Goal: Task Accomplishment & Management: Use online tool/utility

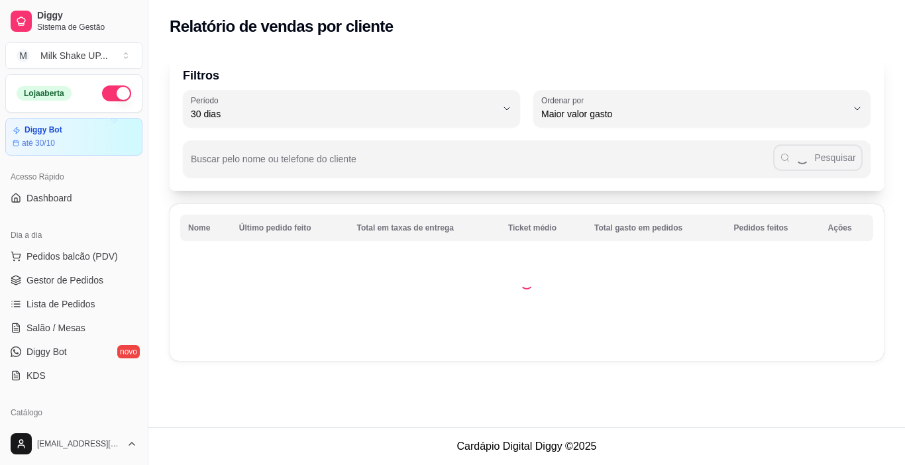
select select "30"
select select "HIGHEST_TOTAL_SPENT_WITH_ORDERS"
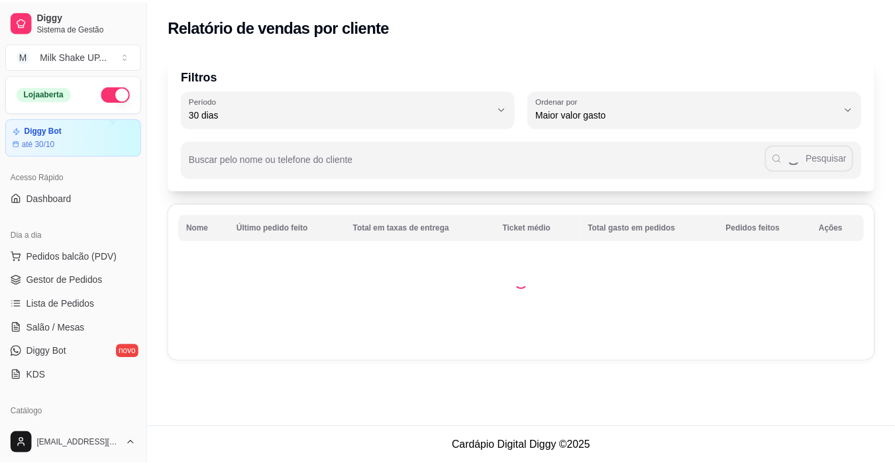
scroll to position [265, 0]
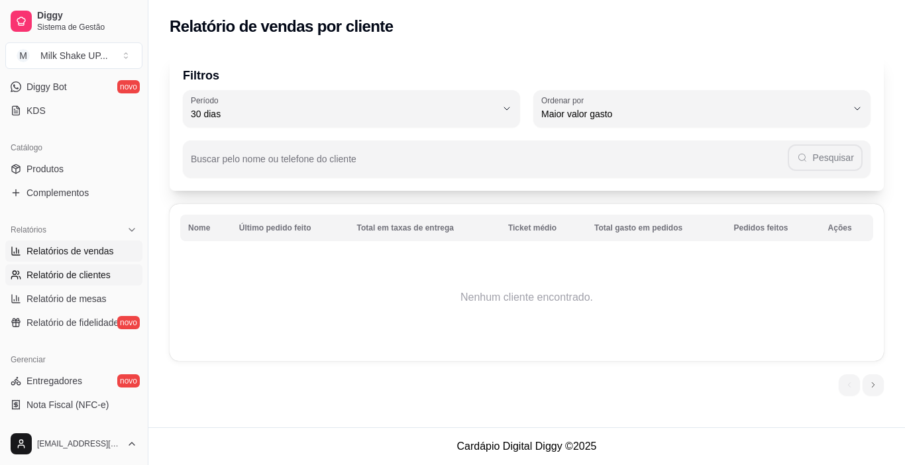
click at [79, 254] on span "Relatórios de vendas" at bounding box center [69, 250] width 87 height 13
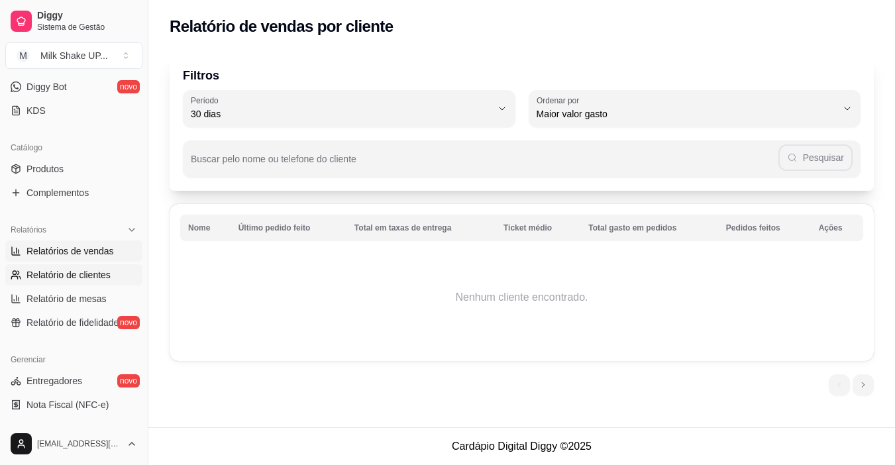
select select "ALL"
select select "0"
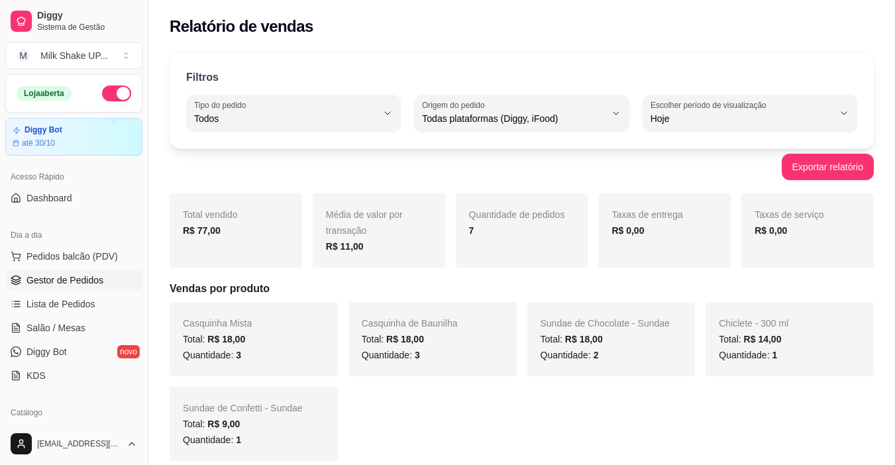
click at [83, 276] on span "Gestor de Pedidos" at bounding box center [64, 279] width 77 height 13
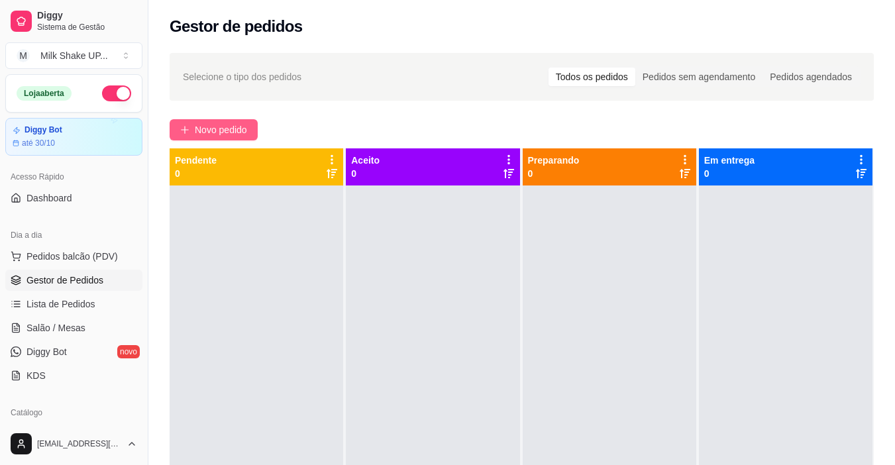
click at [224, 132] on span "Novo pedido" at bounding box center [221, 129] width 52 height 15
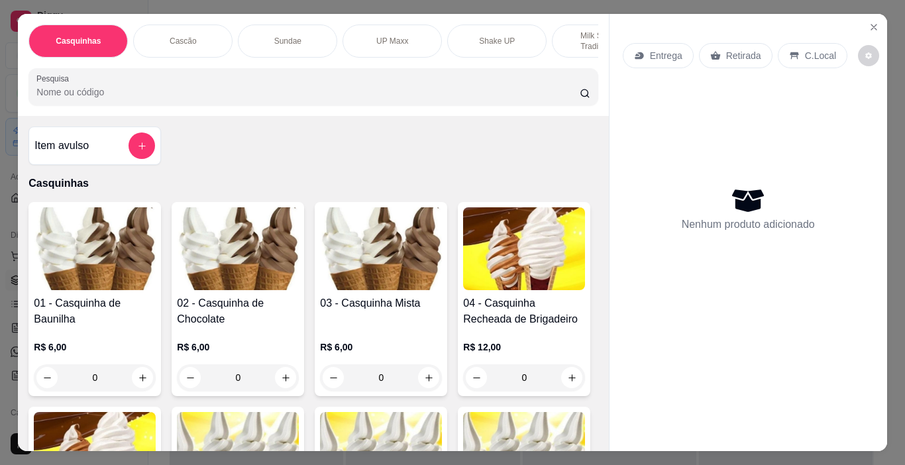
click at [184, 36] on p "Cascão" at bounding box center [183, 41] width 27 height 11
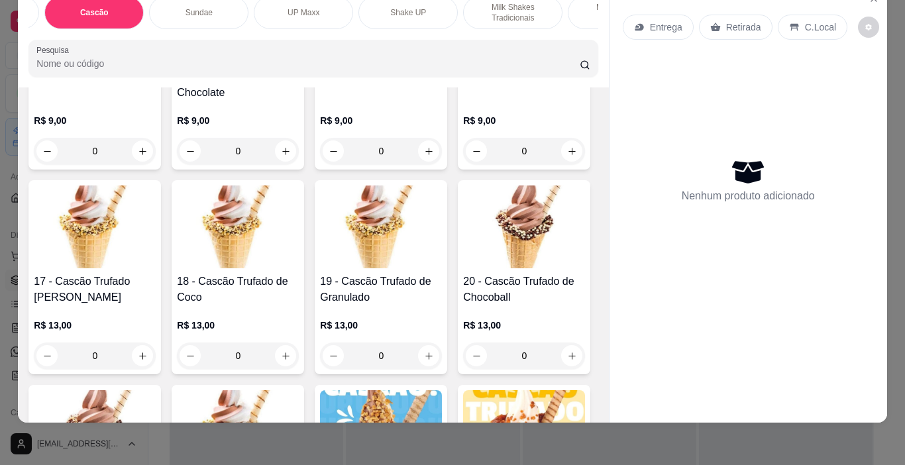
scroll to position [905, 0]
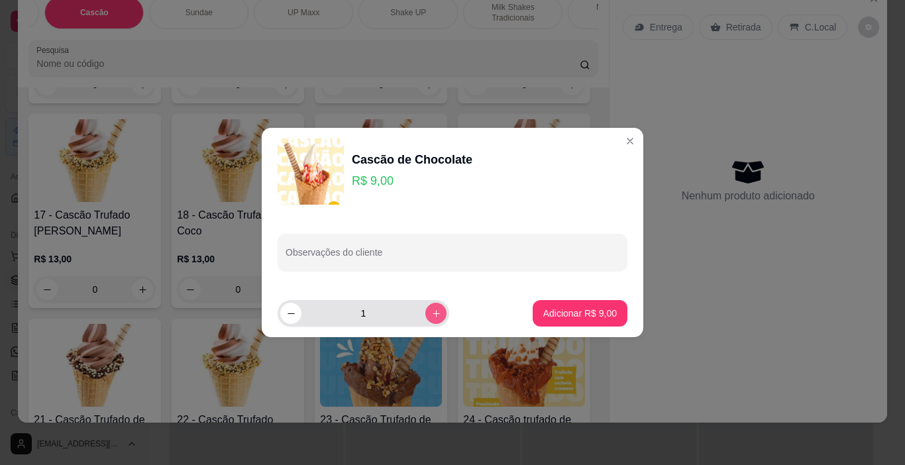
click at [431, 315] on icon "increase-product-quantity" at bounding box center [436, 314] width 10 height 10
type input "2"
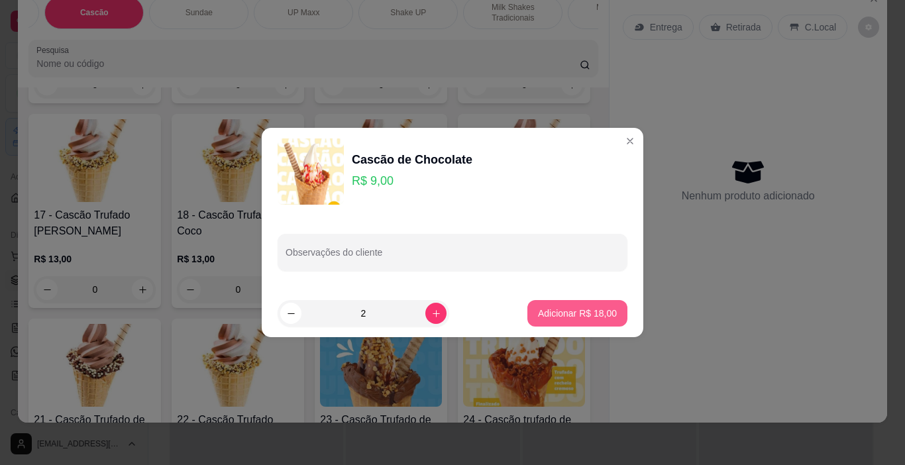
click at [586, 315] on p "Adicionar R$ 18,00" at bounding box center [577, 313] width 79 height 13
type input "2"
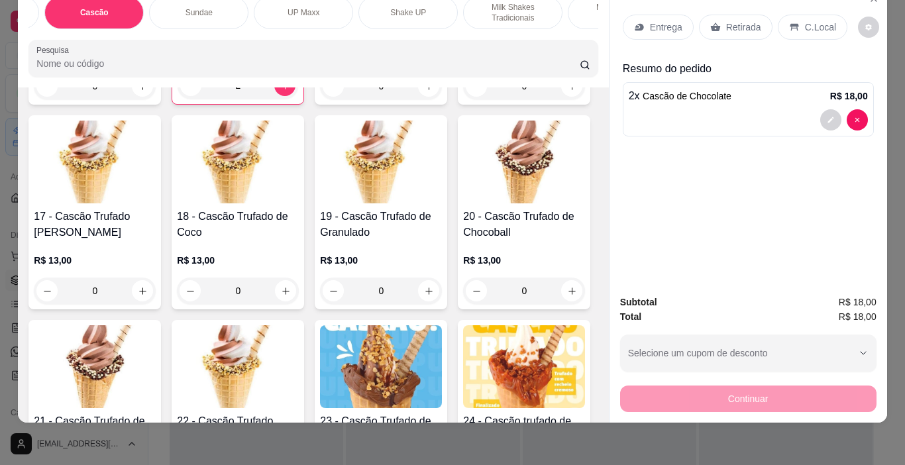
click at [822, 21] on p "C.Local" at bounding box center [820, 27] width 31 height 13
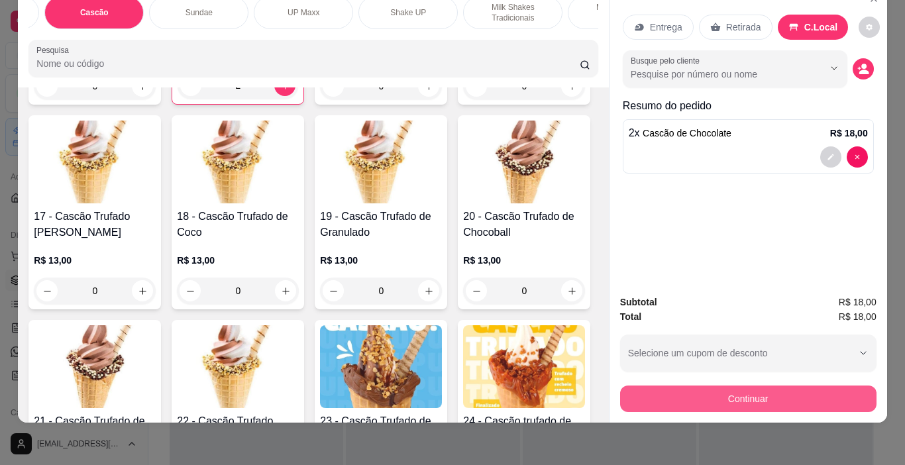
click at [812, 389] on button "Continuar" at bounding box center [748, 398] width 256 height 26
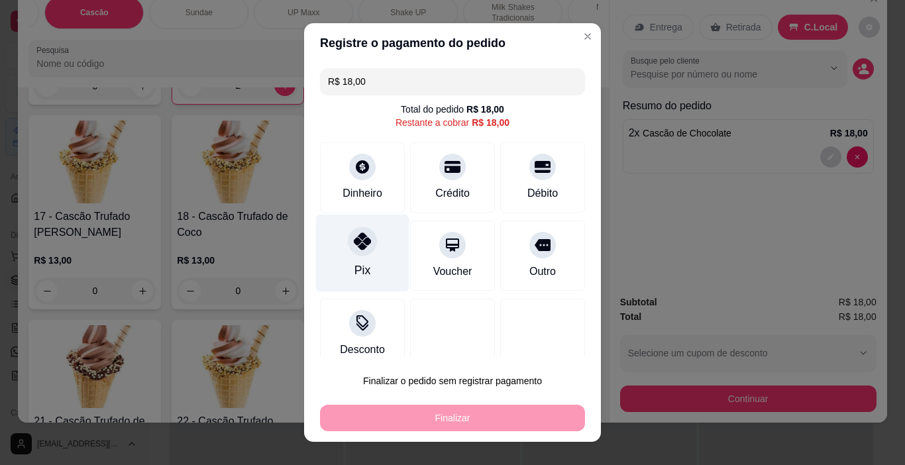
click at [361, 244] on icon at bounding box center [362, 240] width 17 height 17
type input "R$ 0,00"
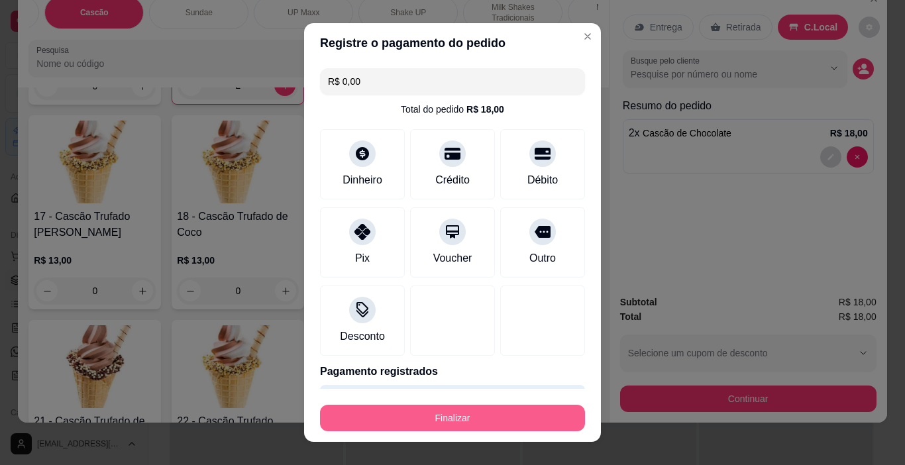
click at [495, 400] on div "Finalizar" at bounding box center [452, 415] width 265 height 32
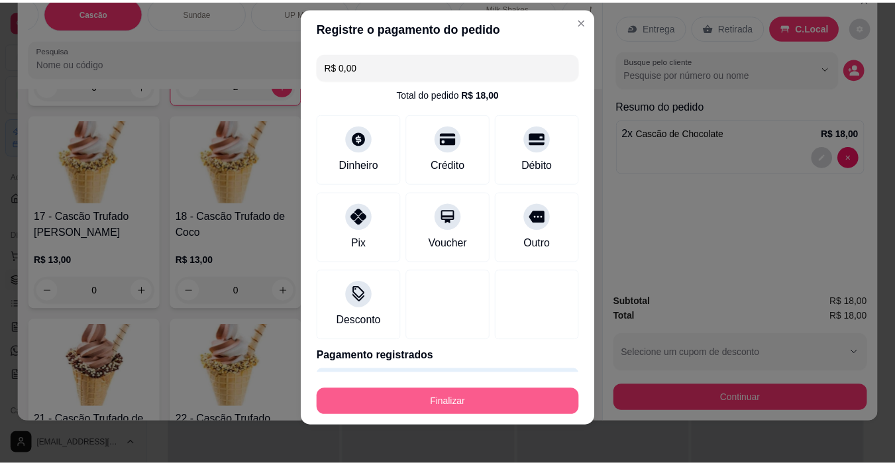
scroll to position [19, 0]
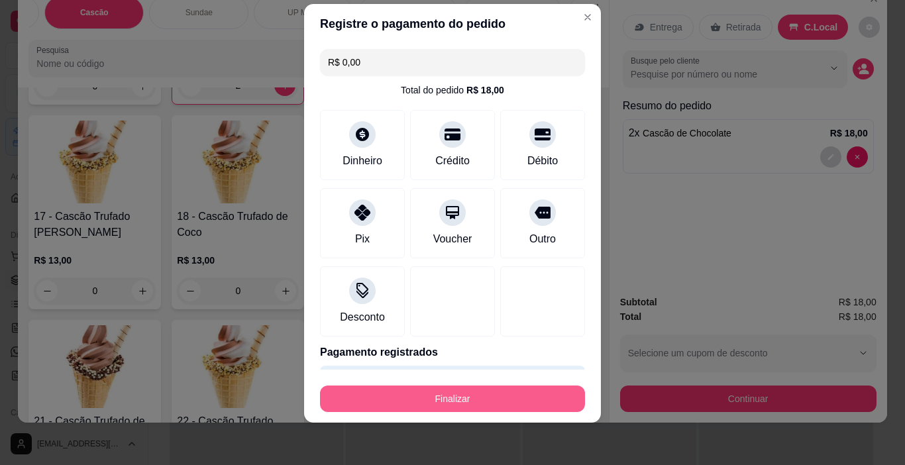
click at [489, 401] on button "Finalizar" at bounding box center [452, 398] width 265 height 26
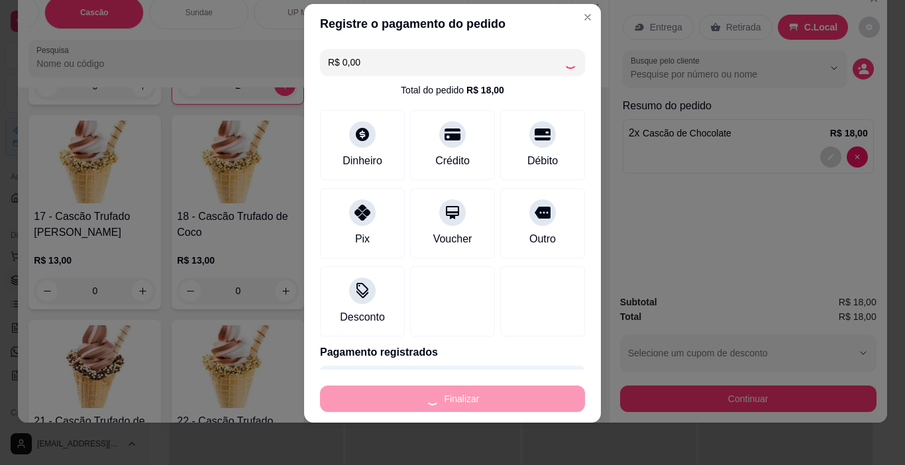
type input "0"
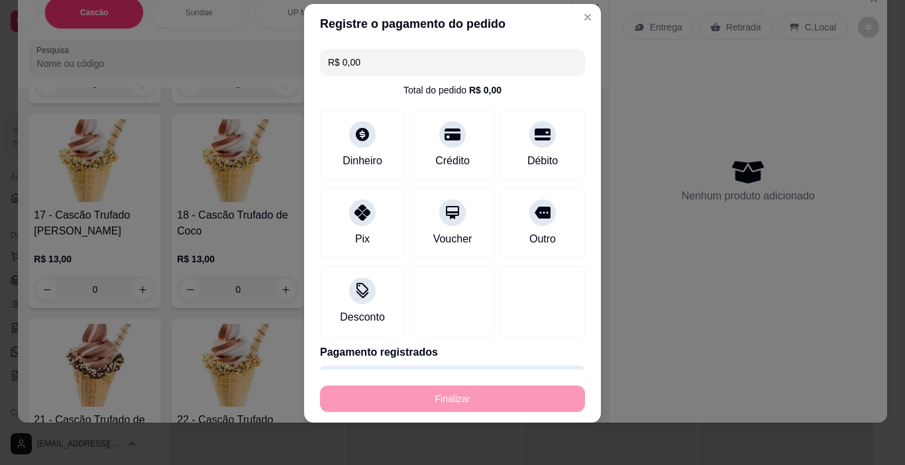
type input "-R$ 18,00"
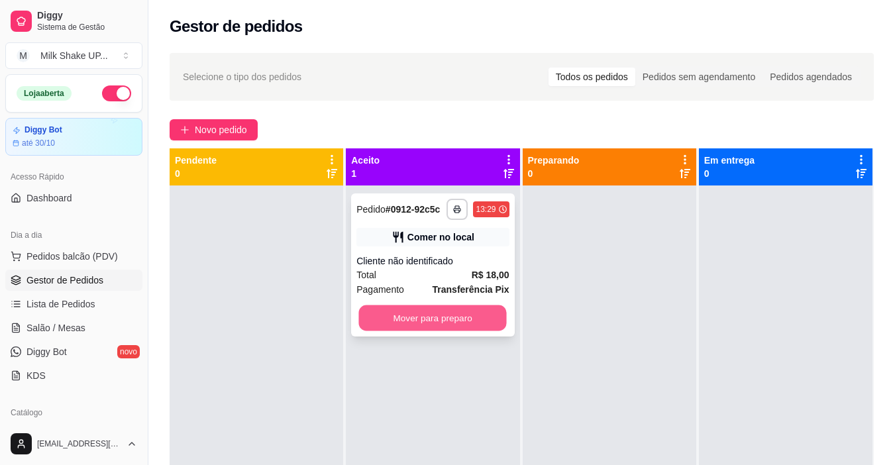
click at [423, 321] on button "Mover para preparo" at bounding box center [433, 318] width 148 height 26
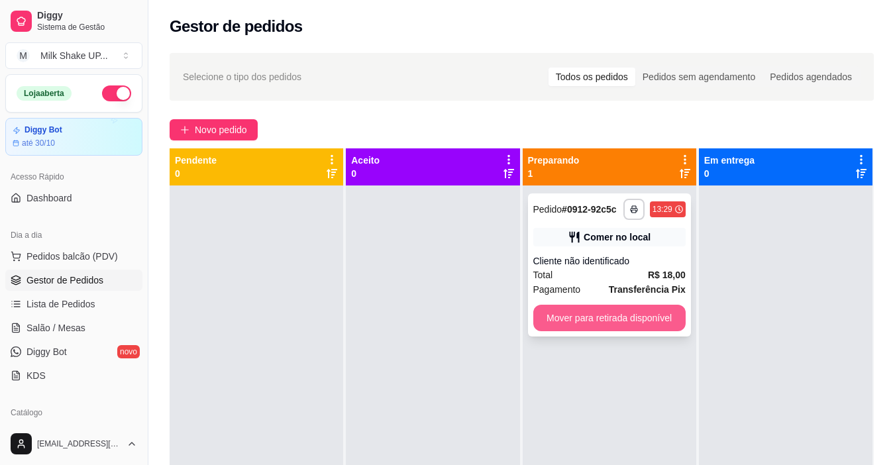
click at [604, 318] on button "Mover para retirada disponível" at bounding box center [609, 318] width 152 height 26
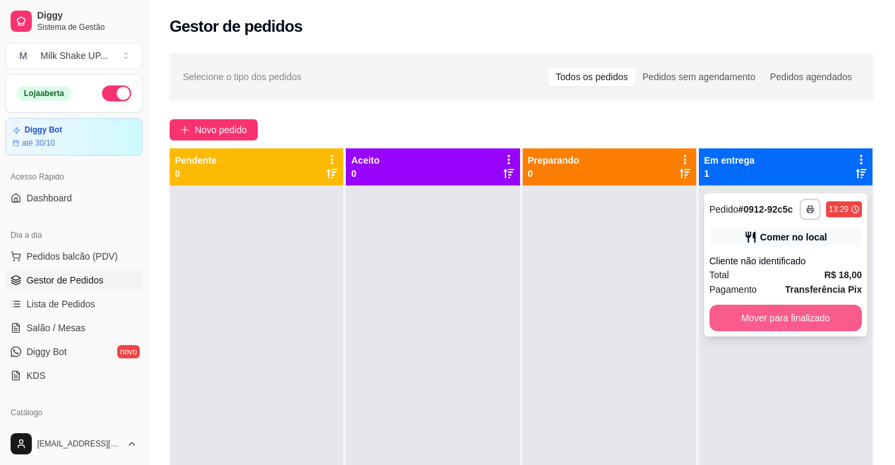
click at [775, 309] on button "Mover para finalizado" at bounding box center [785, 318] width 152 height 26
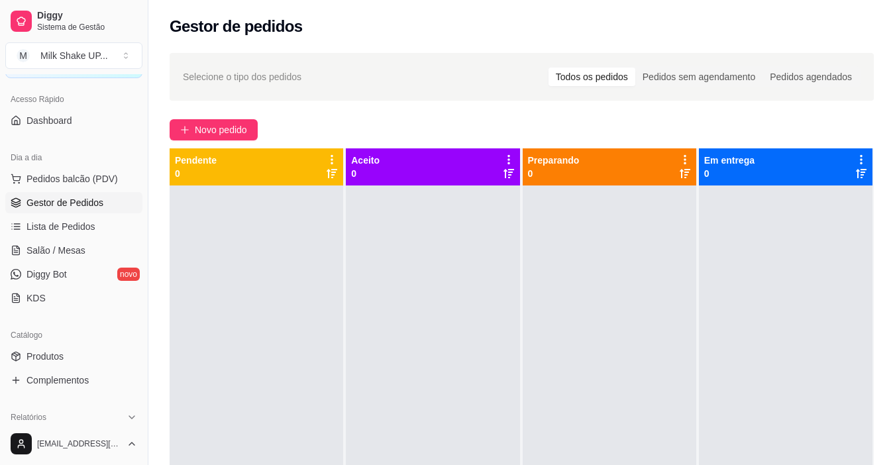
scroll to position [199, 0]
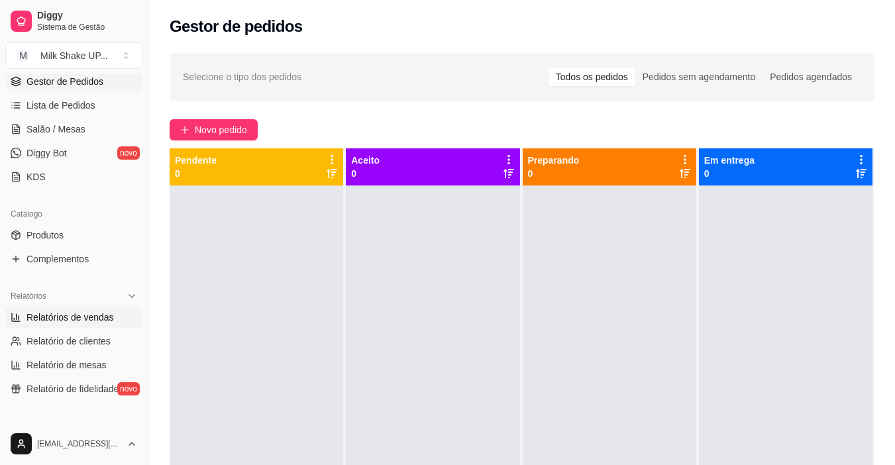
click at [88, 320] on span "Relatórios de vendas" at bounding box center [69, 317] width 87 height 13
select select "ALL"
select select "0"
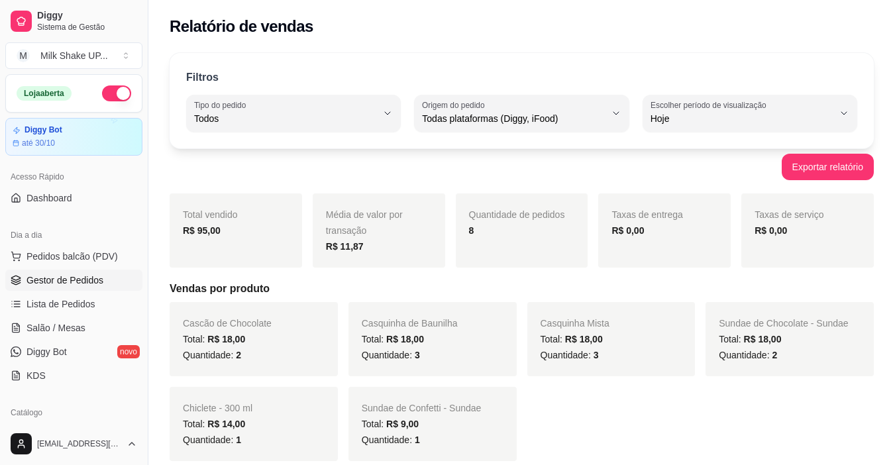
click at [51, 283] on span "Gestor de Pedidos" at bounding box center [64, 279] width 77 height 13
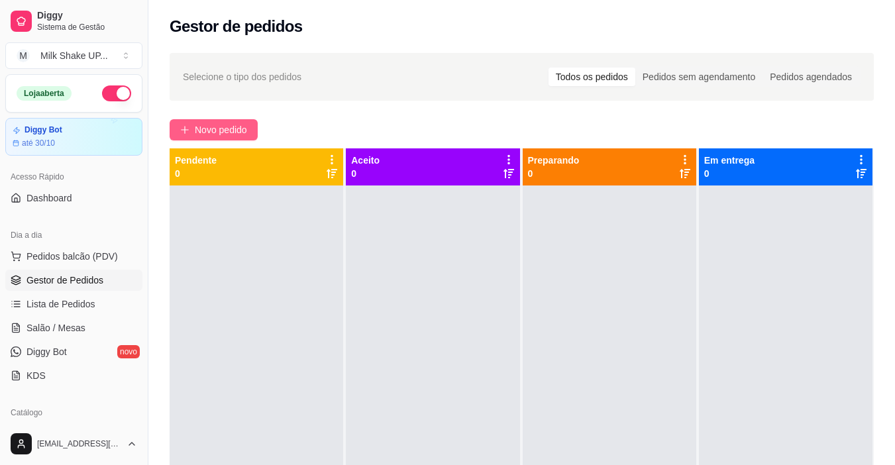
click at [199, 136] on span "Novo pedido" at bounding box center [221, 129] width 52 height 15
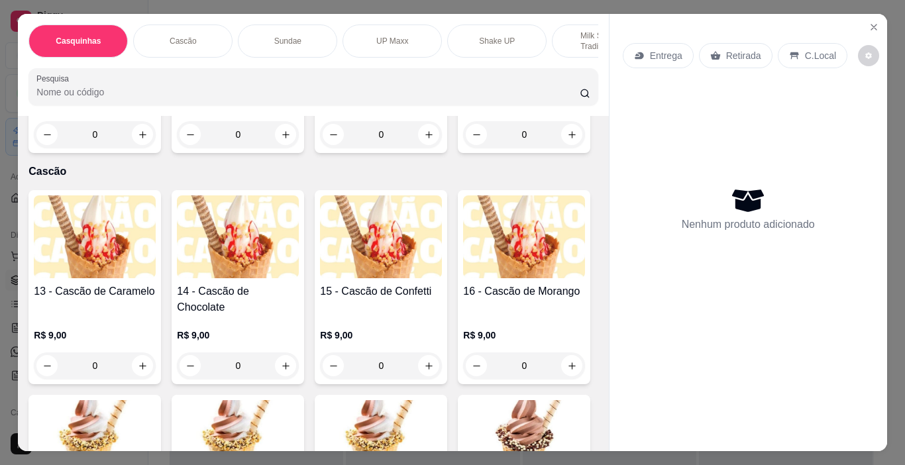
scroll to position [662, 0]
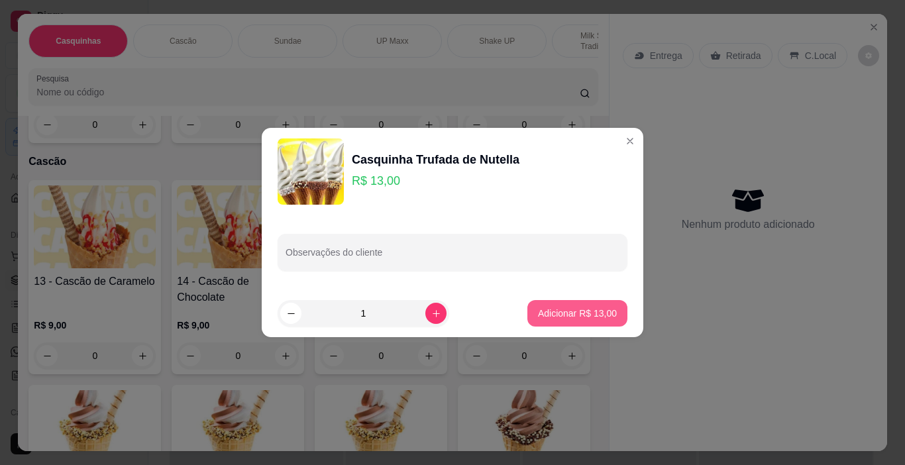
click at [575, 315] on p "Adicionar R$ 13,00" at bounding box center [577, 313] width 79 height 13
type input "1"
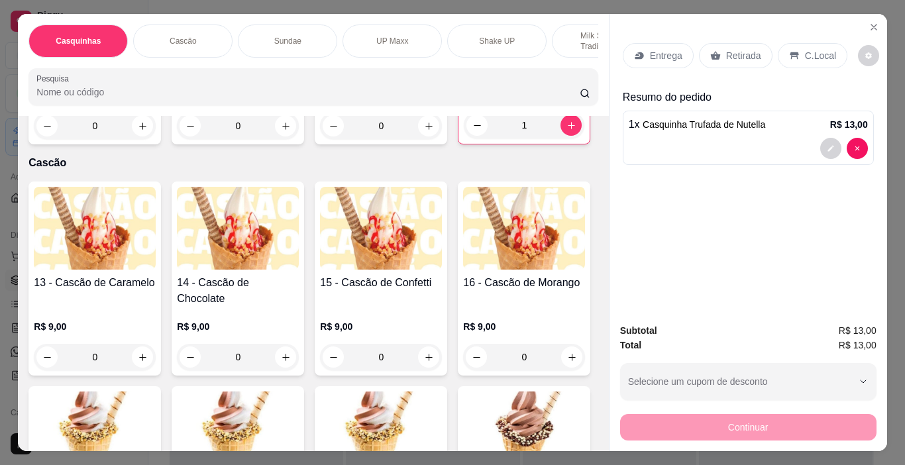
click at [499, 36] on p "Shake UP" at bounding box center [497, 41] width 36 height 11
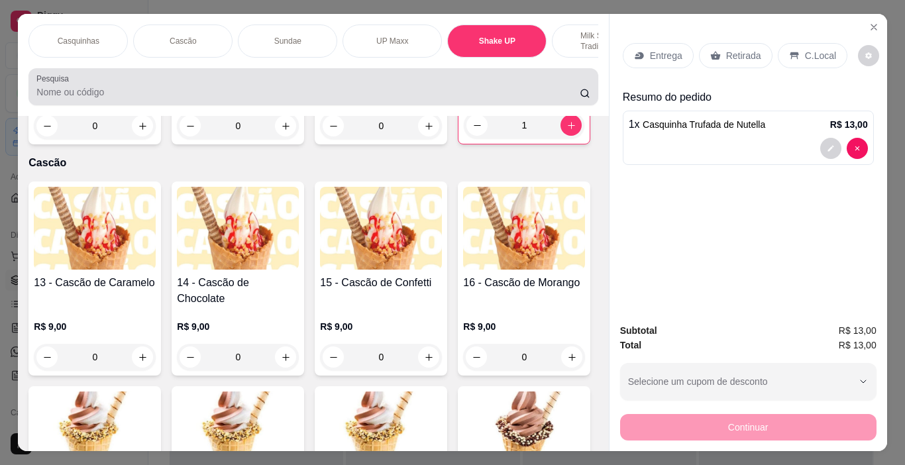
scroll to position [33, 0]
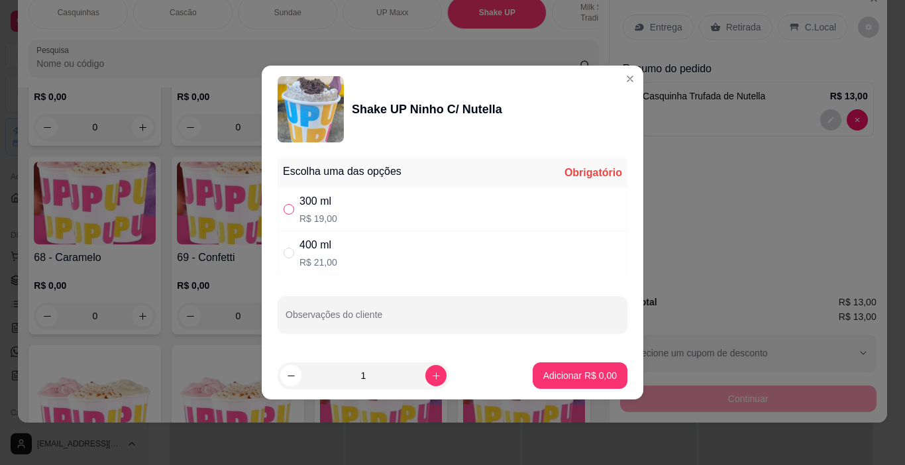
click at [292, 210] on input "" at bounding box center [288, 209] width 11 height 11
radio input "true"
click at [578, 373] on p "Adicionar R$ 19,00" at bounding box center [577, 375] width 79 height 13
type input "1"
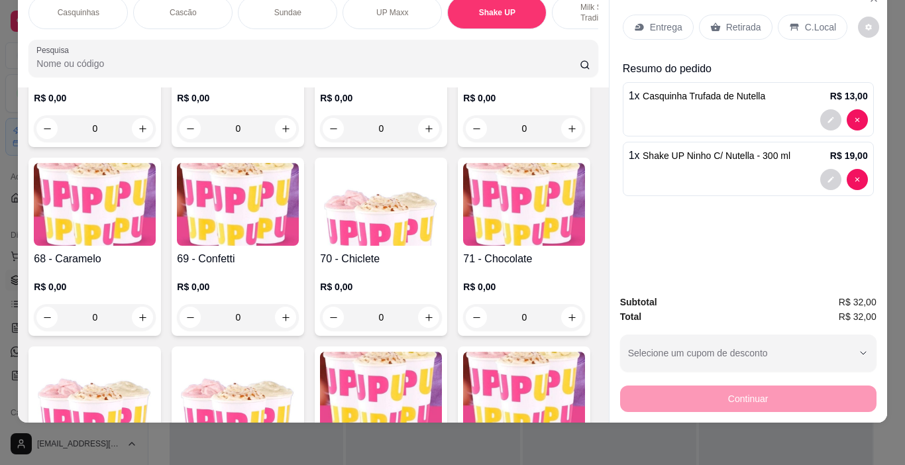
click at [814, 21] on p "C.Local" at bounding box center [820, 27] width 31 height 13
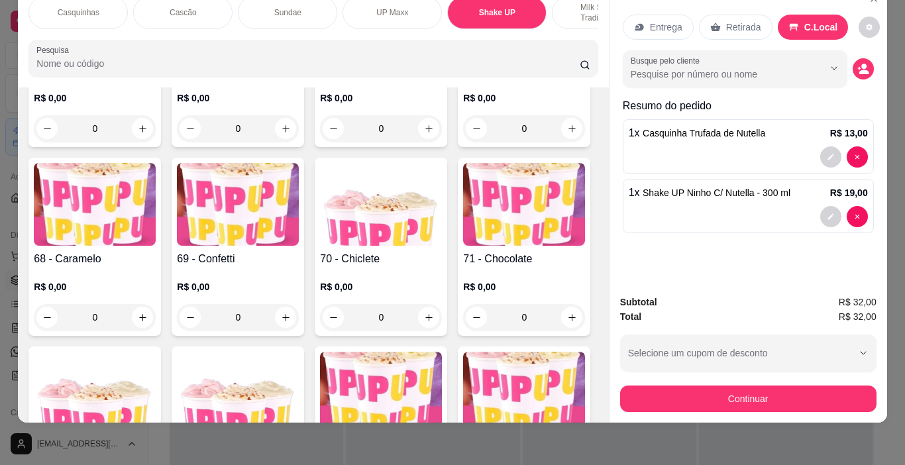
click at [783, 385] on button "Continuar" at bounding box center [748, 398] width 256 height 26
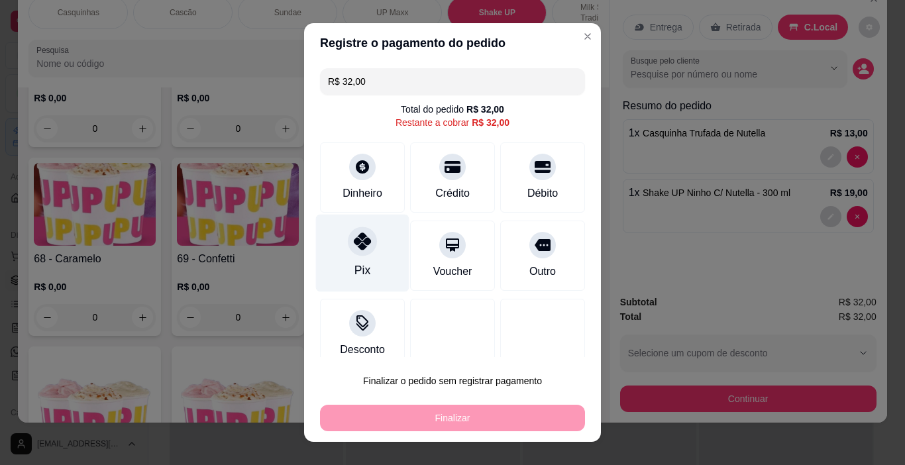
click at [354, 240] on icon at bounding box center [362, 240] width 17 height 17
type input "R$ 0,00"
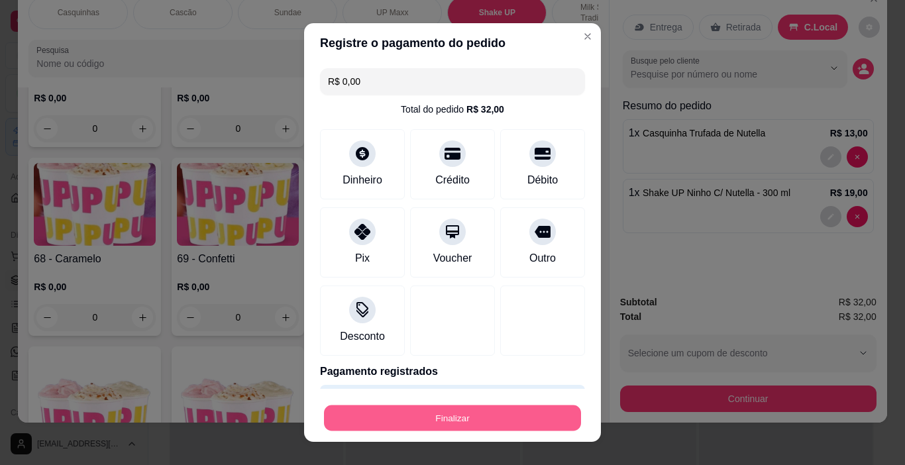
click at [532, 418] on button "Finalizar" at bounding box center [452, 418] width 257 height 26
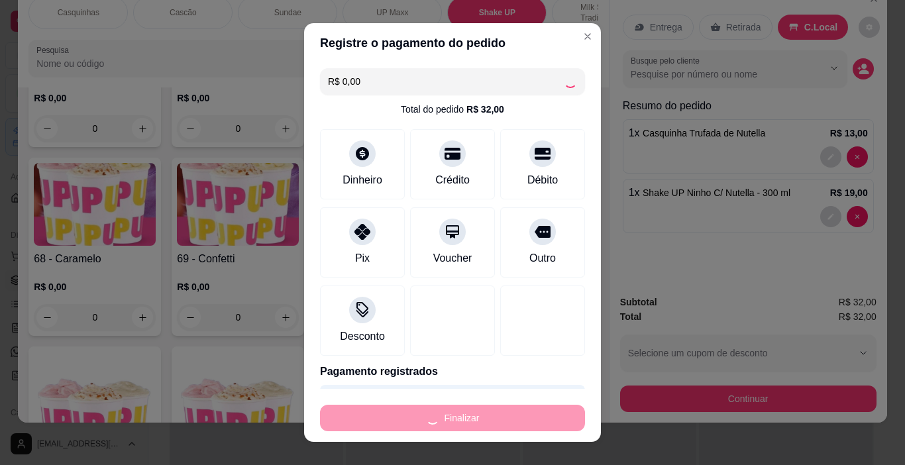
type input "0"
type input "-R$ 32,00"
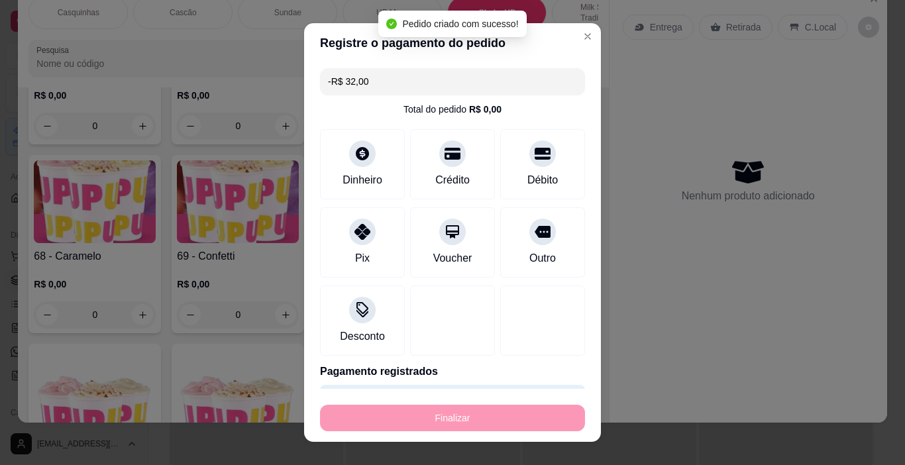
scroll to position [3785, 0]
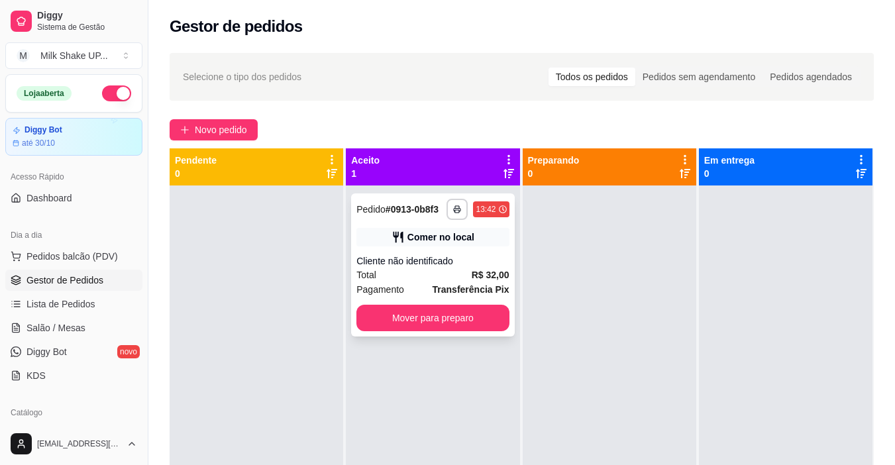
click at [485, 323] on button "Mover para preparo" at bounding box center [432, 318] width 152 height 26
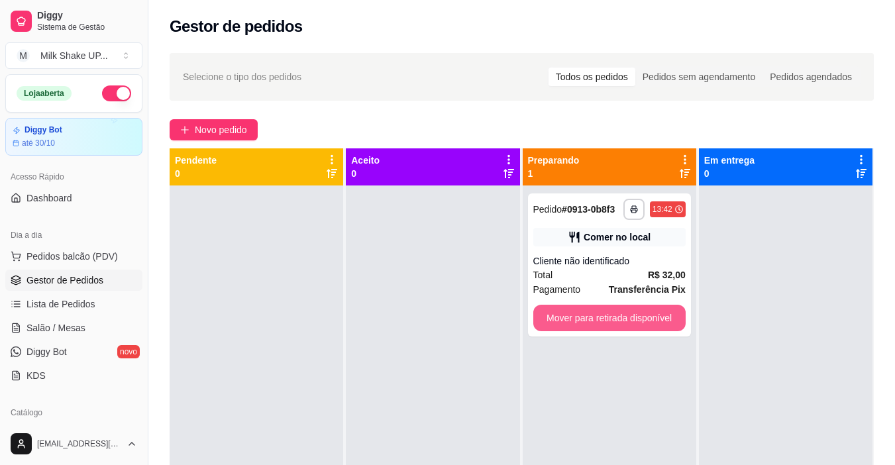
click at [640, 324] on button "Mover para retirada disponível" at bounding box center [609, 318] width 152 height 26
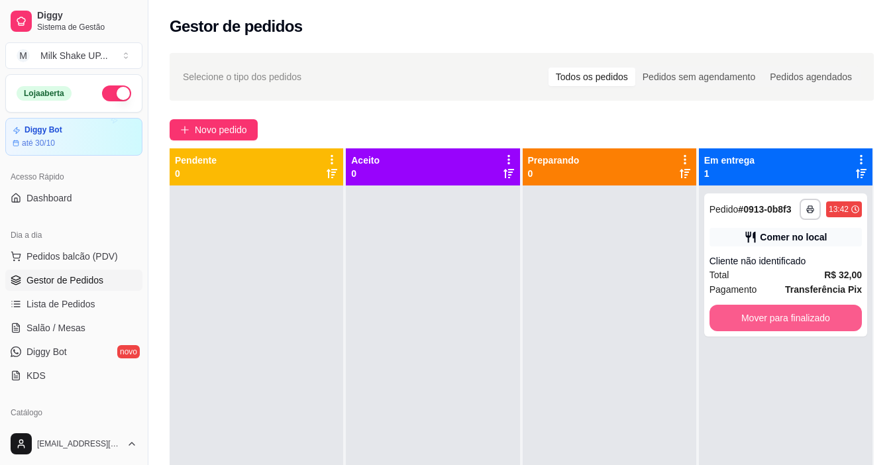
click at [736, 321] on button "Mover para finalizado" at bounding box center [785, 318] width 152 height 26
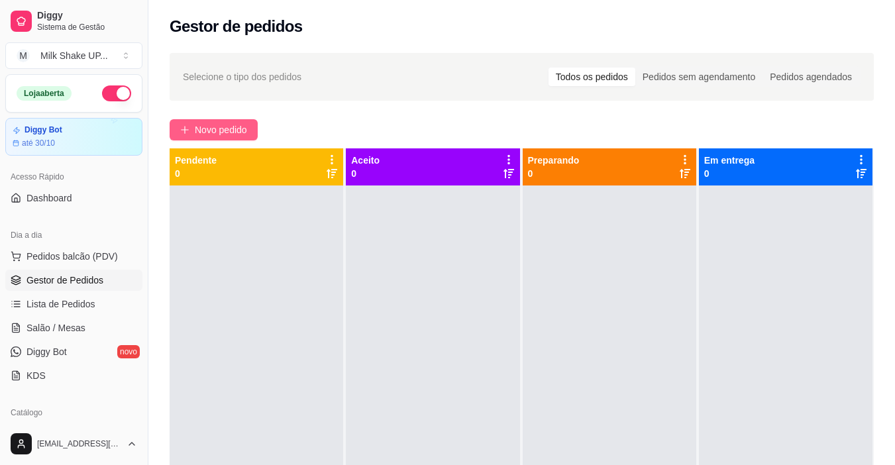
click at [199, 128] on span "Novo pedido" at bounding box center [221, 129] width 52 height 15
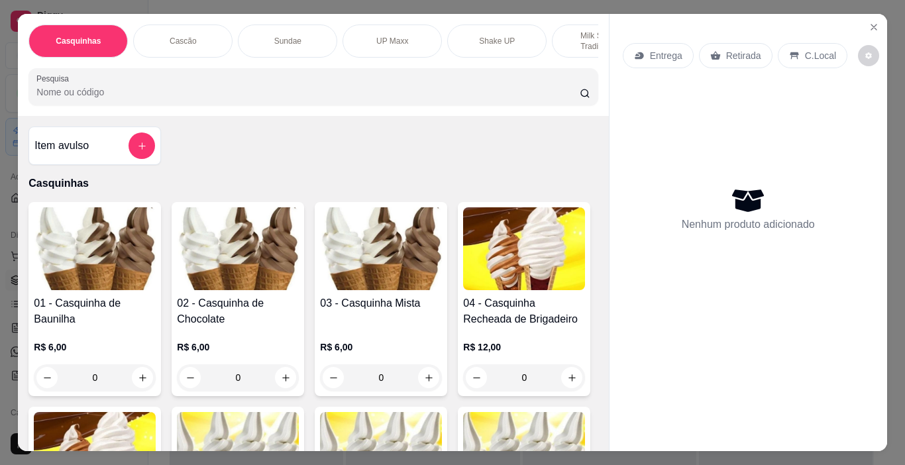
click at [287, 36] on p "Sundae" at bounding box center [287, 41] width 27 height 11
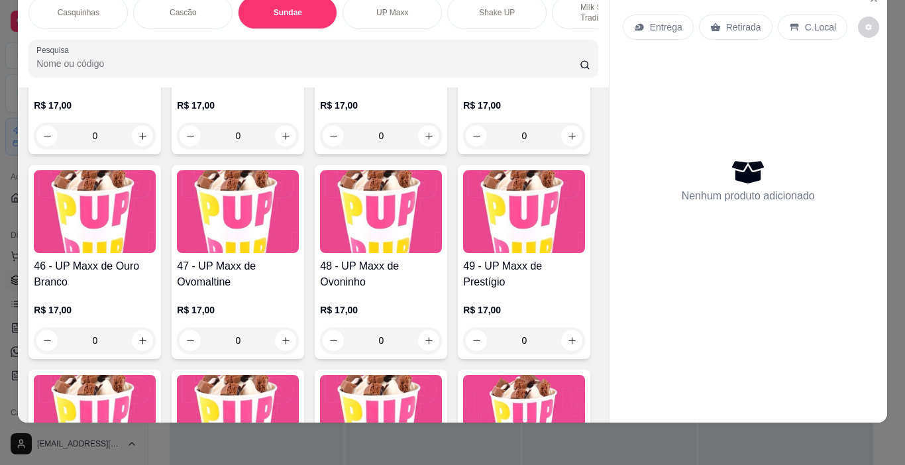
scroll to position [2528, 0]
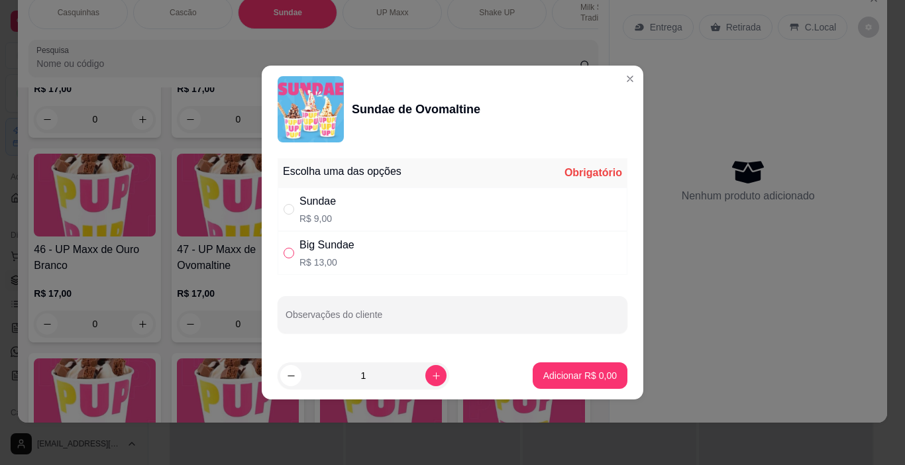
click at [291, 252] on input "" at bounding box center [288, 253] width 11 height 11
radio input "true"
click at [601, 376] on p "Adicionar R$ 13,00" at bounding box center [577, 375] width 79 height 13
type input "1"
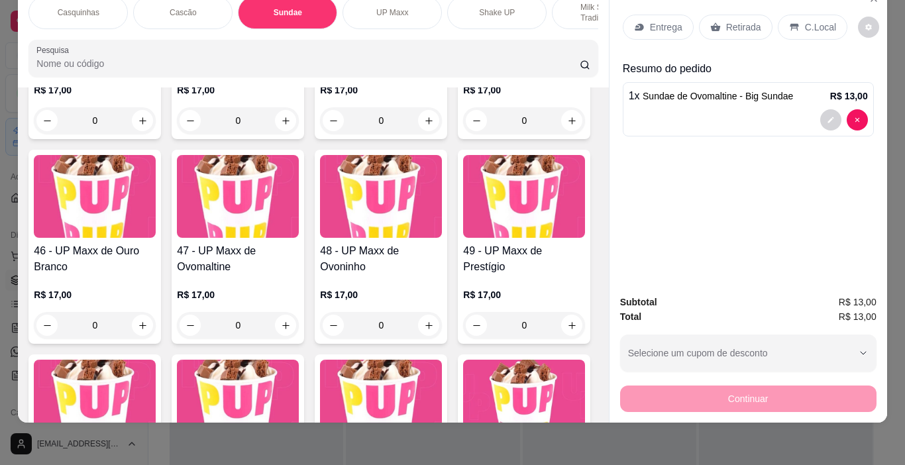
drag, startPoint x: 803, startPoint y: 26, endPoint x: 793, endPoint y: 36, distance: 14.5
click at [804, 26] on div "C.Local" at bounding box center [812, 27] width 70 height 25
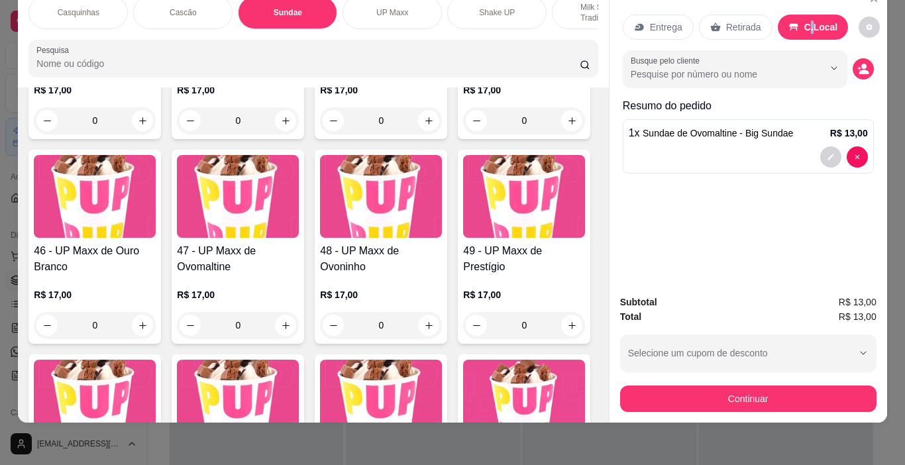
click at [792, 385] on button "Continuar" at bounding box center [748, 398] width 256 height 26
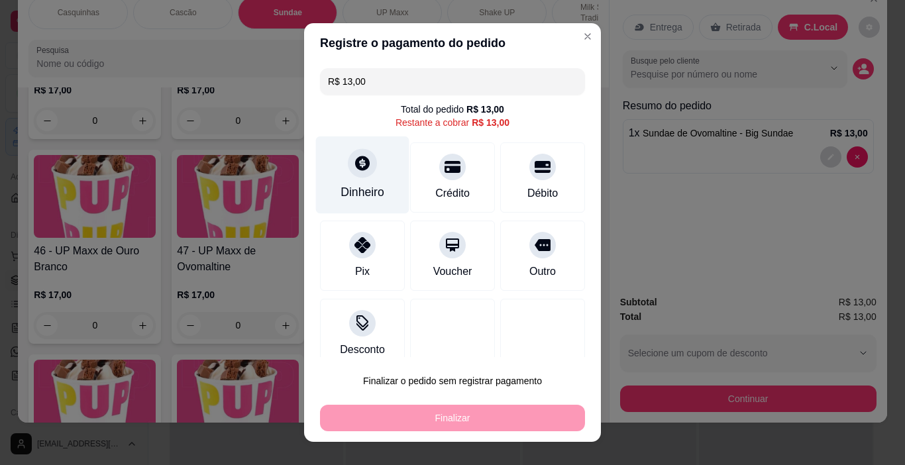
click at [359, 176] on div at bounding box center [362, 163] width 29 height 29
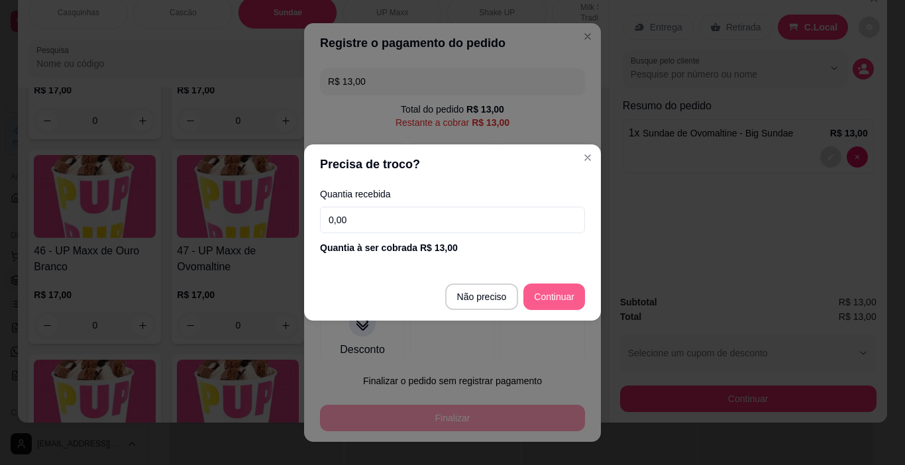
type input "R$ 0,00"
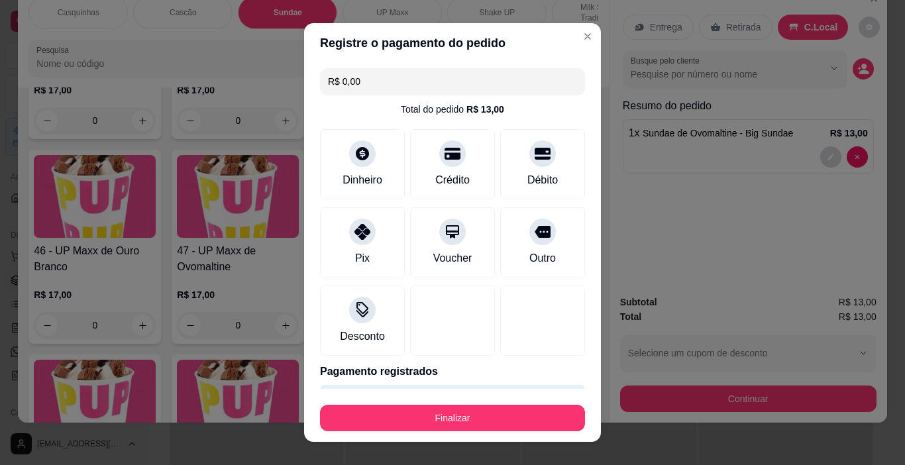
click at [516, 429] on footer "Finalizar" at bounding box center [452, 415] width 297 height 53
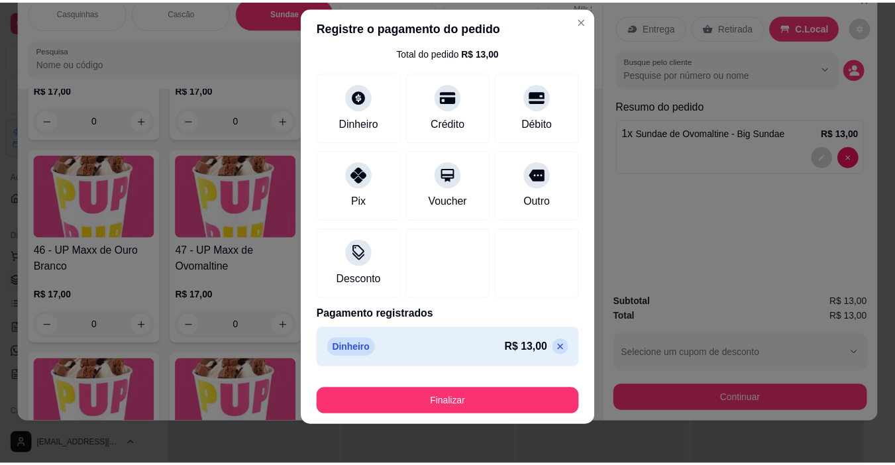
scroll to position [19, 0]
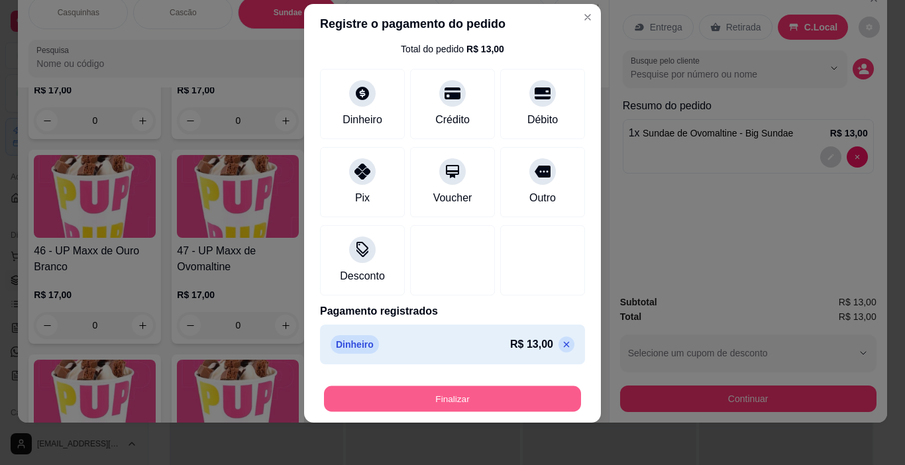
click at [501, 395] on button "Finalizar" at bounding box center [452, 399] width 257 height 26
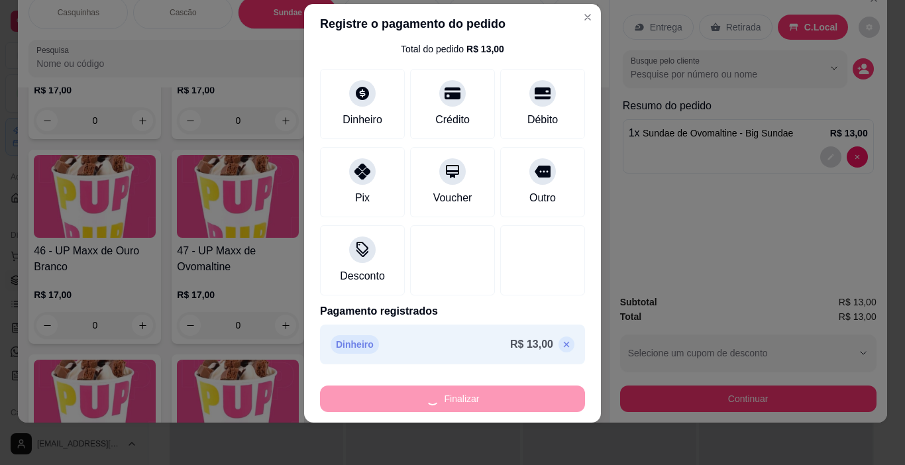
type input "0"
type input "-R$ 13,00"
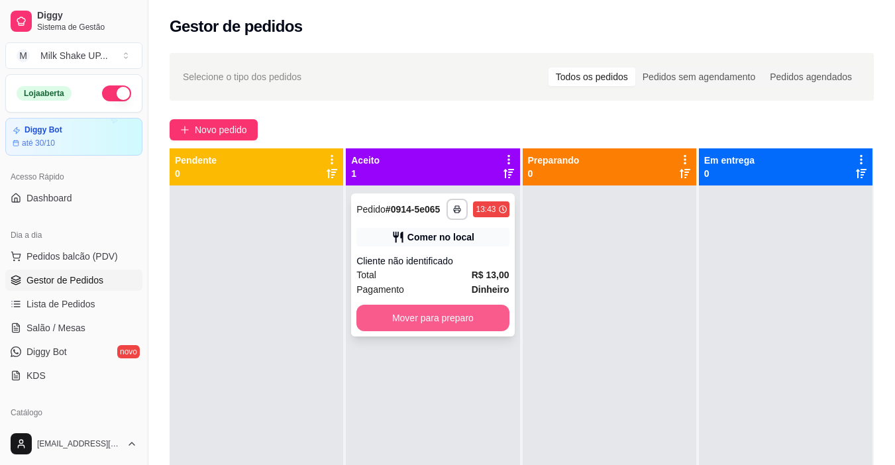
click at [491, 315] on button "Mover para preparo" at bounding box center [432, 318] width 152 height 26
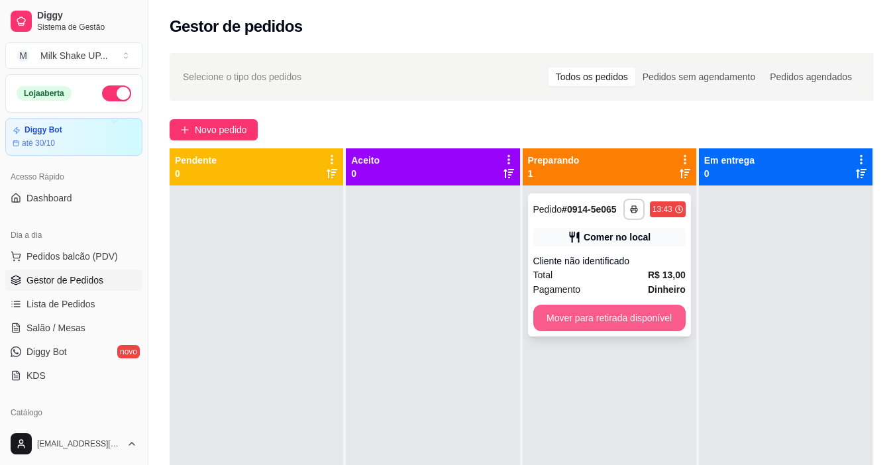
click at [643, 320] on button "Mover para retirada disponível" at bounding box center [609, 318] width 152 height 26
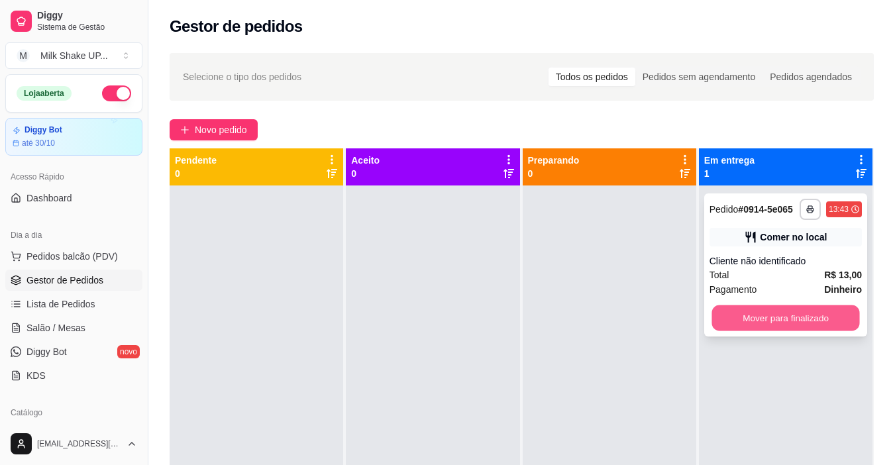
click at [755, 316] on button "Mover para finalizado" at bounding box center [785, 318] width 148 height 26
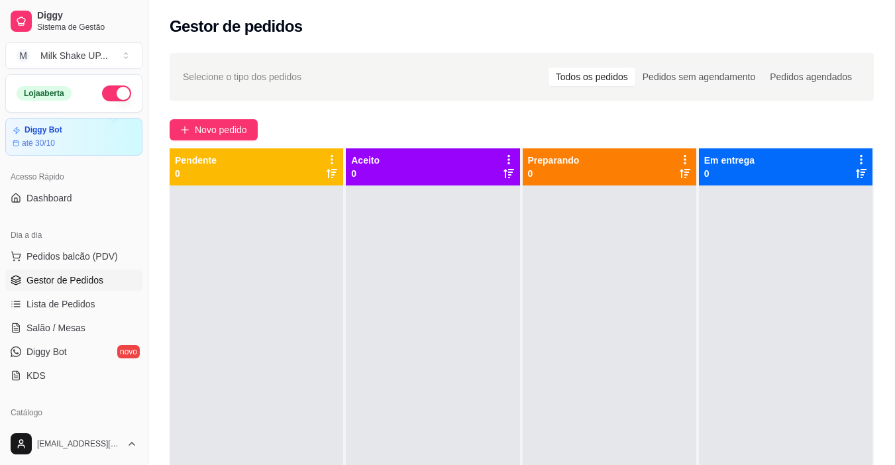
scroll to position [265, 0]
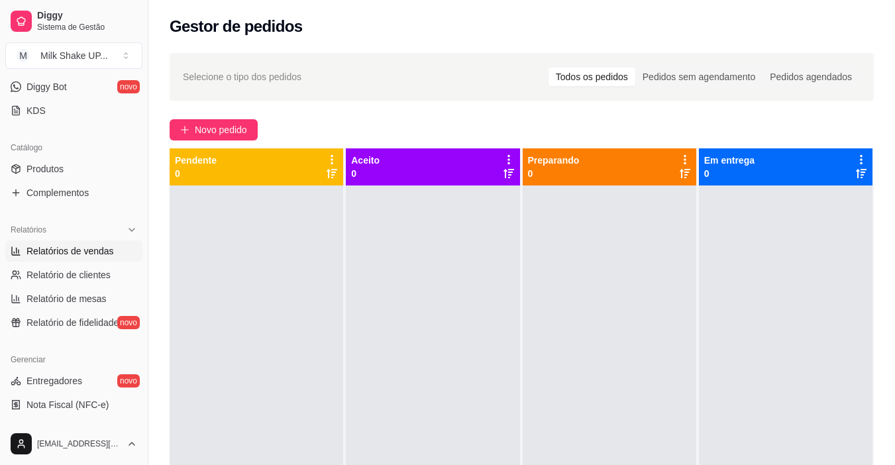
click at [86, 246] on span "Relatórios de vendas" at bounding box center [69, 250] width 87 height 13
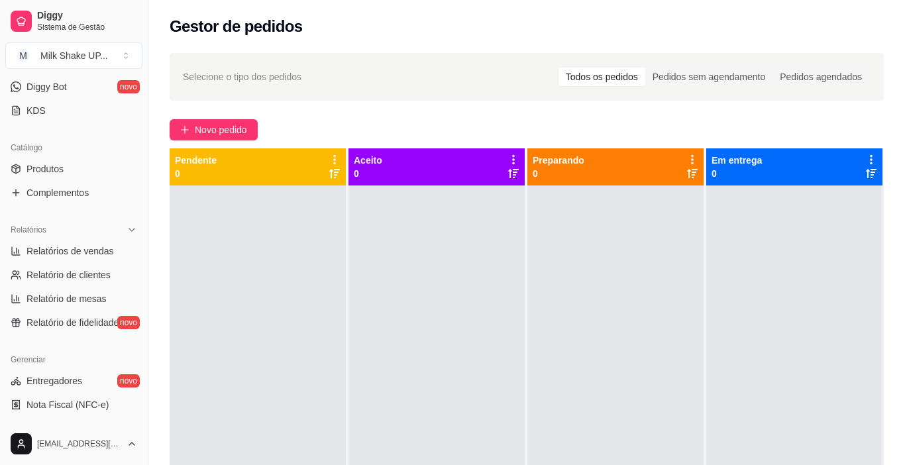
select select "ALL"
select select "0"
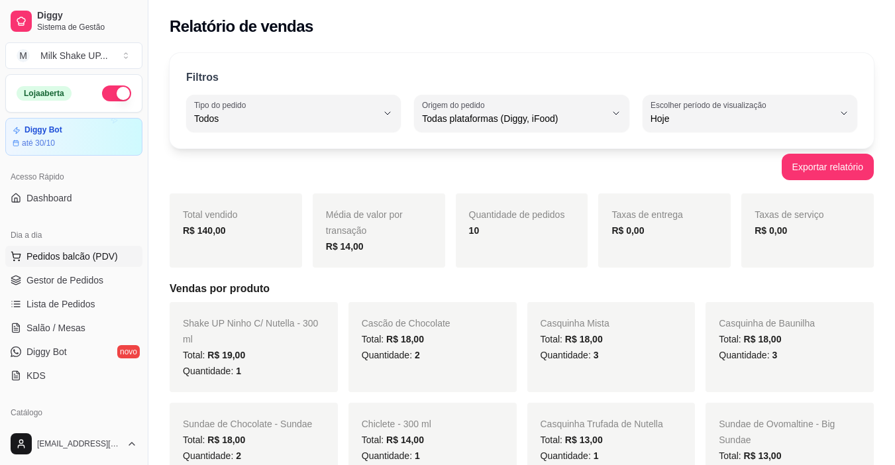
click at [87, 258] on span "Pedidos balcão (PDV)" at bounding box center [71, 256] width 91 height 13
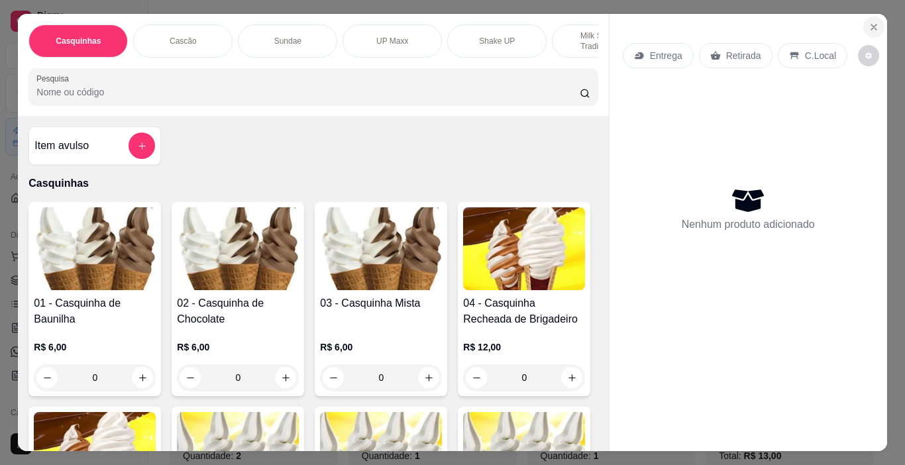
click at [873, 22] on icon "Close" at bounding box center [873, 27] width 11 height 11
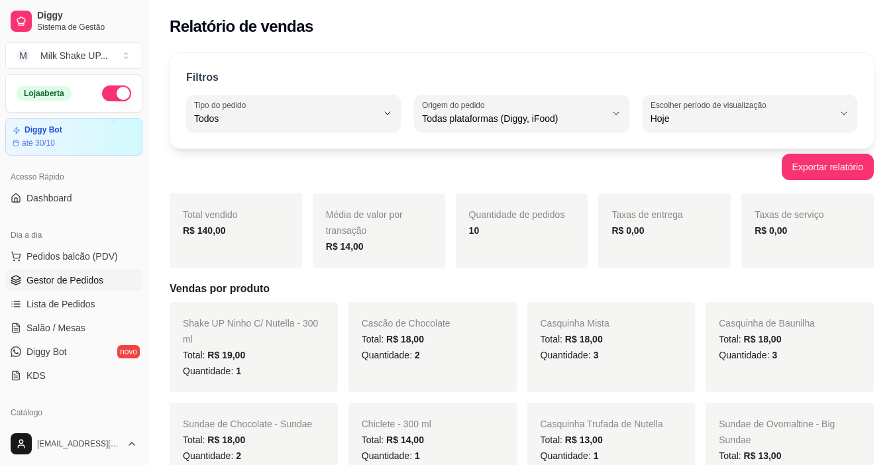
click at [78, 281] on span "Gestor de Pedidos" at bounding box center [64, 279] width 77 height 13
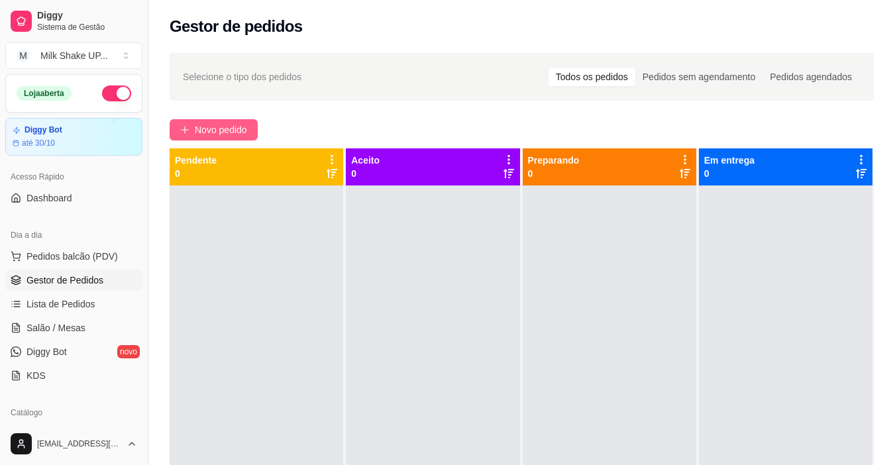
click at [227, 123] on span "Novo pedido" at bounding box center [221, 129] width 52 height 15
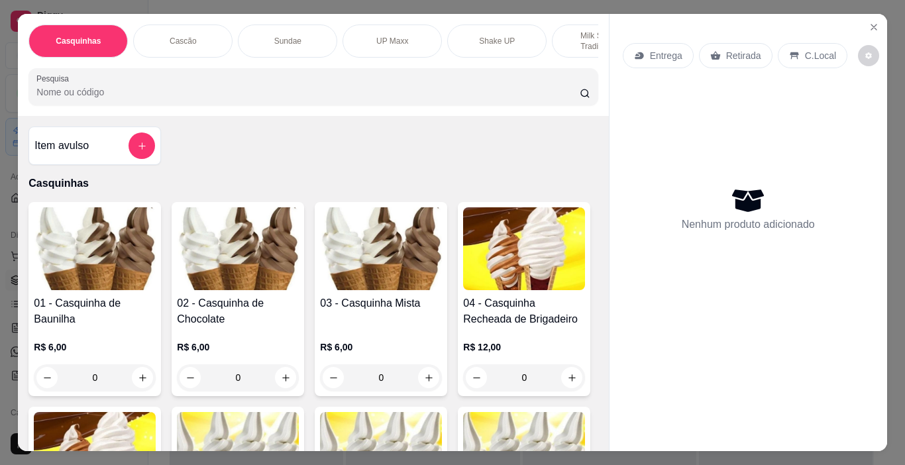
scroll to position [0, 192]
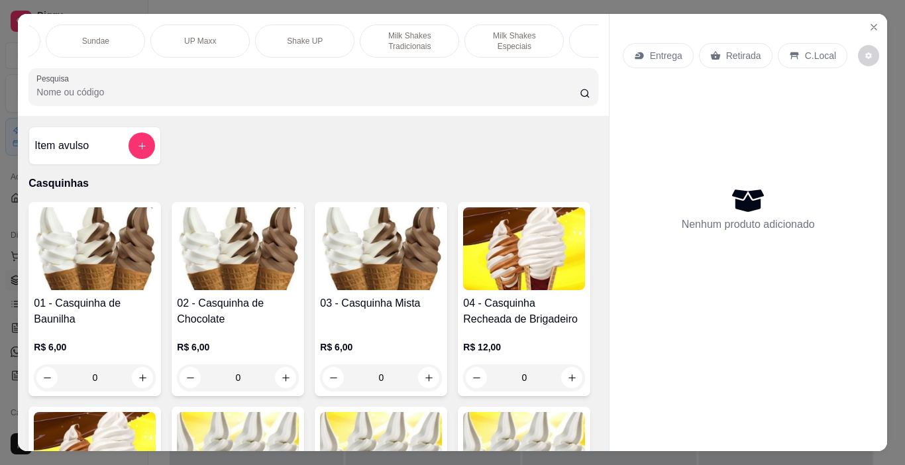
click at [424, 37] on p "Milk Shakes Tradicionais" at bounding box center [409, 40] width 77 height 21
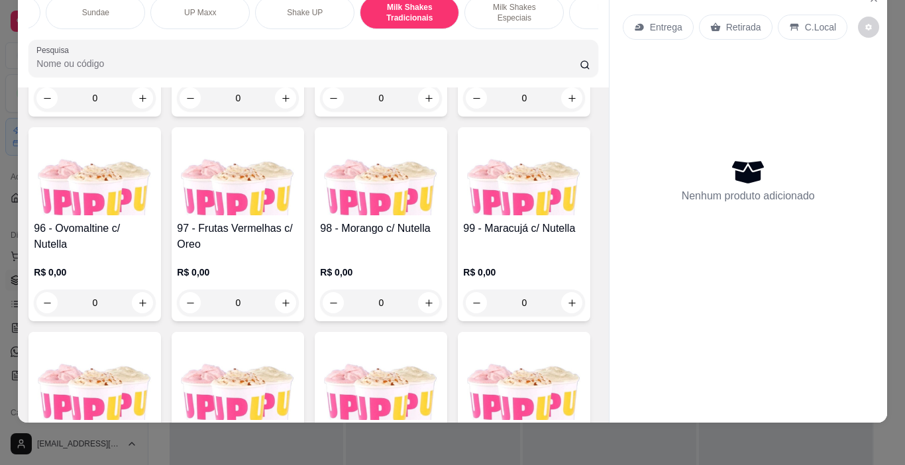
scroll to position [5475, 0]
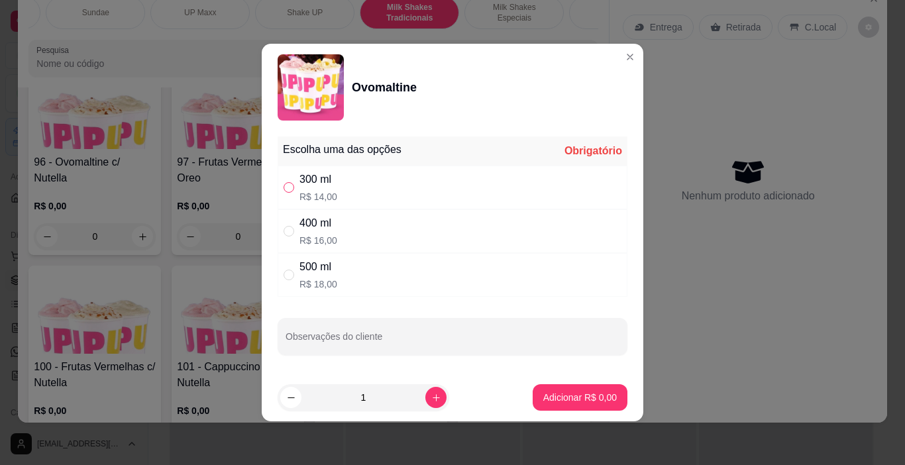
click at [290, 190] on input "" at bounding box center [288, 187] width 11 height 11
radio input "true"
click at [583, 396] on p "Adicionar R$ 14,00" at bounding box center [577, 397] width 77 height 13
type input "1"
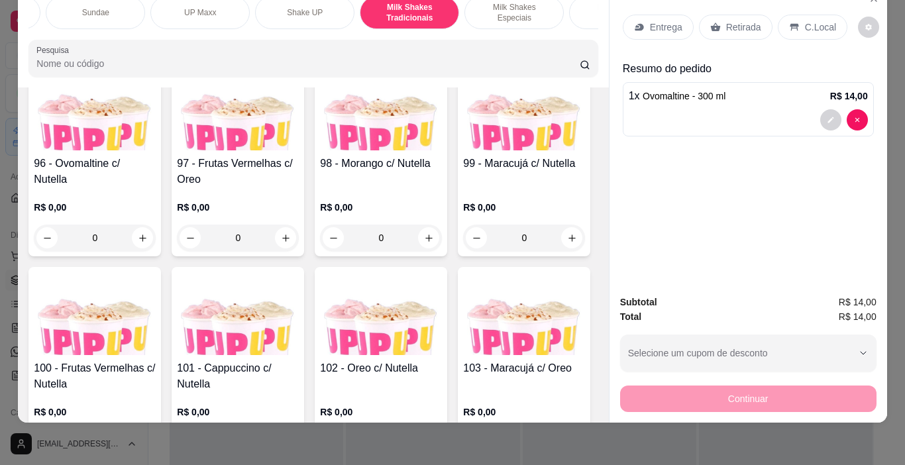
click at [807, 21] on p "C.Local" at bounding box center [820, 27] width 31 height 13
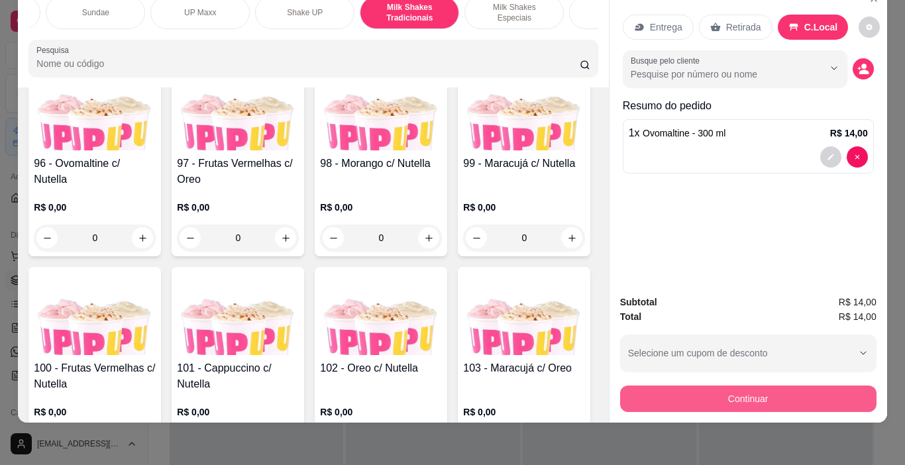
click at [791, 393] on button "Continuar" at bounding box center [748, 398] width 256 height 26
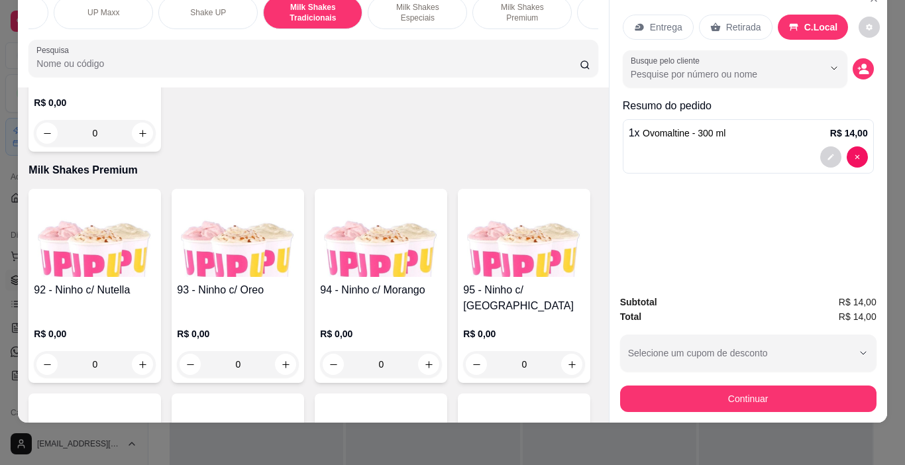
scroll to position [0, 291]
click at [505, 2] on p "Milk Shakes Premium" at bounding box center [519, 12] width 77 height 21
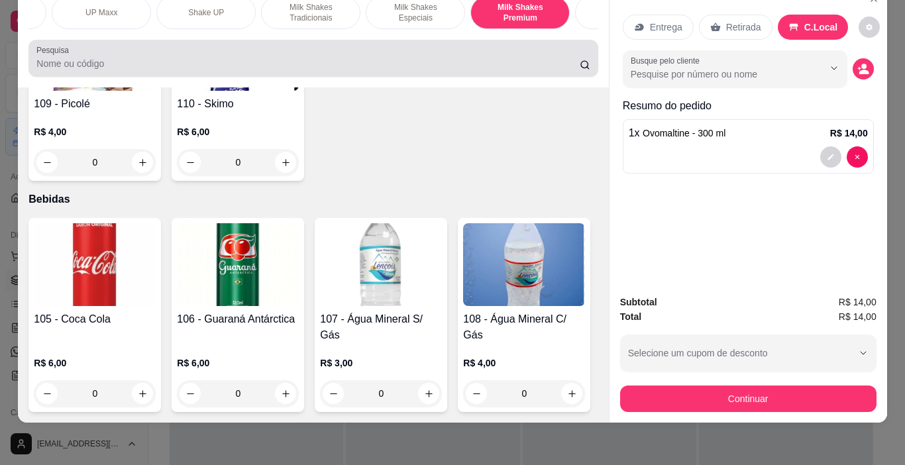
scroll to position [0, 0]
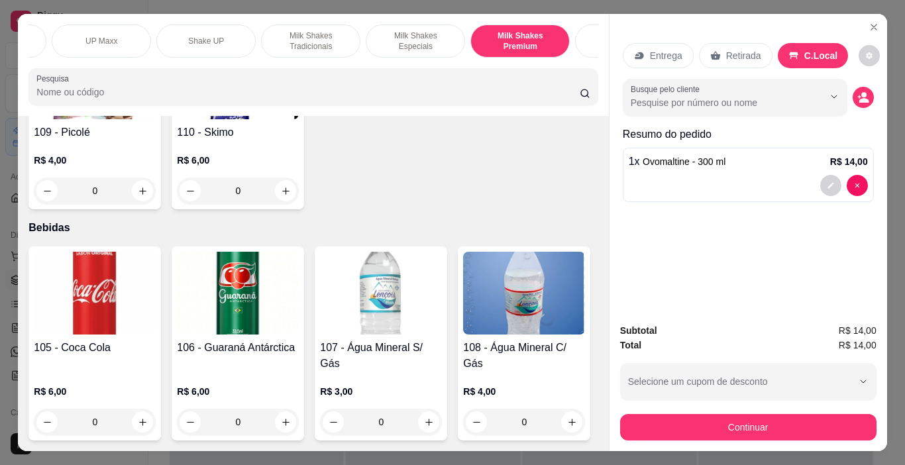
click at [434, 42] on div "Milk Shakes Especiais" at bounding box center [415, 40] width 99 height 33
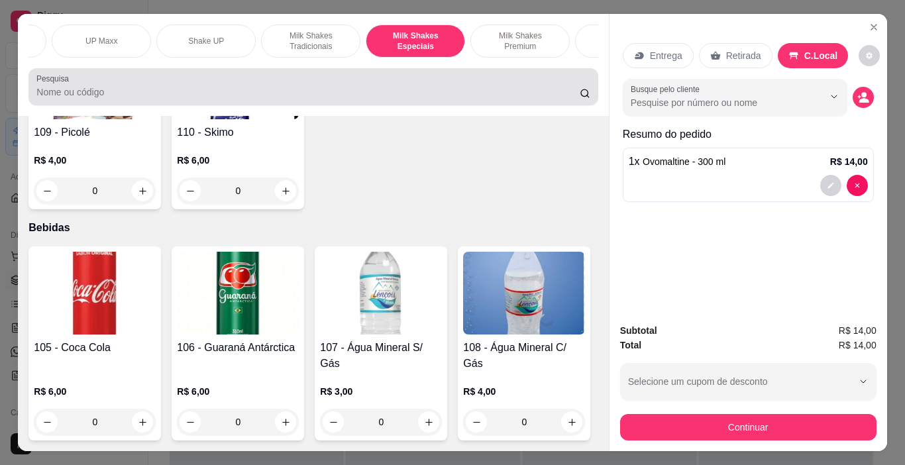
scroll to position [33, 0]
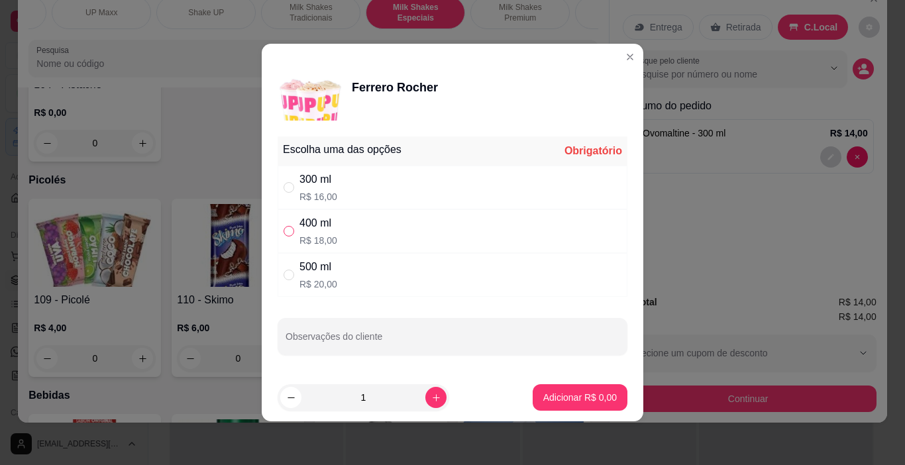
click at [292, 227] on input "" at bounding box center [288, 231] width 11 height 11
radio input "true"
click at [597, 395] on p "Adicionar R$ 18,00" at bounding box center [577, 397] width 77 height 13
type input "1"
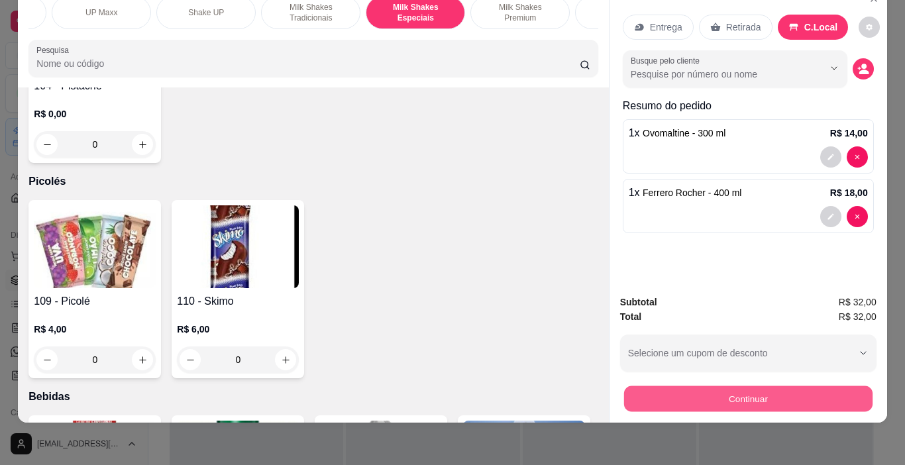
click at [817, 389] on button "Continuar" at bounding box center [747, 399] width 248 height 26
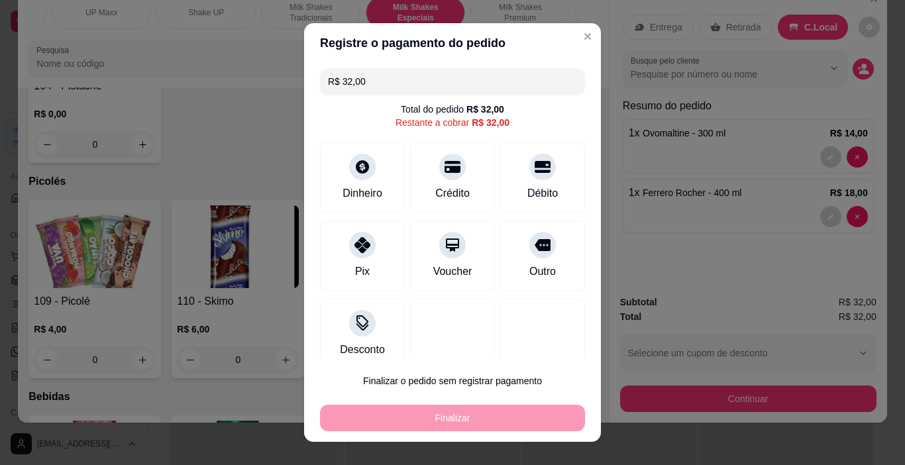
drag, startPoint x: 299, startPoint y: 87, endPoint x: 283, endPoint y: 87, distance: 15.9
click at [284, 89] on div "Registre o pagamento do pedido R$ 32,00 Total do pedido R$ 32,00 Restante a cob…" at bounding box center [452, 232] width 905 height 465
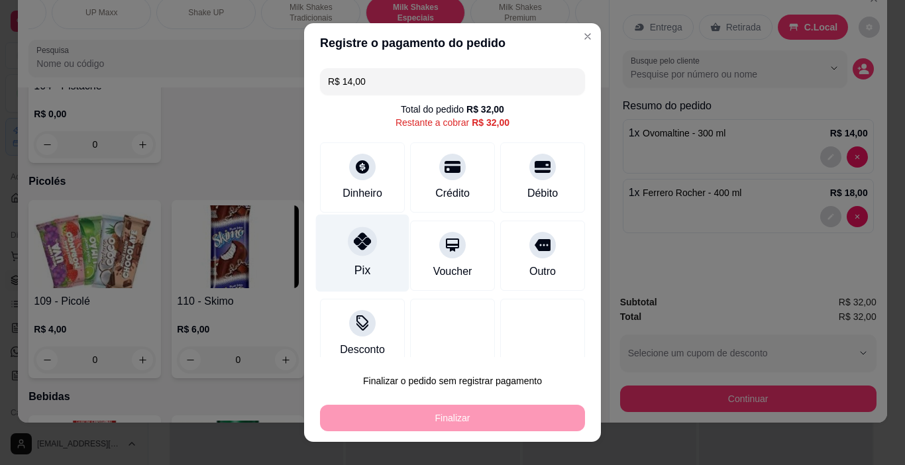
click at [354, 240] on icon at bounding box center [362, 240] width 17 height 17
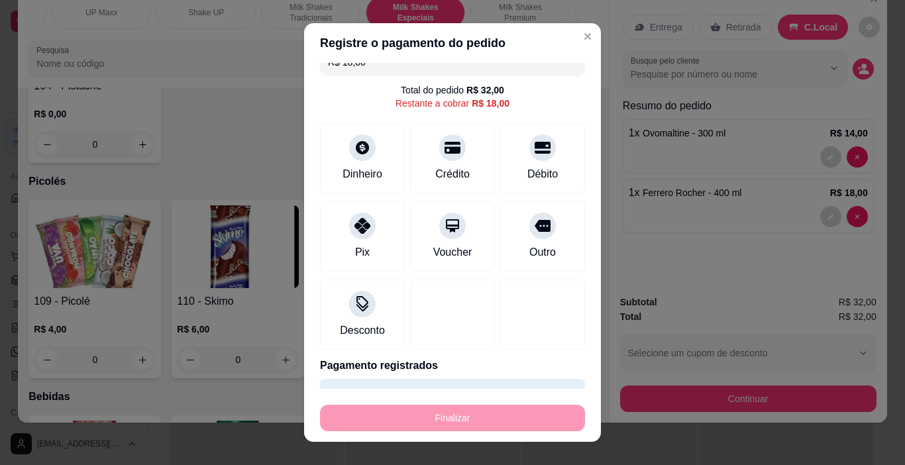
scroll to position [0, 0]
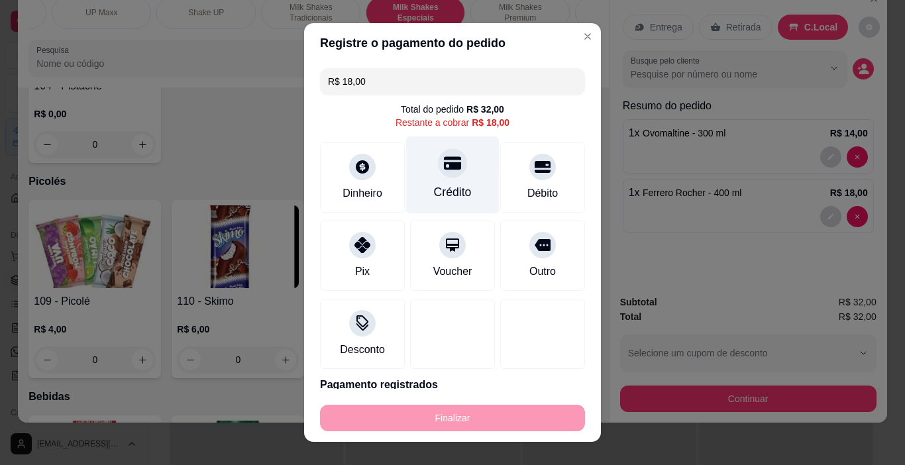
click at [444, 165] on icon at bounding box center [452, 163] width 17 height 13
type input "R$ 0,00"
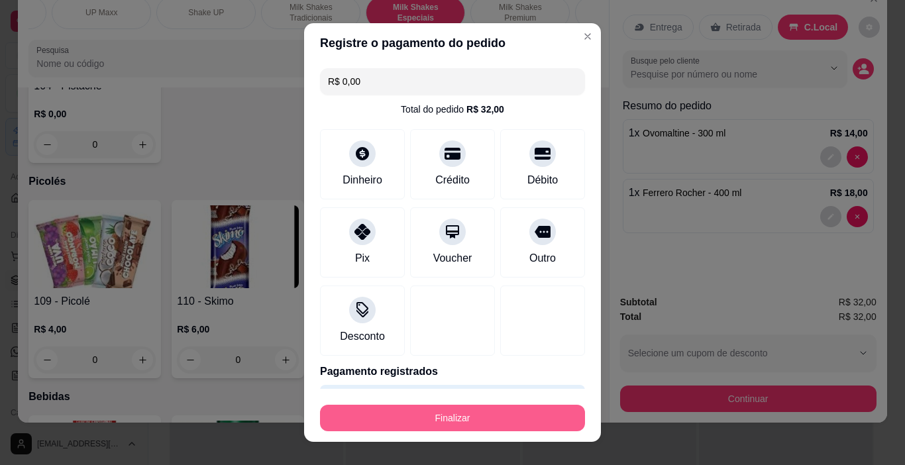
click at [525, 414] on button "Finalizar" at bounding box center [452, 418] width 265 height 26
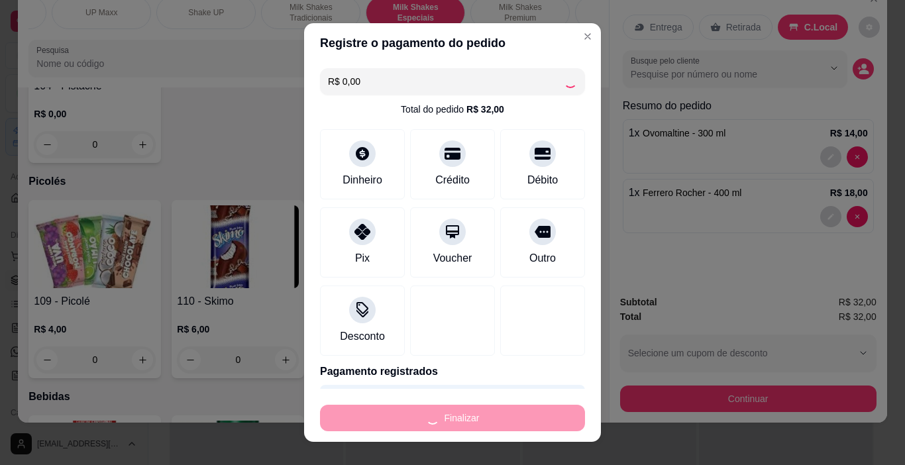
type input "0"
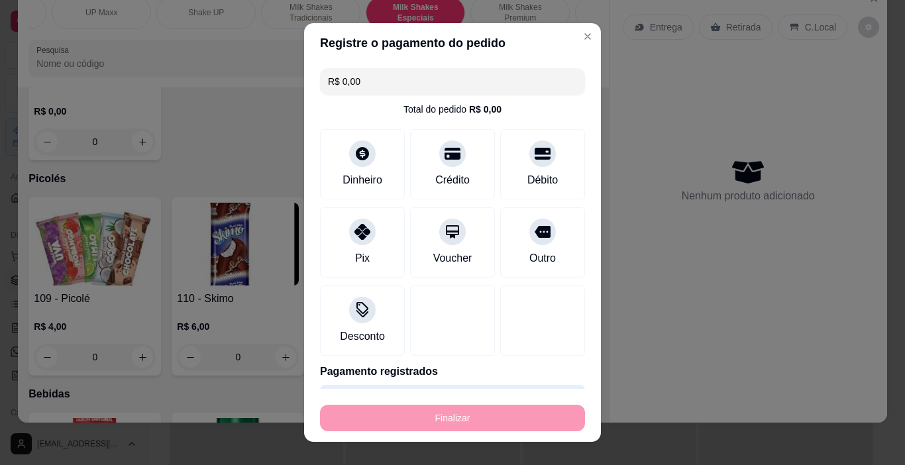
type input "-R$ 32,00"
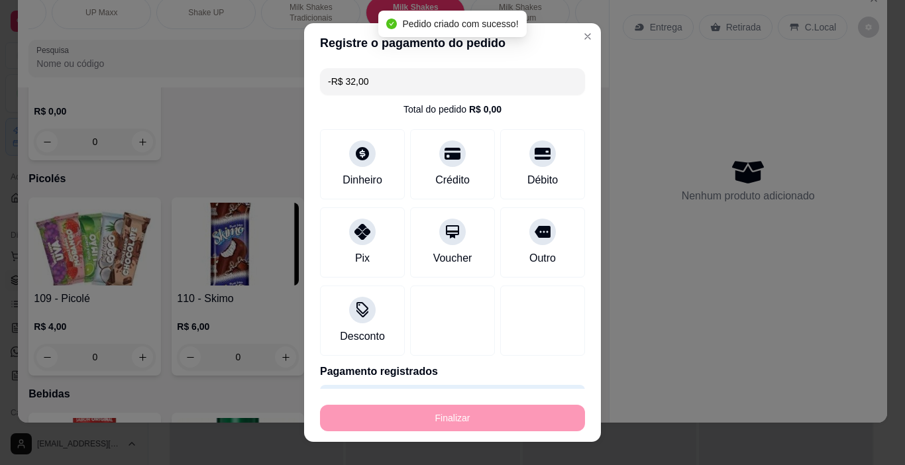
scroll to position [5961, 0]
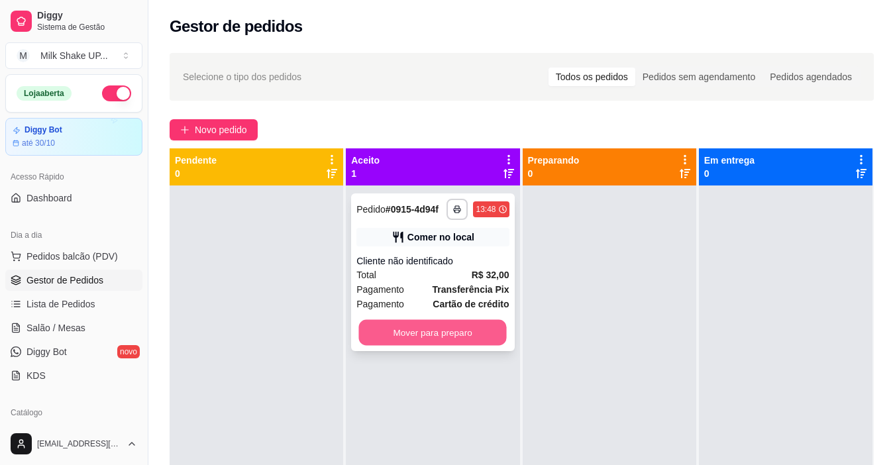
click at [479, 332] on button "Mover para preparo" at bounding box center [433, 333] width 148 height 26
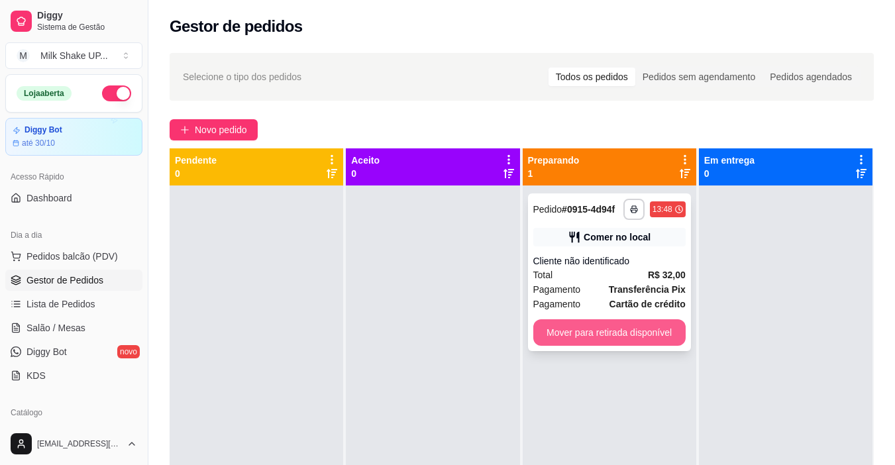
click at [627, 334] on button "Mover para retirada disponível" at bounding box center [609, 332] width 152 height 26
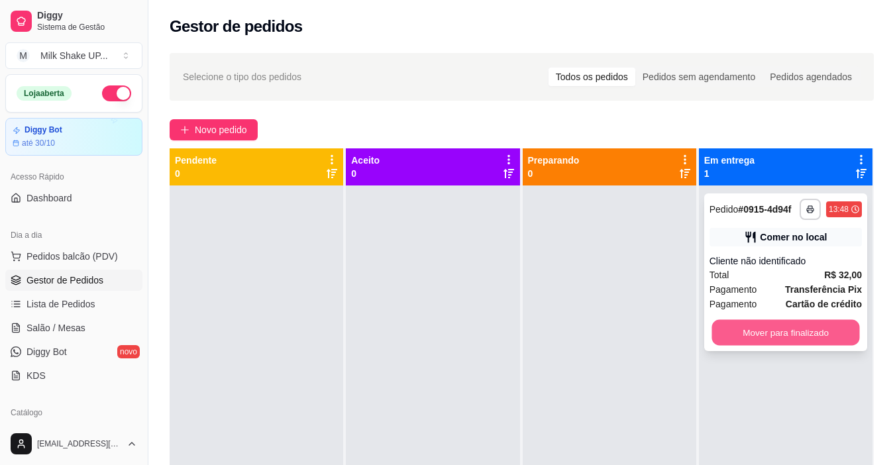
click at [763, 336] on button "Mover para finalizado" at bounding box center [785, 333] width 148 height 26
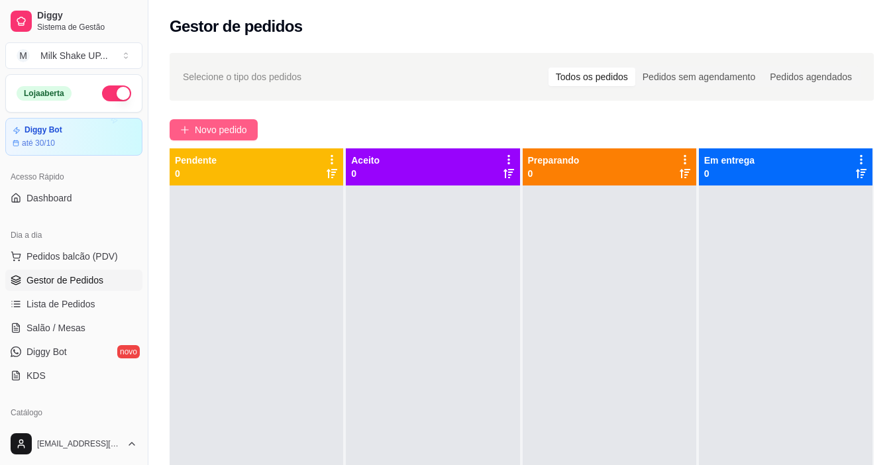
click at [196, 132] on span "Novo pedido" at bounding box center [221, 129] width 52 height 15
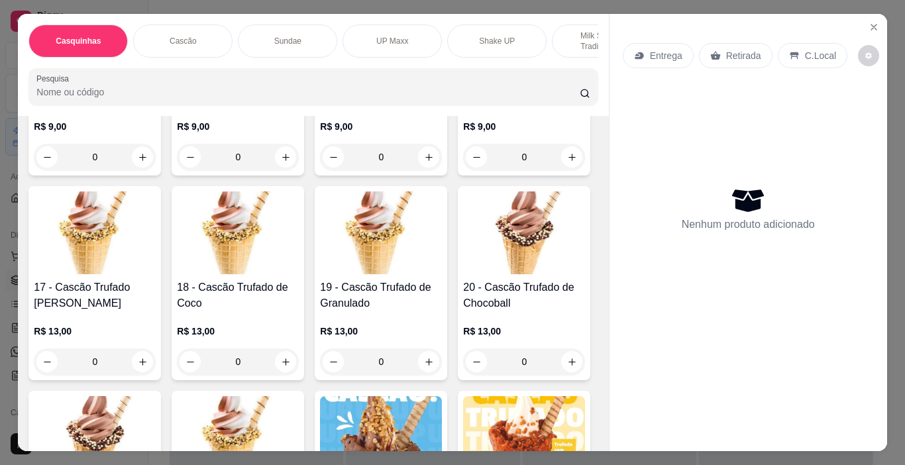
scroll to position [1192, 0]
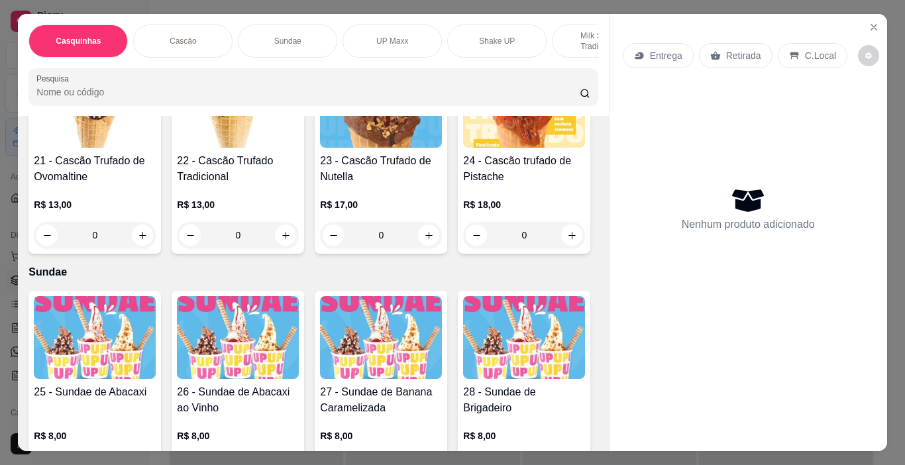
click at [302, 36] on div "Sundae" at bounding box center [287, 40] width 99 height 33
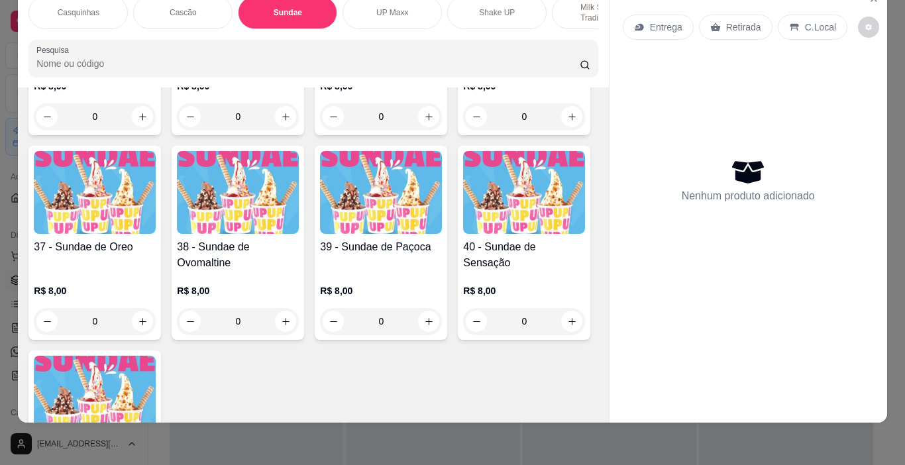
scroll to position [1998, 0]
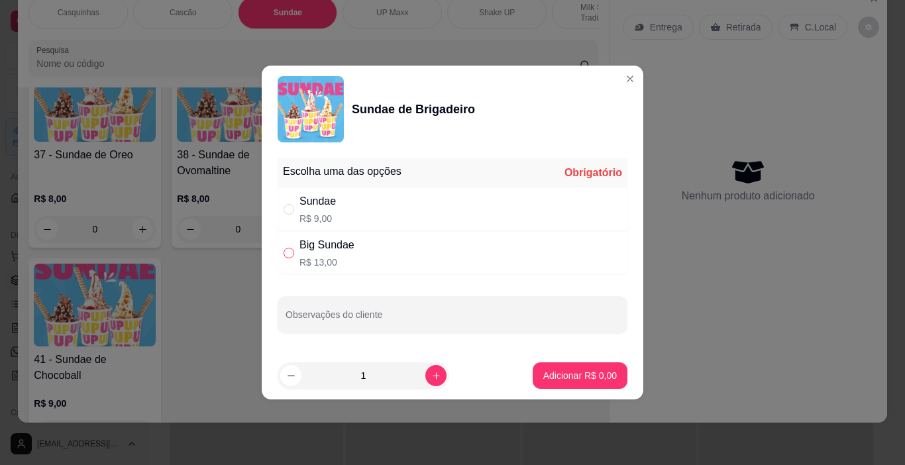
click at [288, 256] on input "" at bounding box center [288, 253] width 11 height 11
radio input "true"
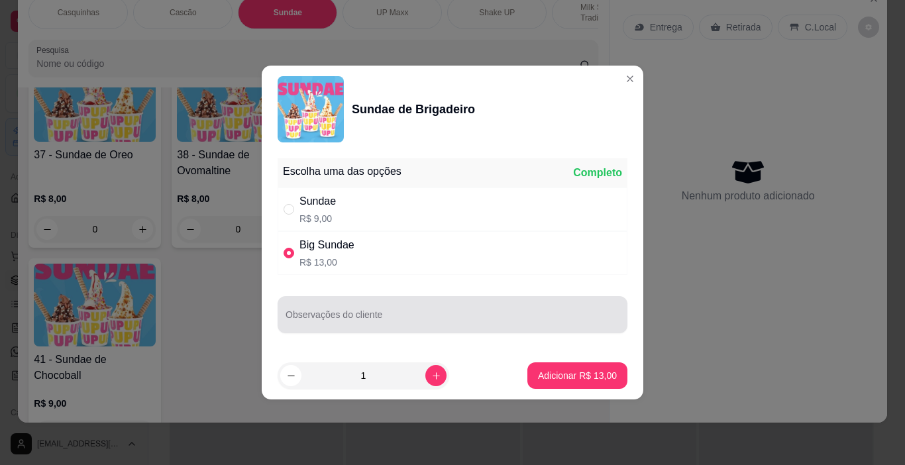
click at [356, 326] on input "Observações do cliente" at bounding box center [452, 319] width 334 height 13
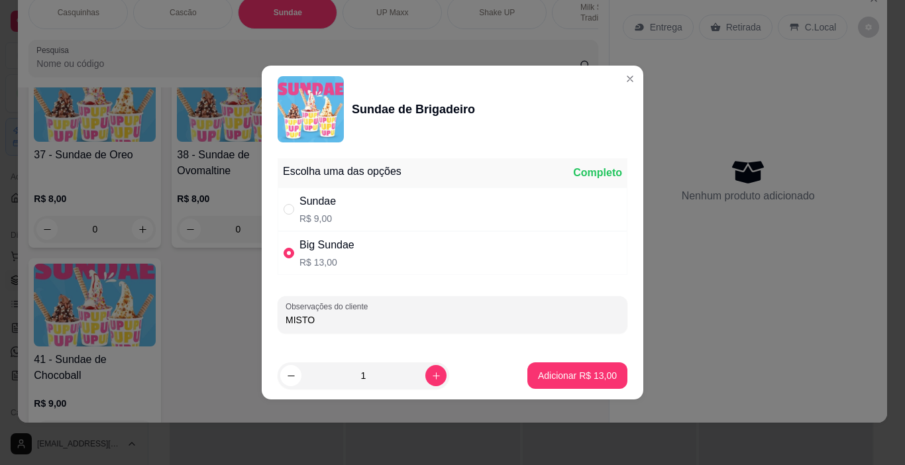
type input "MISTO"
click at [581, 389] on footer "1 Adicionar R$ 13,00" at bounding box center [452, 376] width 381 height 48
click at [585, 377] on p "Adicionar R$ 13,00" at bounding box center [577, 375] width 79 height 13
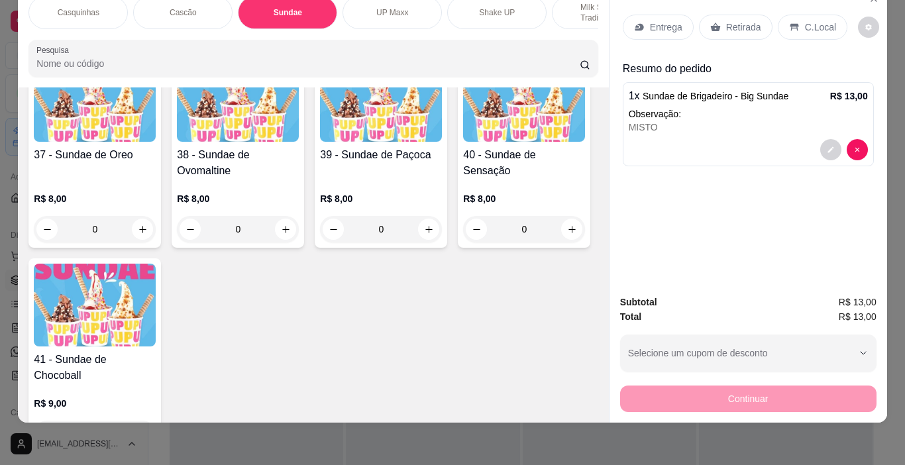
click at [814, 21] on p "C.Local" at bounding box center [820, 27] width 31 height 13
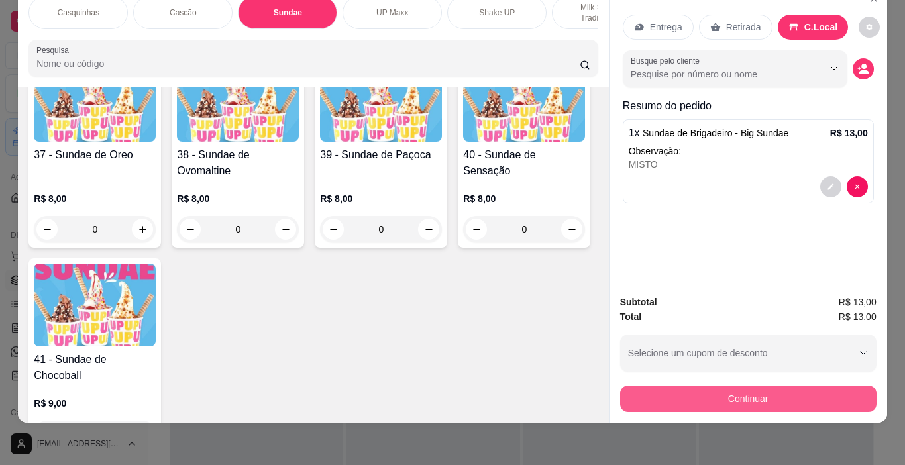
click at [804, 387] on button "Continuar" at bounding box center [748, 398] width 256 height 26
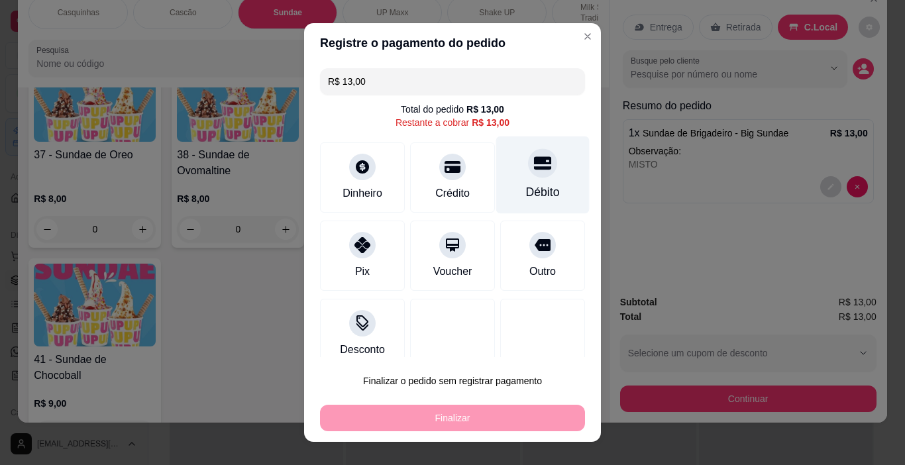
click at [534, 160] on icon at bounding box center [542, 162] width 17 height 17
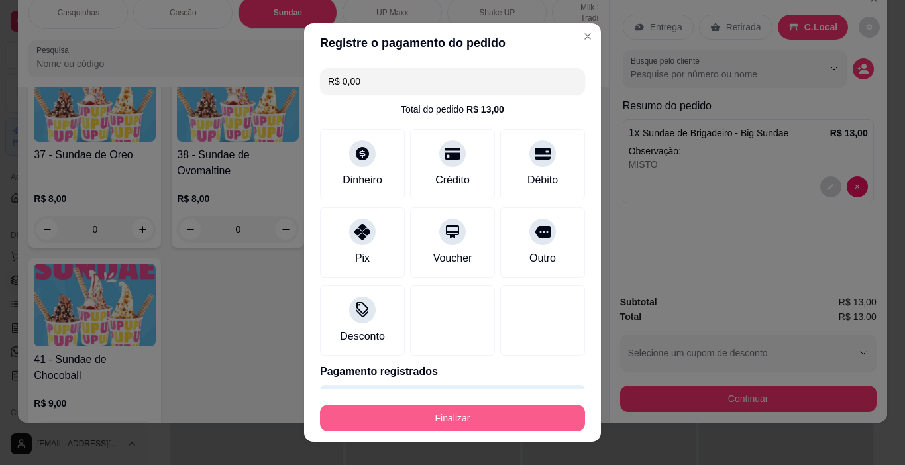
click at [519, 418] on button "Finalizar" at bounding box center [452, 418] width 265 height 26
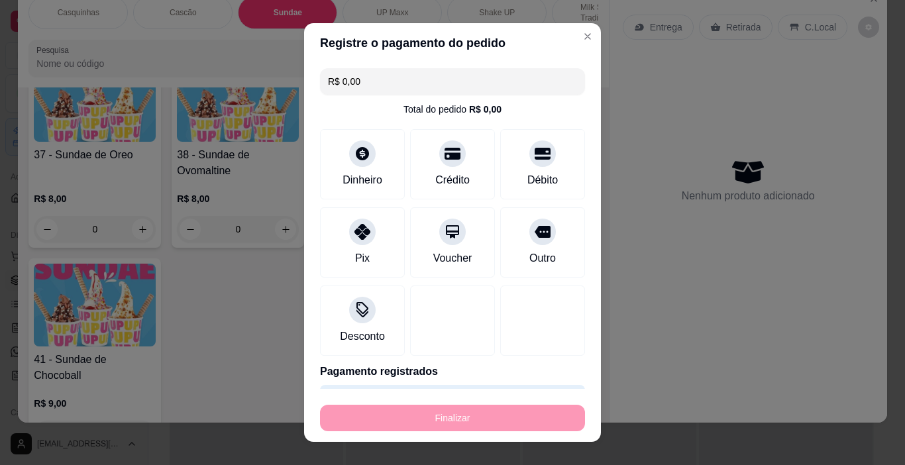
type input "-R$ 13,00"
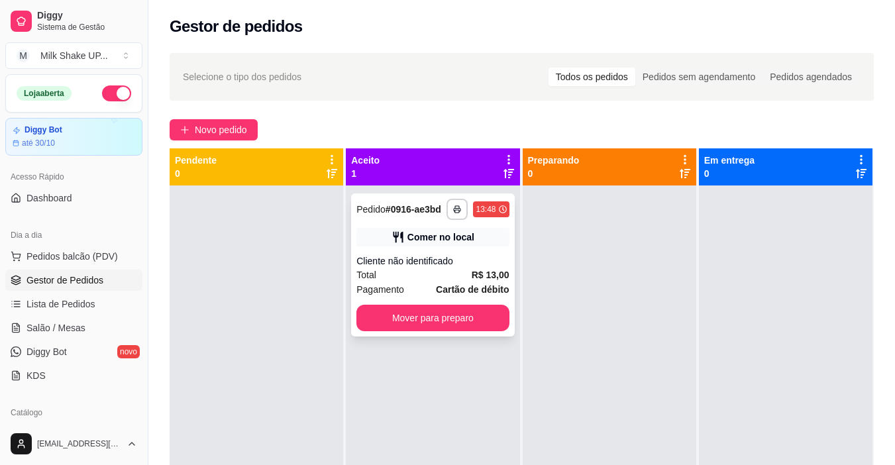
click at [473, 317] on button "Mover para preparo" at bounding box center [432, 318] width 152 height 26
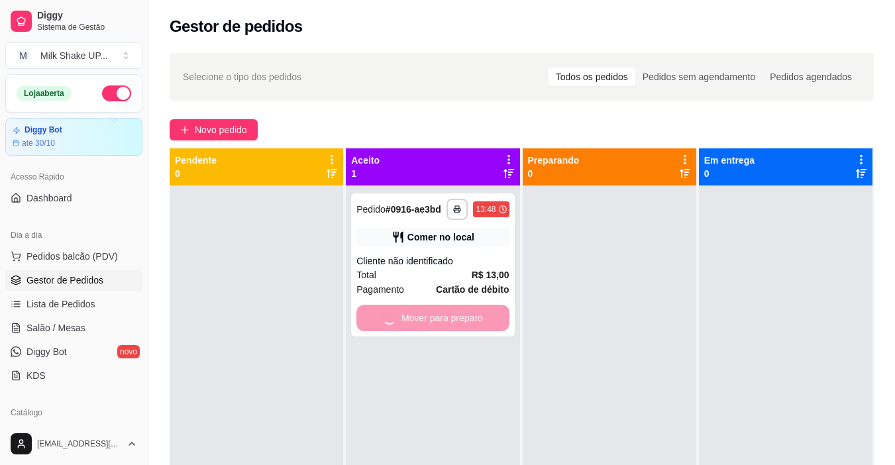
click at [587, 321] on div at bounding box center [608, 417] width 173 height 465
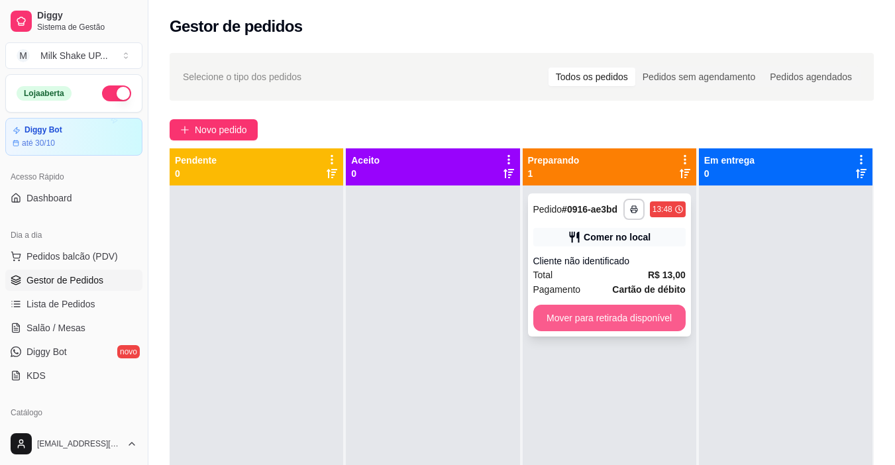
click at [617, 319] on button "Mover para retirada disponível" at bounding box center [609, 318] width 152 height 26
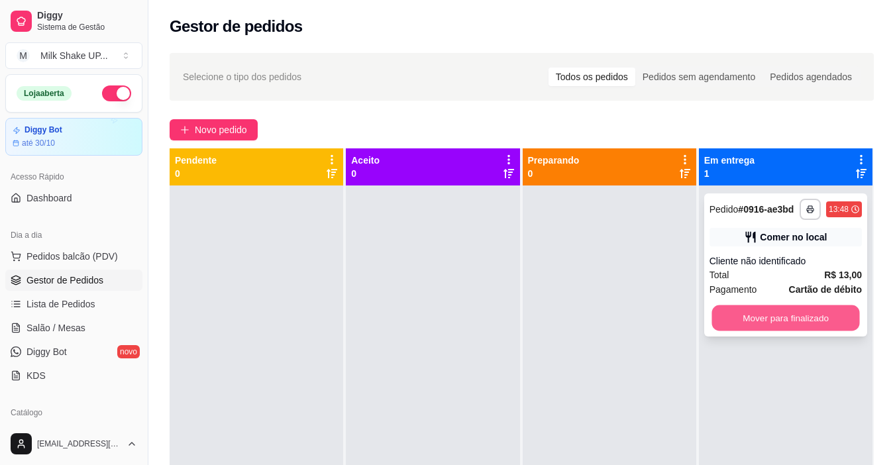
click at [765, 317] on button "Mover para finalizado" at bounding box center [785, 318] width 148 height 26
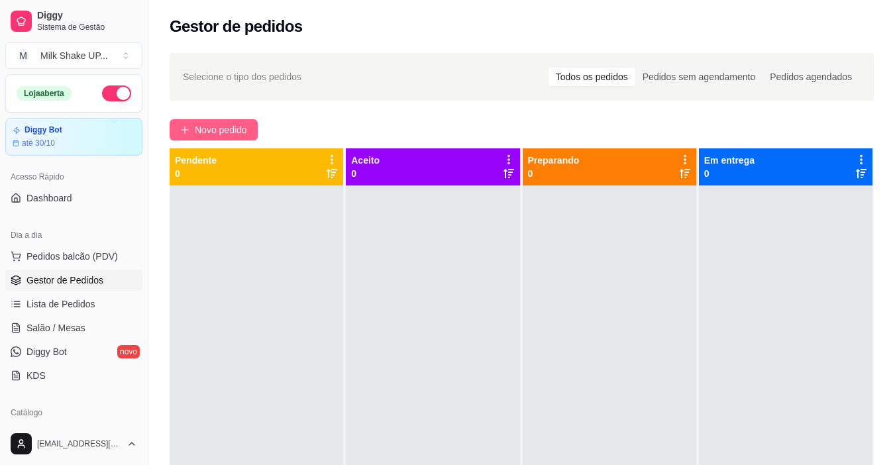
click at [224, 127] on span "Novo pedido" at bounding box center [221, 129] width 52 height 15
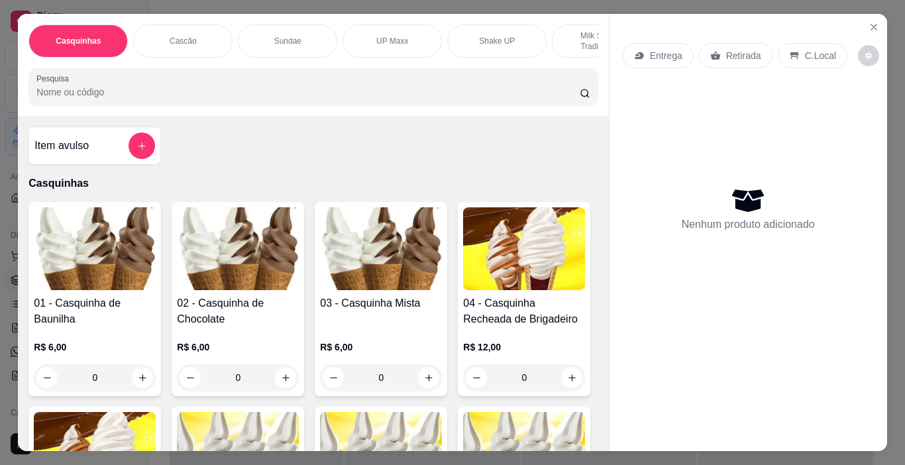
click at [315, 37] on div "Sundae" at bounding box center [287, 40] width 99 height 33
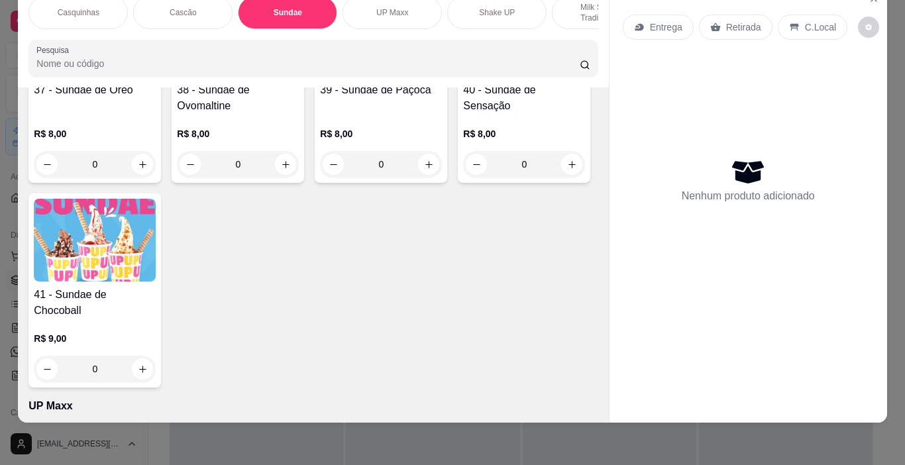
scroll to position [2065, 0]
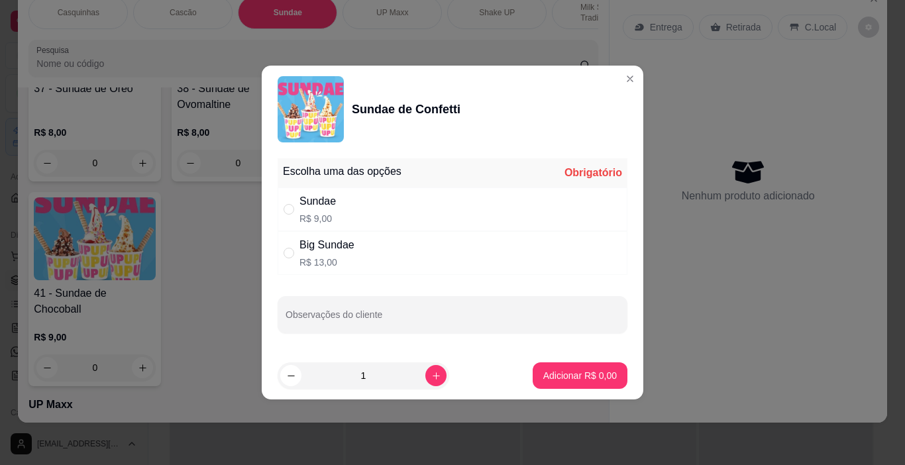
click at [295, 221] on div "Sundae R$ 9,00" at bounding box center [452, 209] width 350 height 44
radio input "true"
click at [583, 369] on p "Adicionar R$ 9,00" at bounding box center [580, 375] width 72 height 13
type input "1"
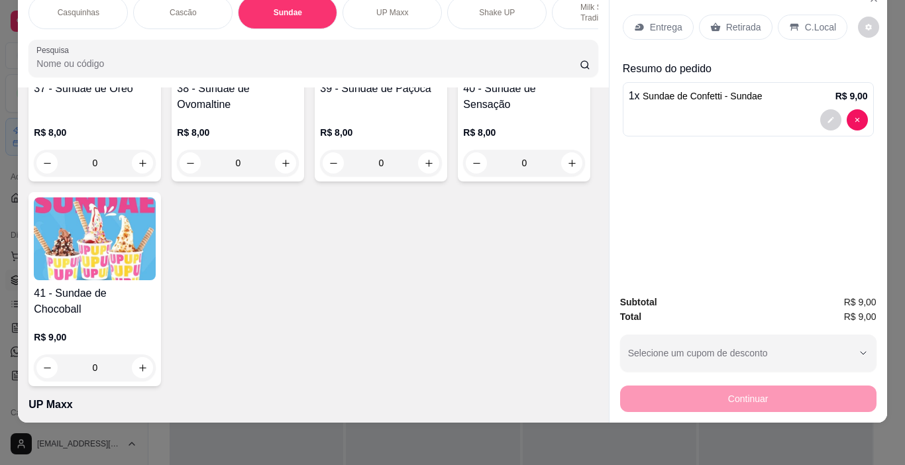
click at [816, 21] on p "C.Local" at bounding box center [820, 27] width 31 height 13
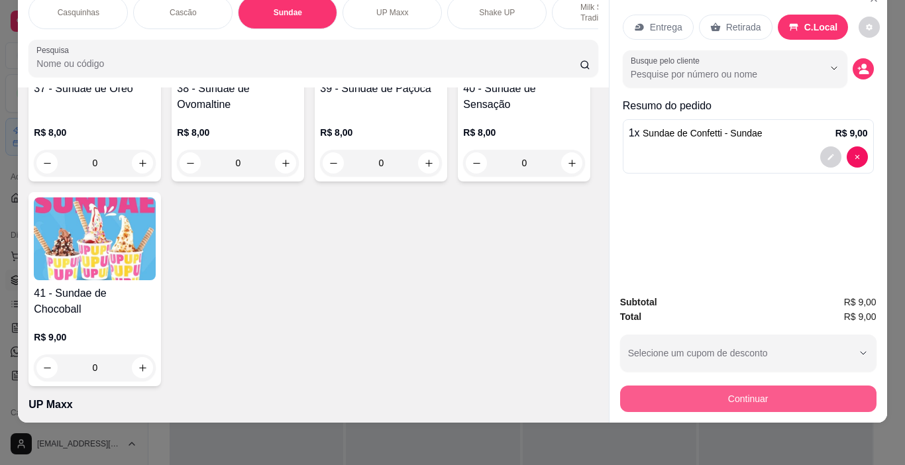
click at [763, 385] on button "Continuar" at bounding box center [748, 398] width 256 height 26
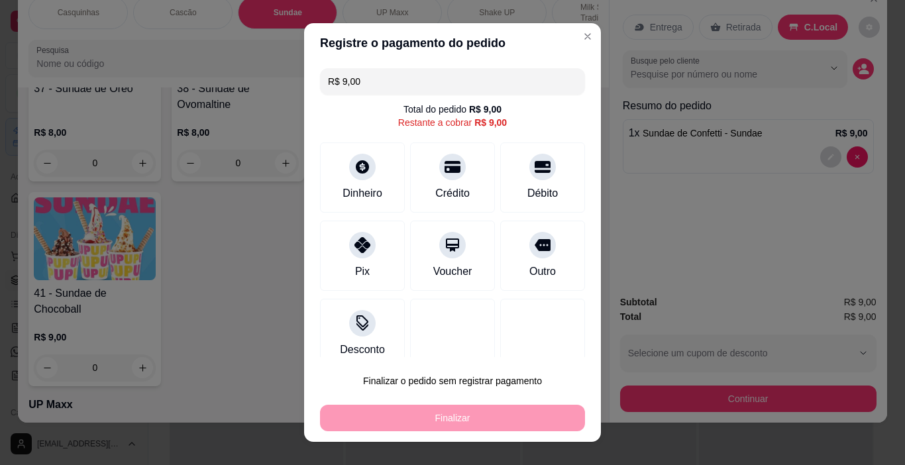
click at [444, 170] on icon at bounding box center [452, 167] width 16 height 16
type input "R$ 0,00"
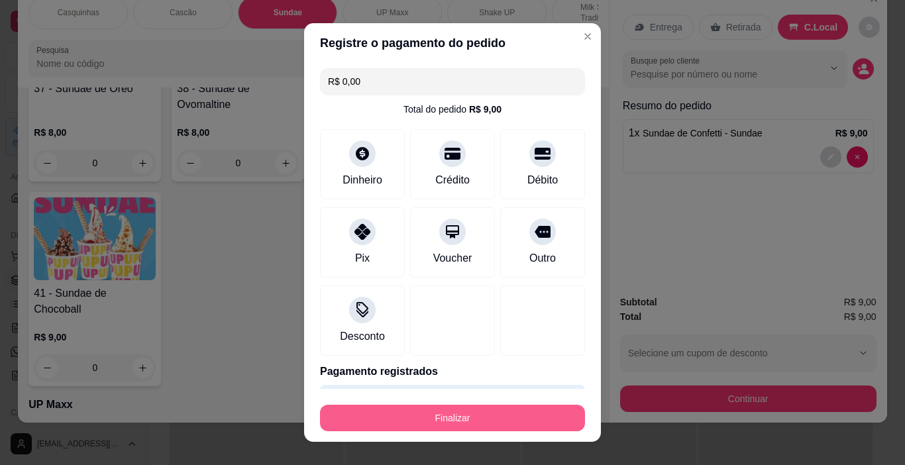
click at [477, 422] on button "Finalizar" at bounding box center [452, 418] width 265 height 26
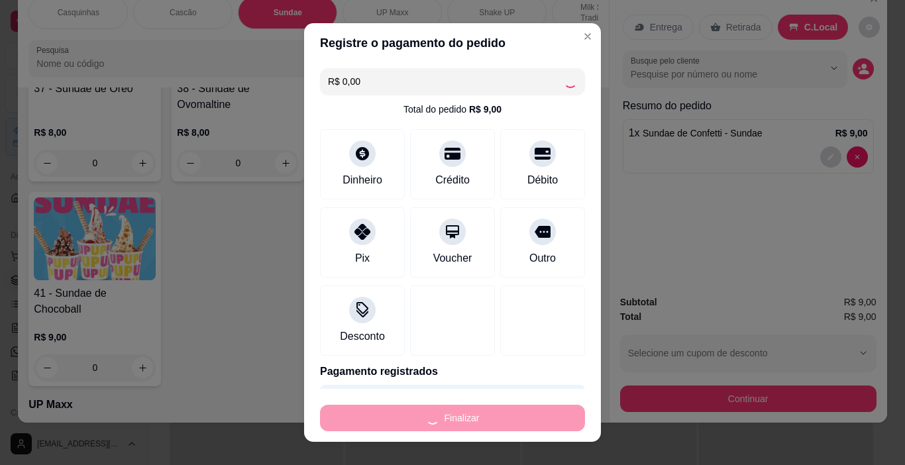
type input "0"
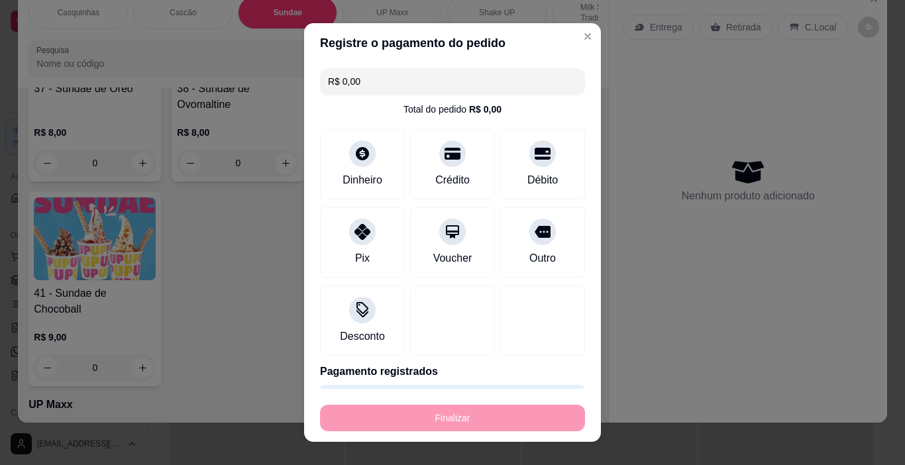
type input "-R$ 9,00"
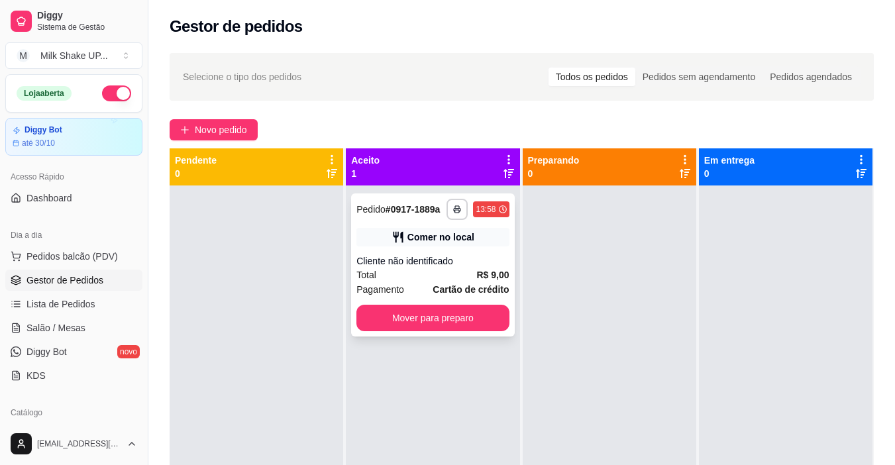
click at [470, 318] on button "Mover para preparo" at bounding box center [432, 318] width 152 height 26
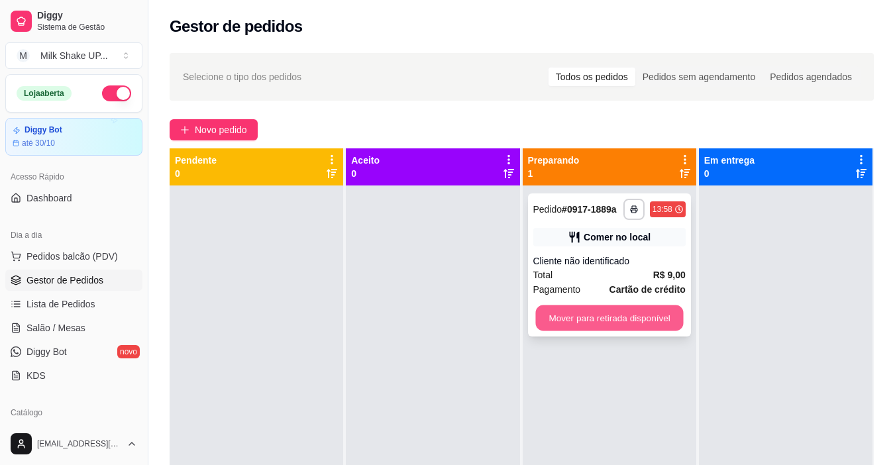
click at [616, 311] on button "Mover para retirada disponível" at bounding box center [609, 318] width 148 height 26
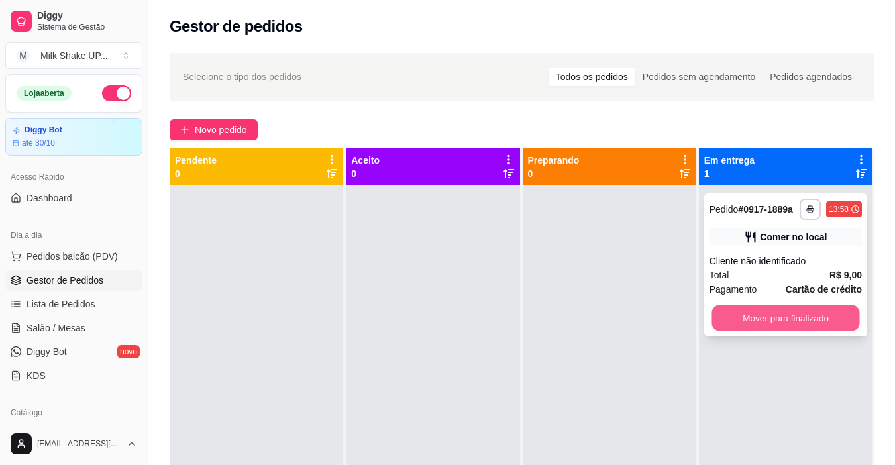
click at [748, 307] on button "Mover para finalizado" at bounding box center [785, 318] width 148 height 26
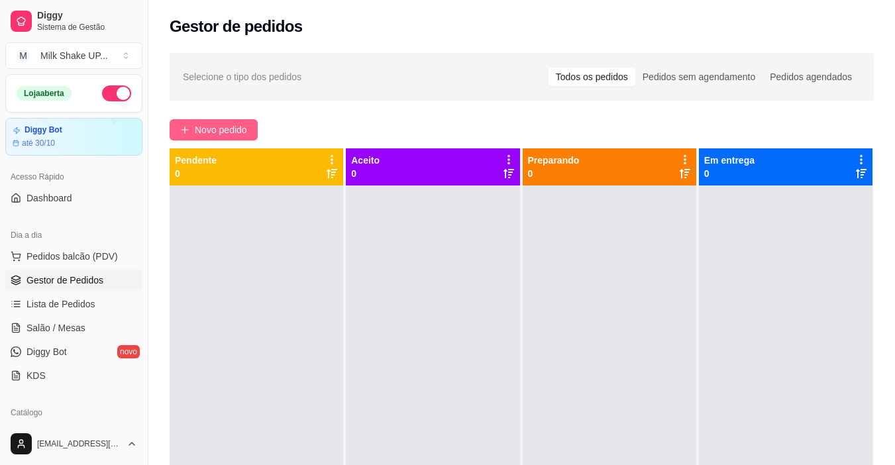
click at [197, 135] on button "Novo pedido" at bounding box center [214, 129] width 88 height 21
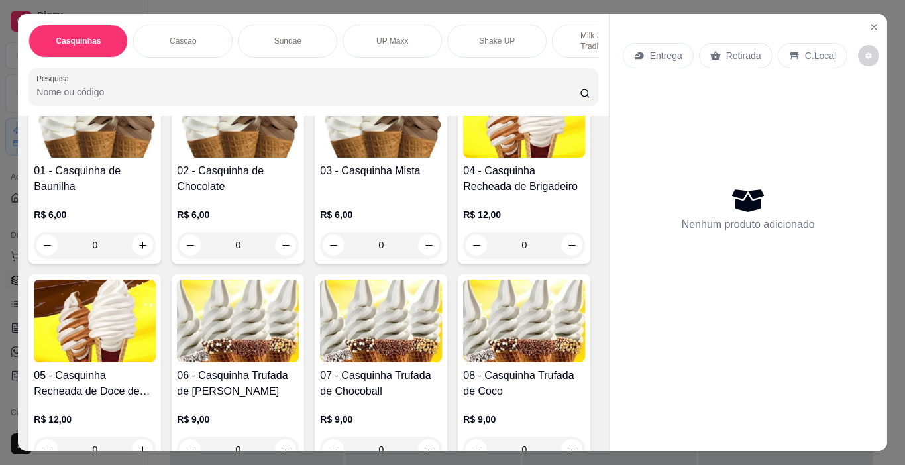
click at [283, 24] on div "Sundae" at bounding box center [287, 40] width 99 height 33
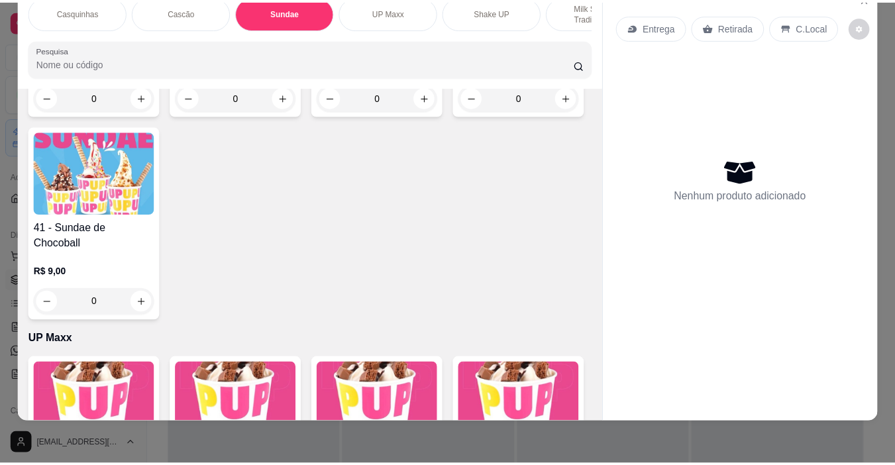
scroll to position [2131, 0]
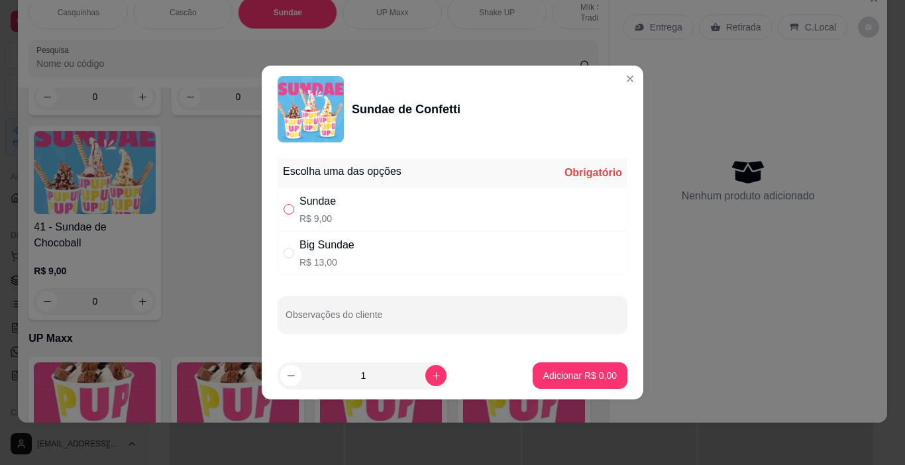
click at [289, 211] on input "" at bounding box center [288, 209] width 11 height 11
radio input "true"
click at [572, 371] on p "Adicionar R$ 9,00" at bounding box center [580, 375] width 72 height 13
type input "1"
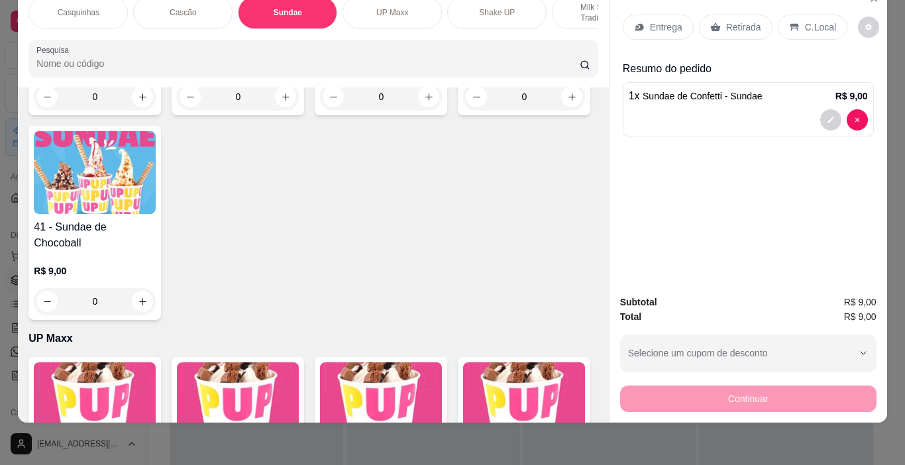
click at [814, 21] on p "C.Local" at bounding box center [820, 27] width 31 height 13
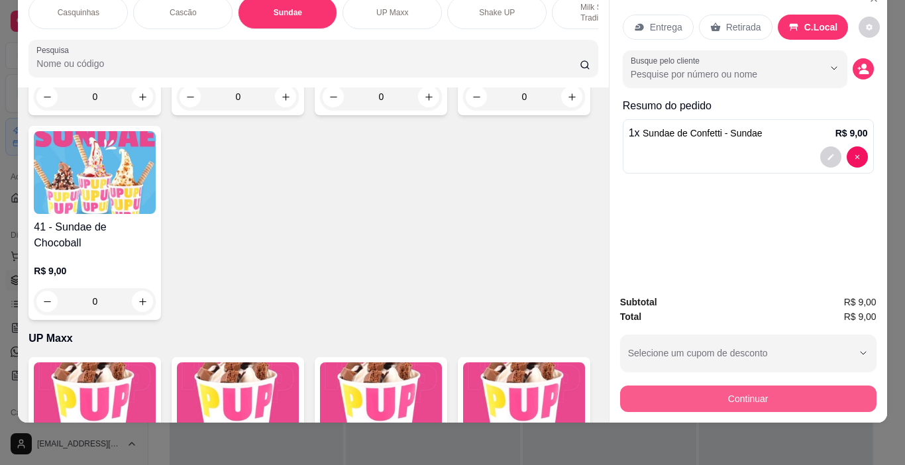
click at [809, 385] on button "Continuar" at bounding box center [748, 398] width 256 height 26
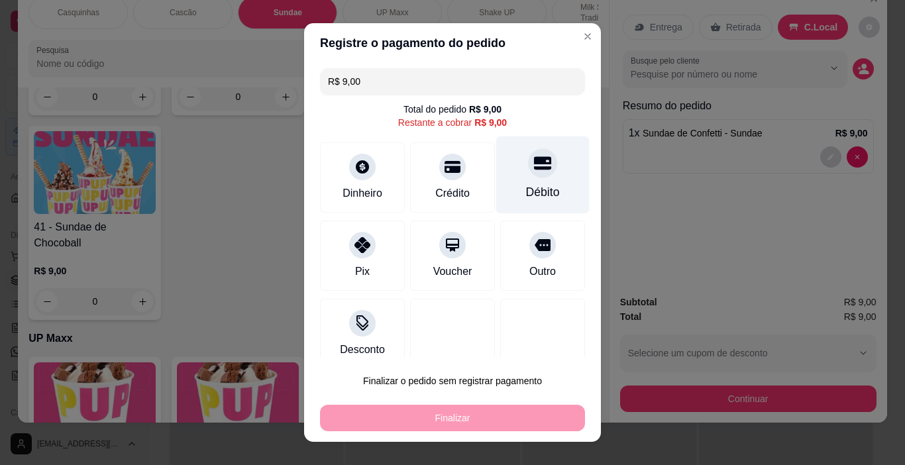
click at [528, 175] on div at bounding box center [542, 163] width 29 height 29
type input "R$ 0,00"
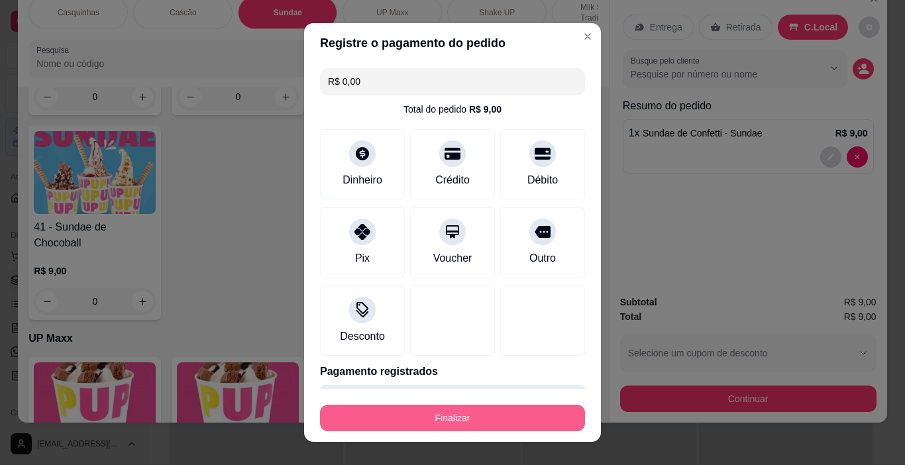
click at [497, 409] on button "Finalizar" at bounding box center [452, 418] width 265 height 26
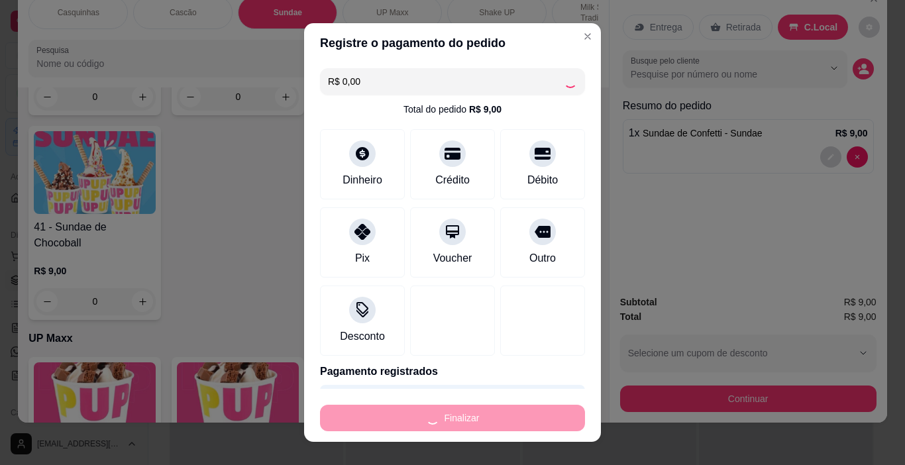
type input "0"
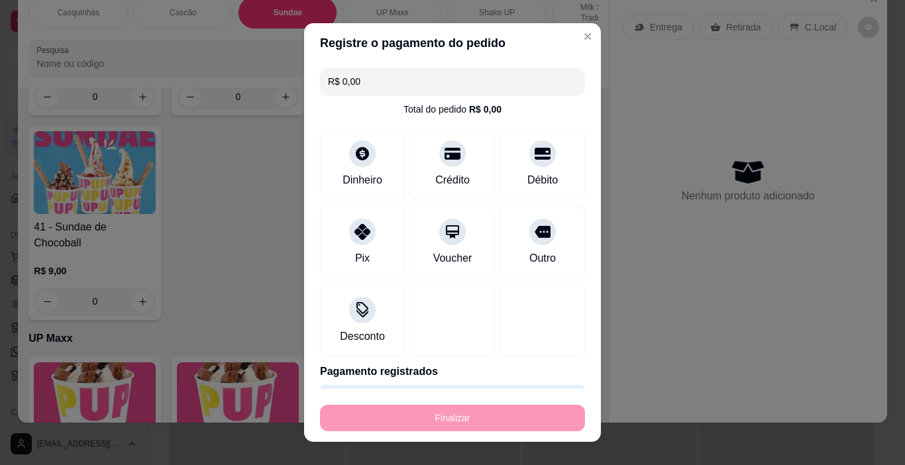
type input "-R$ 9,00"
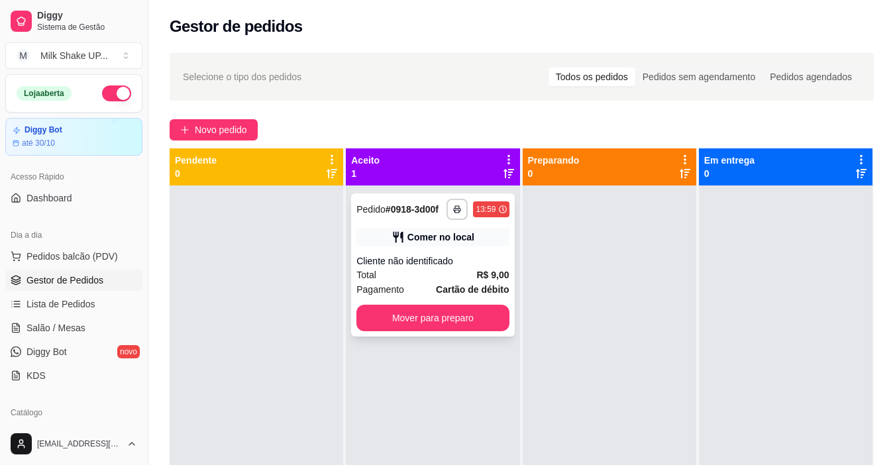
click at [467, 313] on button "Mover para preparo" at bounding box center [432, 318] width 152 height 26
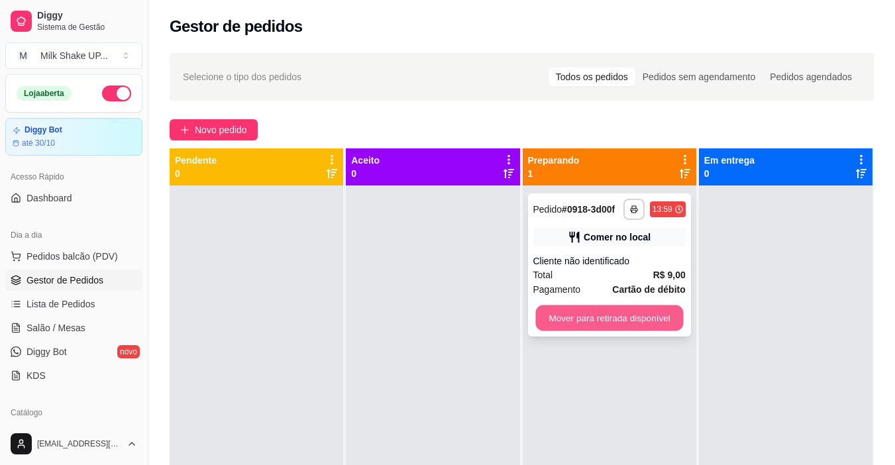
click at [633, 315] on button "Mover para retirada disponível" at bounding box center [609, 318] width 148 height 26
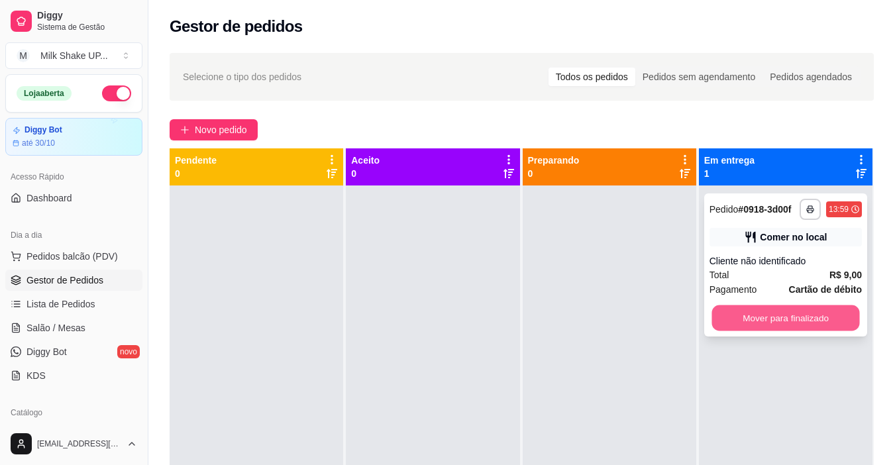
click at [791, 325] on button "Mover para finalizado" at bounding box center [785, 318] width 148 height 26
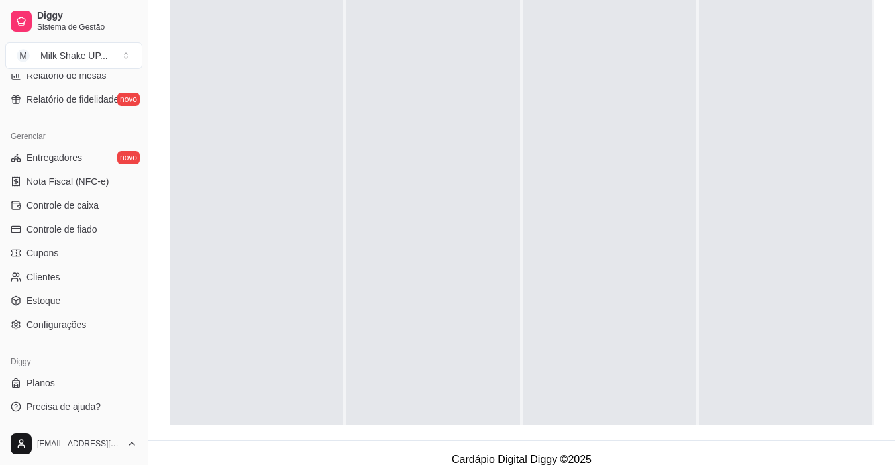
scroll to position [202, 0]
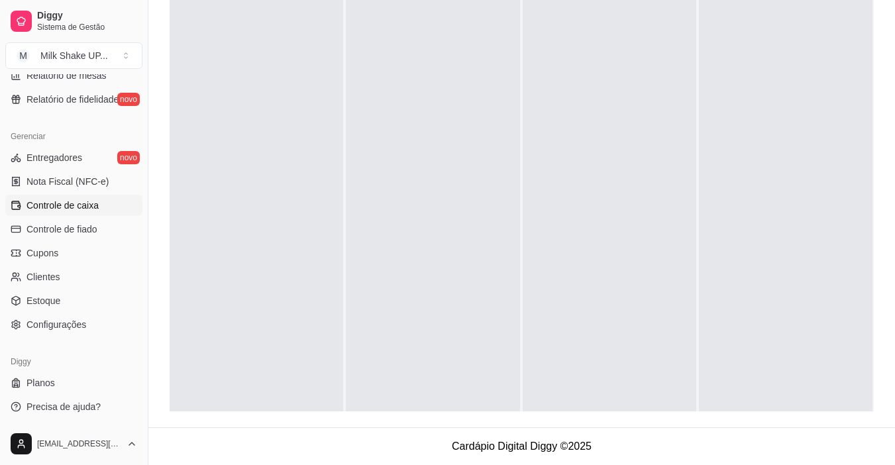
click at [73, 203] on span "Controle de caixa" at bounding box center [62, 205] width 72 height 13
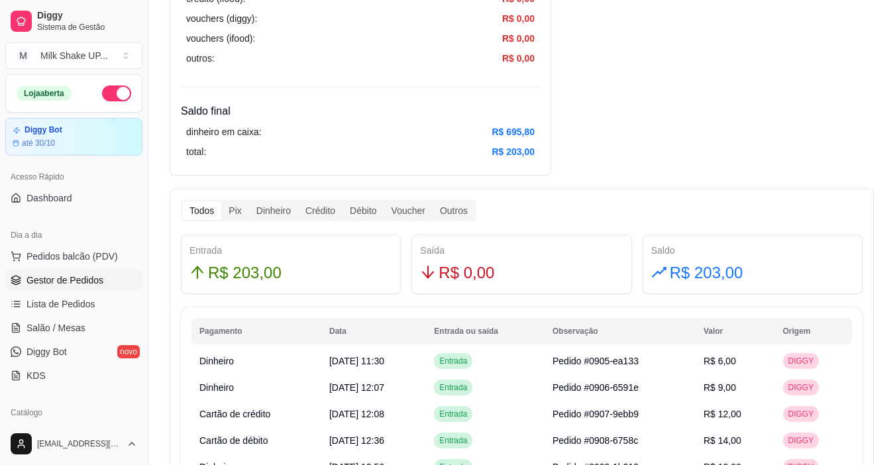
click at [89, 279] on span "Gestor de Pedidos" at bounding box center [64, 279] width 77 height 13
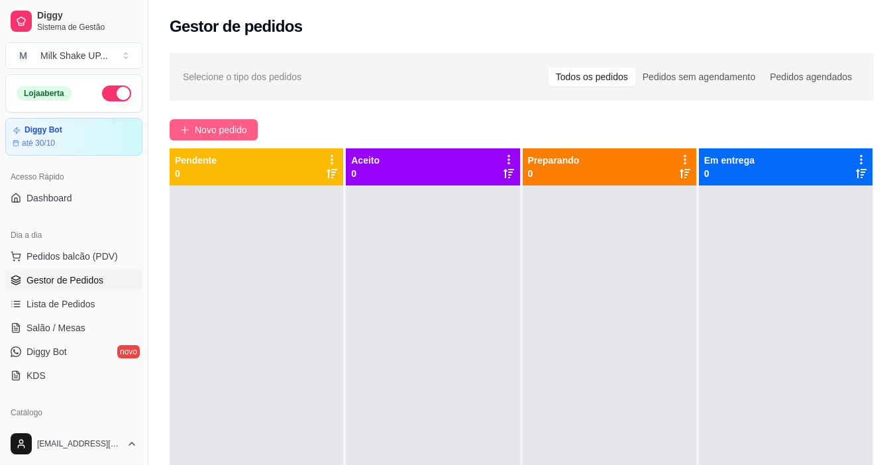
click at [243, 126] on span "Novo pedido" at bounding box center [221, 129] width 52 height 15
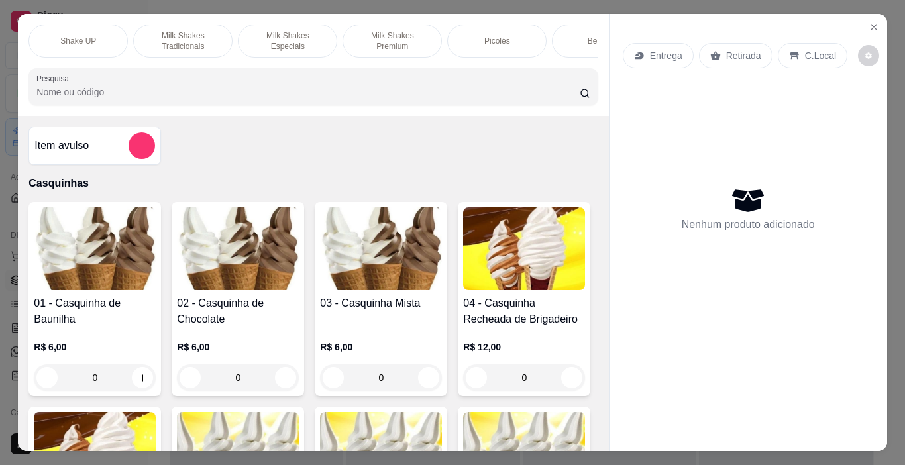
scroll to position [0, 420]
click at [415, 40] on p "Milk Shakes Premium" at bounding box center [390, 40] width 77 height 21
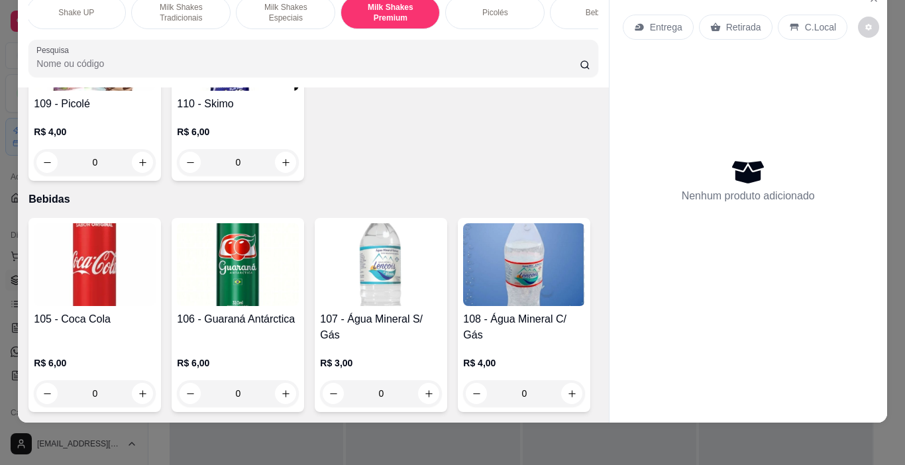
scroll to position [7282, 0]
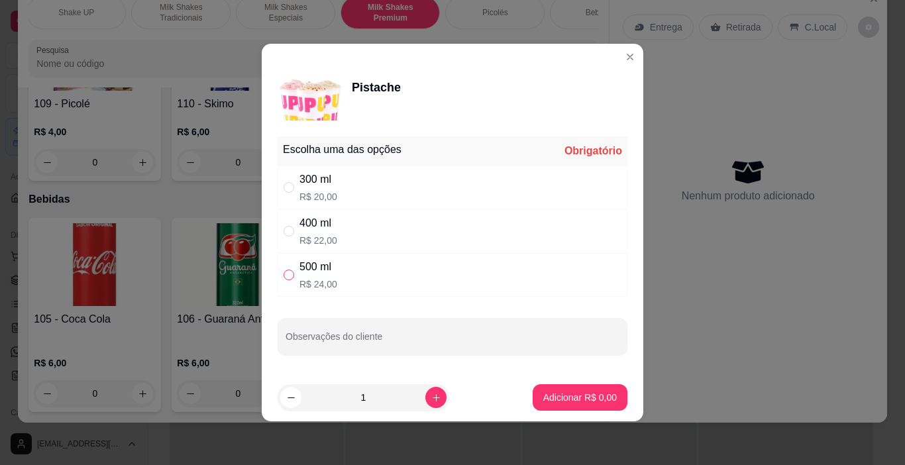
click at [289, 273] on input "" at bounding box center [288, 274] width 11 height 11
radio input "true"
click at [579, 400] on p "Adicionar R$ 24,00" at bounding box center [577, 397] width 79 height 13
type input "1"
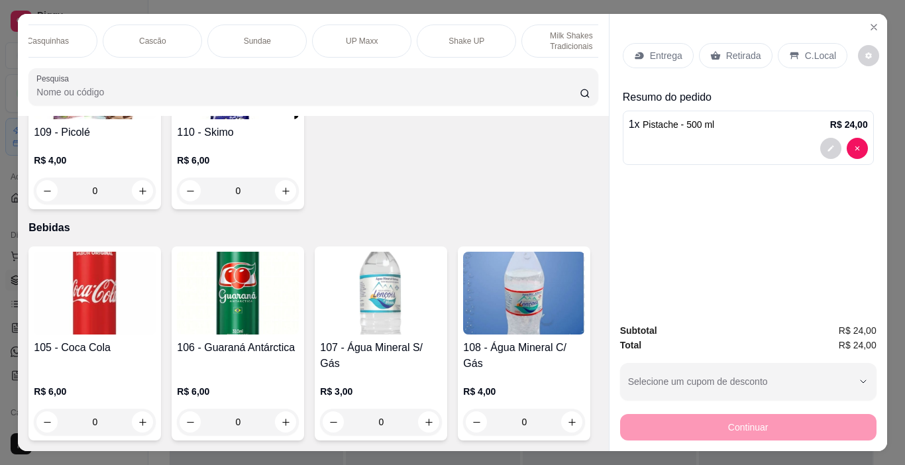
scroll to position [0, 0]
click at [172, 37] on p "Cascão" at bounding box center [183, 41] width 27 height 11
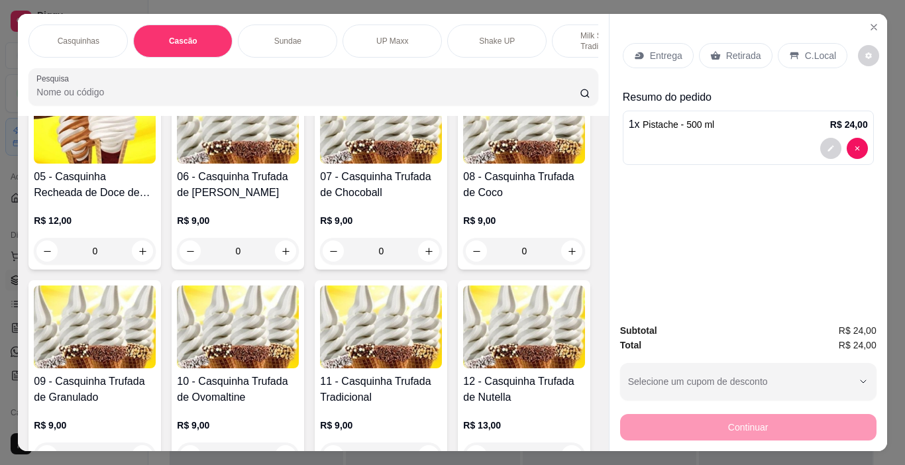
click at [83, 38] on p "Casquinhas" at bounding box center [79, 41] width 42 height 11
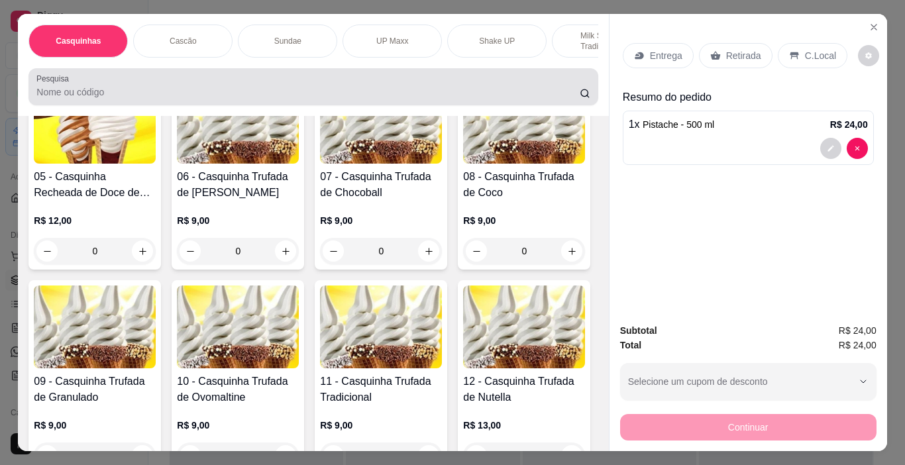
scroll to position [33, 0]
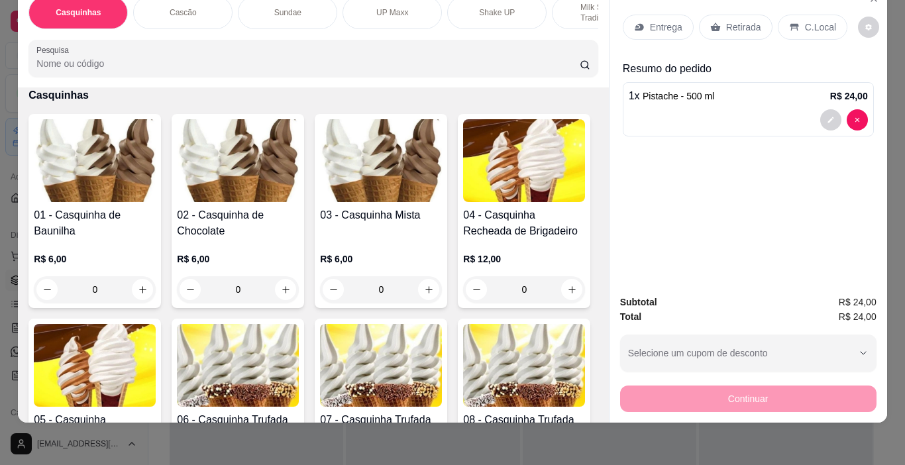
click at [178, 9] on div "Cascão" at bounding box center [182, 12] width 99 height 33
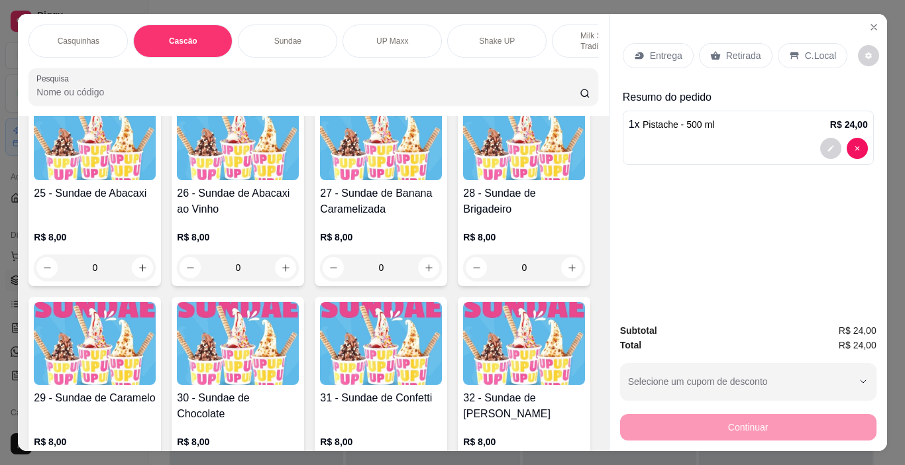
scroll to position [1457, 0]
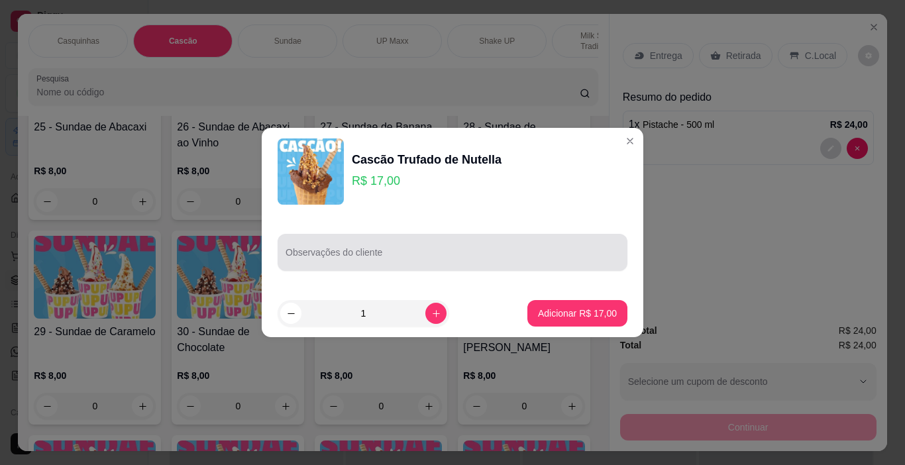
drag, startPoint x: 356, startPoint y: 260, endPoint x: 403, endPoint y: 418, distance: 164.9
click at [356, 256] on input "Observações do cliente" at bounding box center [452, 257] width 334 height 13
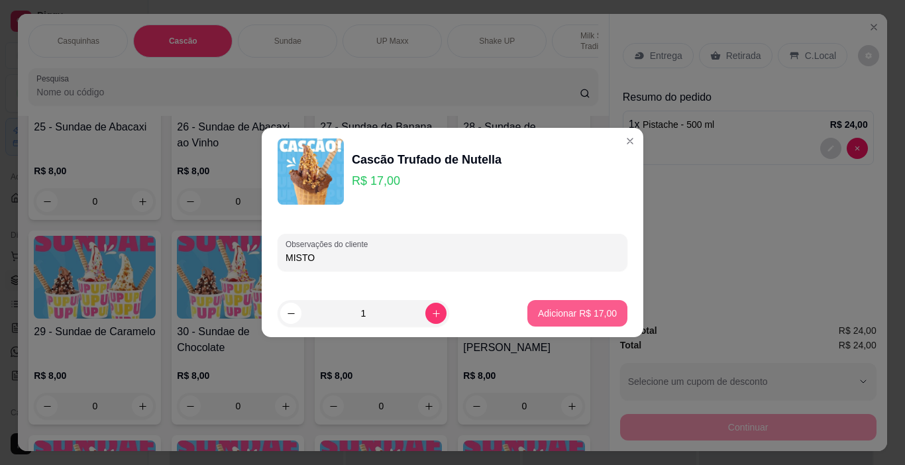
type input "MISTO"
click at [601, 308] on p "Adicionar R$ 17,00" at bounding box center [577, 313] width 79 height 13
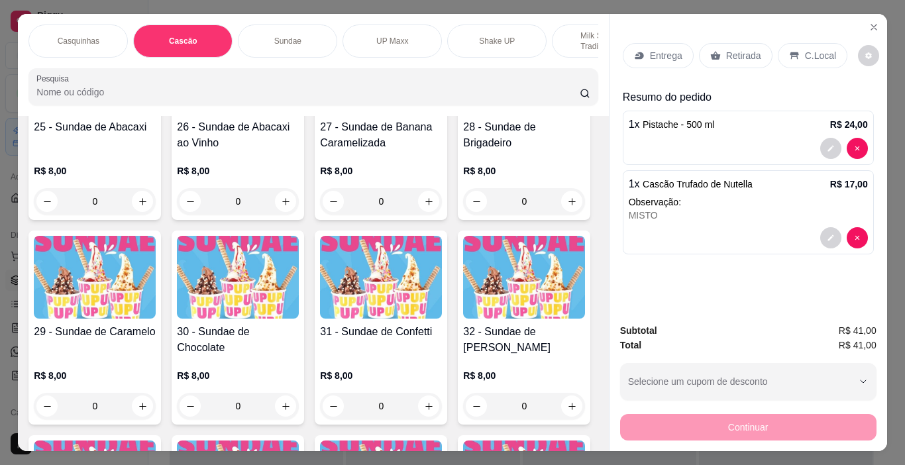
click at [805, 56] on p "C.Local" at bounding box center [820, 55] width 31 height 13
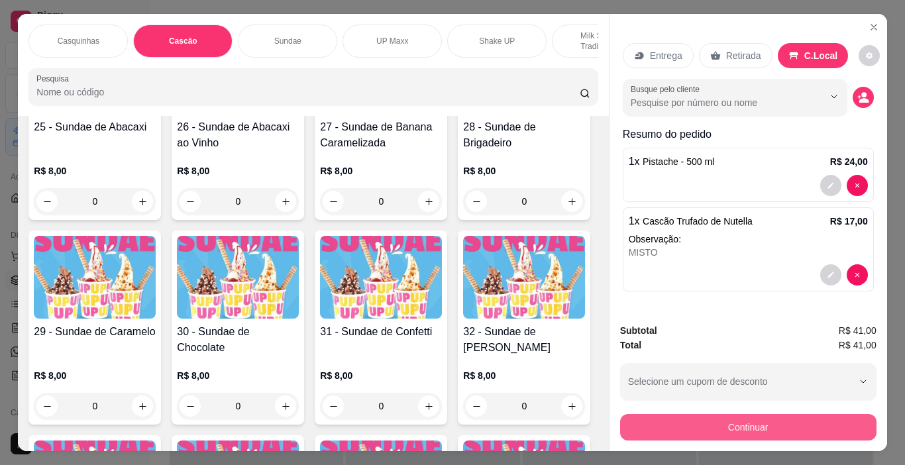
click at [794, 423] on button "Continuar" at bounding box center [748, 427] width 256 height 26
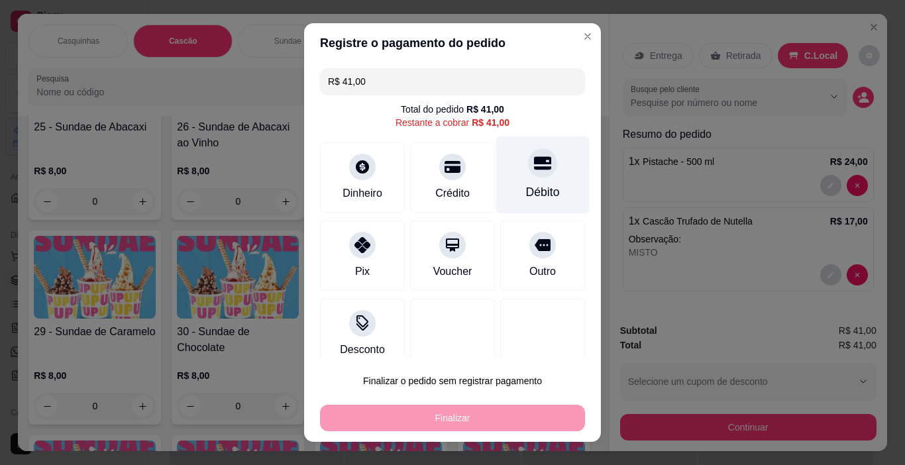
click at [534, 166] on icon at bounding box center [542, 162] width 17 height 17
type input "R$ 0,00"
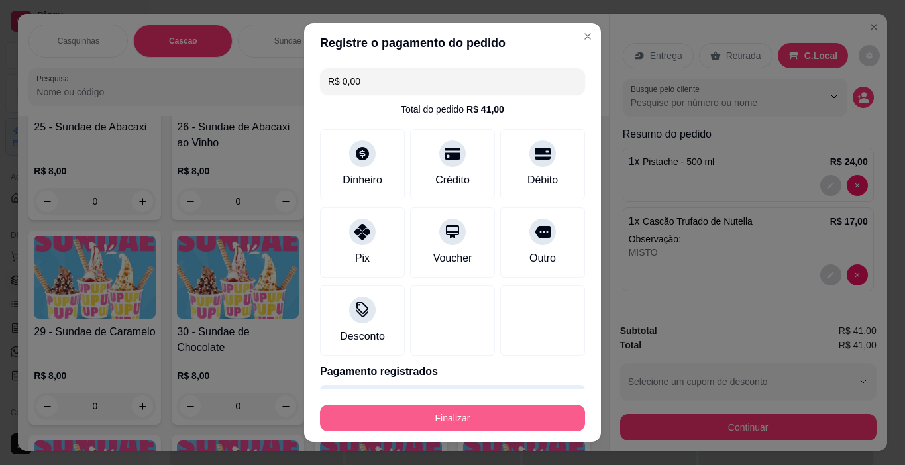
click at [546, 405] on button "Finalizar" at bounding box center [452, 418] width 265 height 26
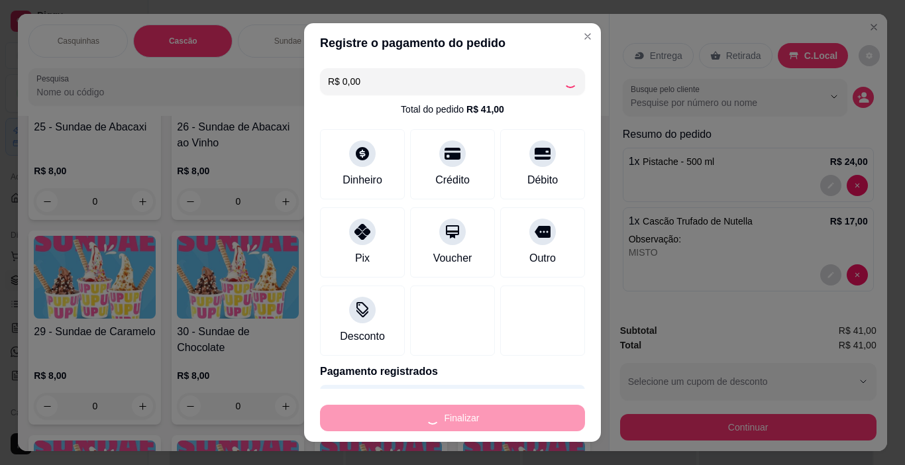
type input "0"
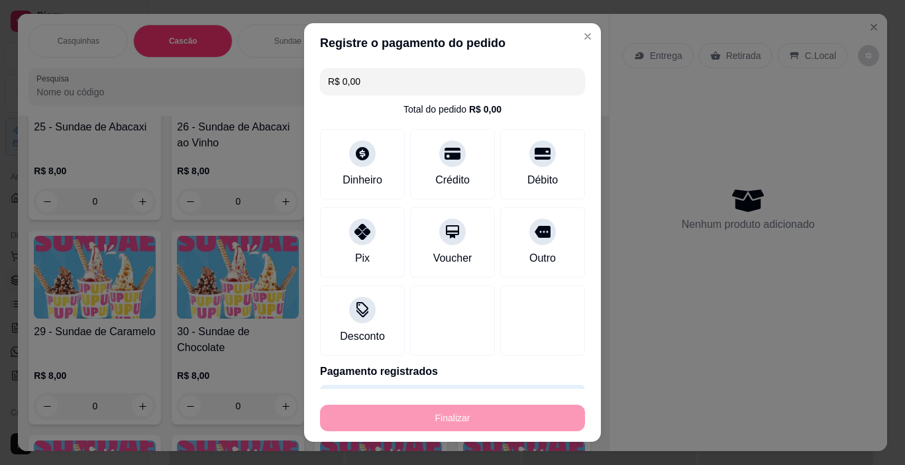
type input "-R$ 41,00"
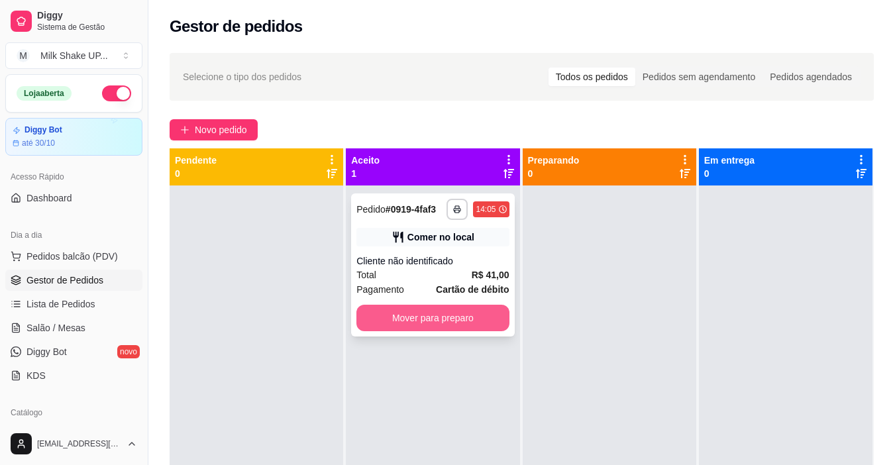
click at [483, 315] on button "Mover para preparo" at bounding box center [432, 318] width 152 height 26
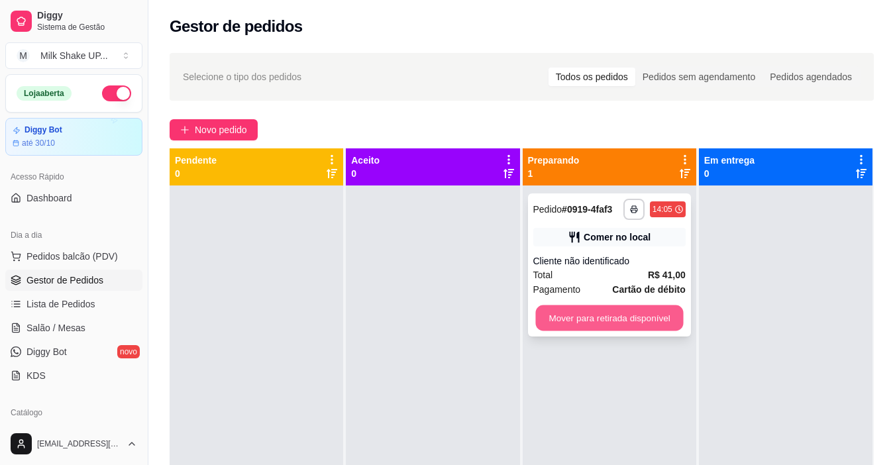
click at [612, 320] on button "Mover para retirada disponível" at bounding box center [609, 318] width 148 height 26
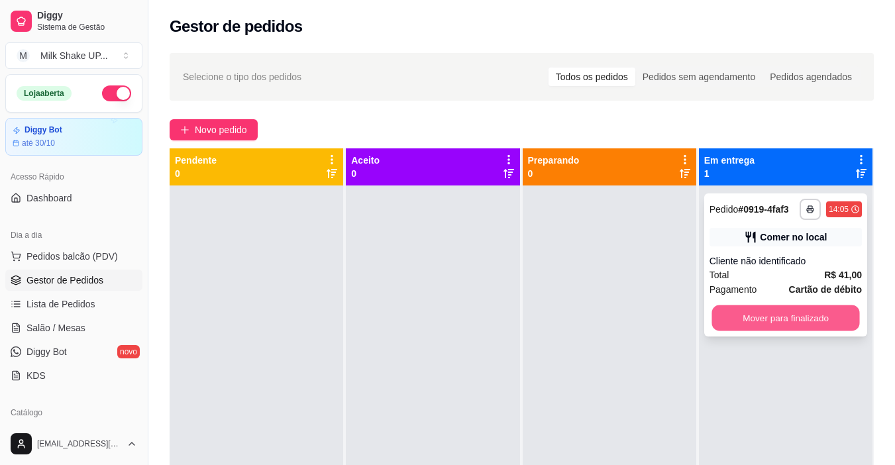
click at [740, 316] on button "Mover para finalizado" at bounding box center [785, 318] width 148 height 26
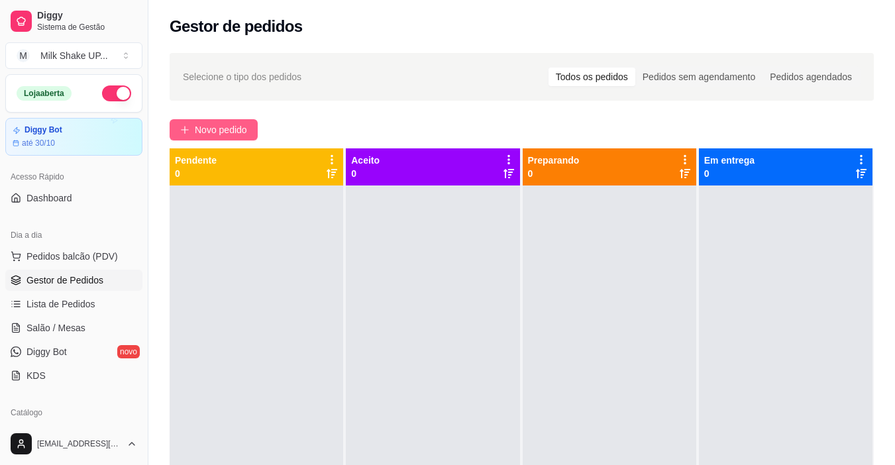
click at [237, 128] on span "Novo pedido" at bounding box center [221, 129] width 52 height 15
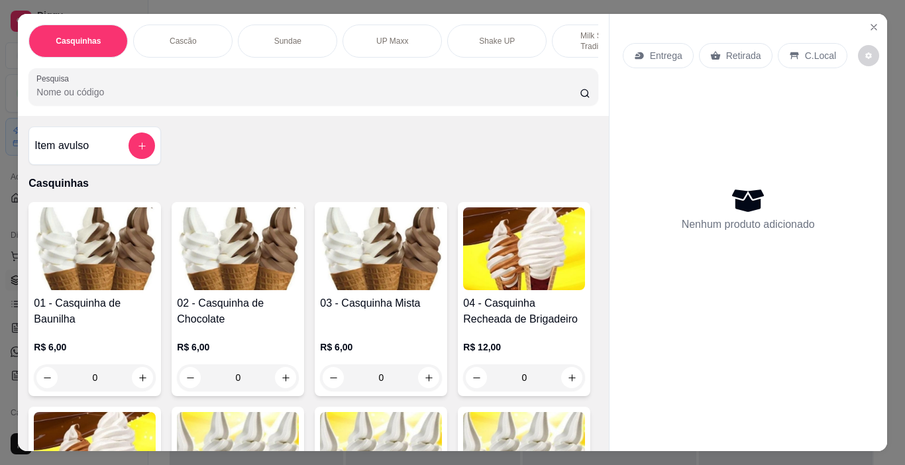
click at [237, 276] on img at bounding box center [238, 248] width 122 height 83
click at [400, 265] on img at bounding box center [381, 248] width 122 height 83
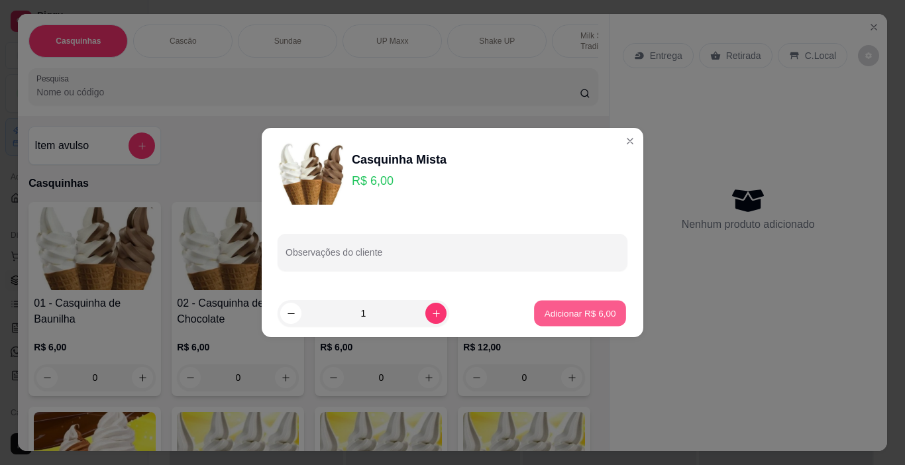
click at [572, 309] on p "Adicionar R$ 6,00" at bounding box center [580, 313] width 72 height 13
type input "1"
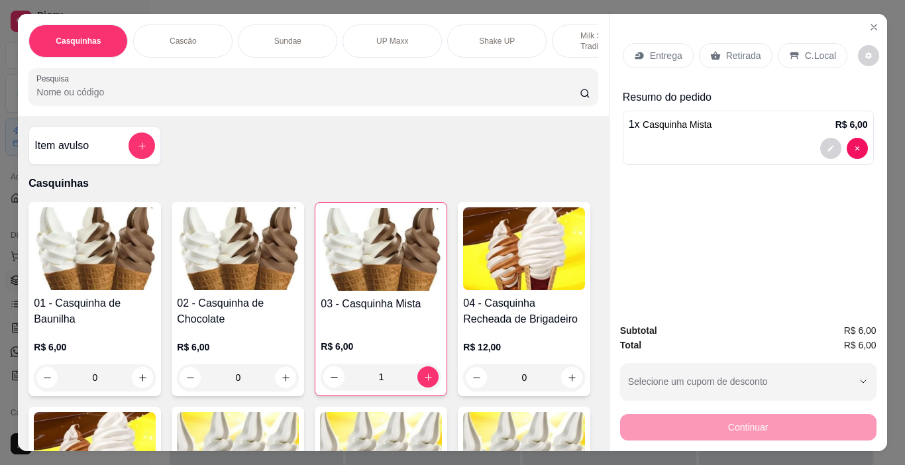
click at [815, 49] on p "C.Local" at bounding box center [820, 55] width 31 height 13
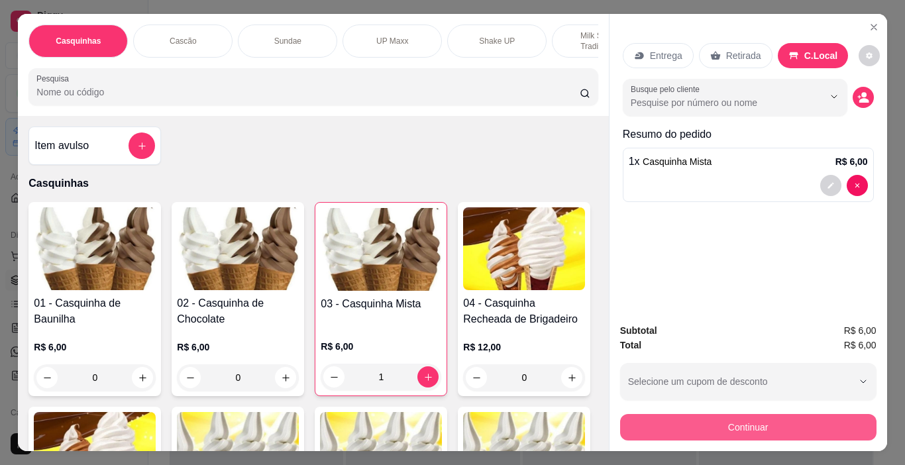
click at [808, 426] on button "Continuar" at bounding box center [748, 427] width 256 height 26
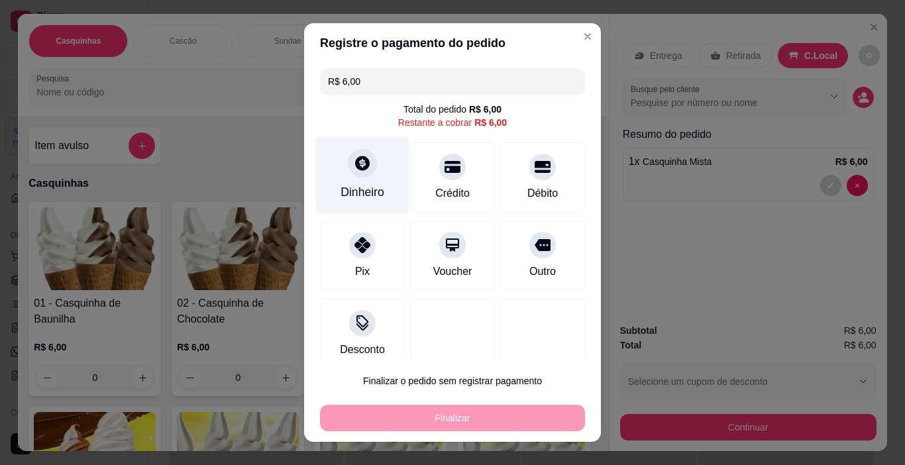
click at [370, 185] on div "Dinheiro" at bounding box center [362, 191] width 44 height 17
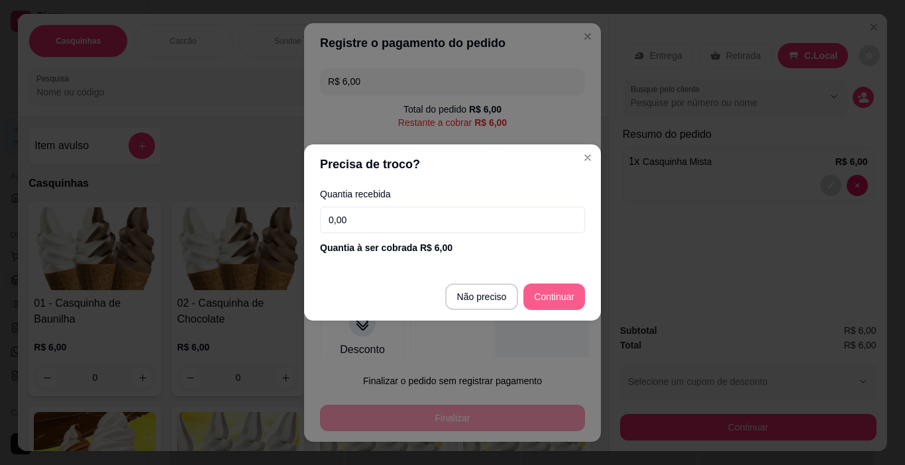
type input "R$ 0,00"
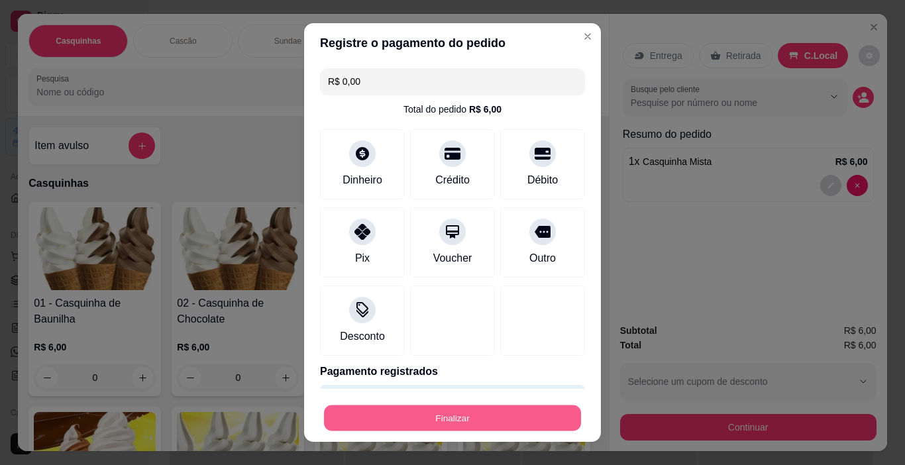
click at [512, 421] on button "Finalizar" at bounding box center [452, 418] width 257 height 26
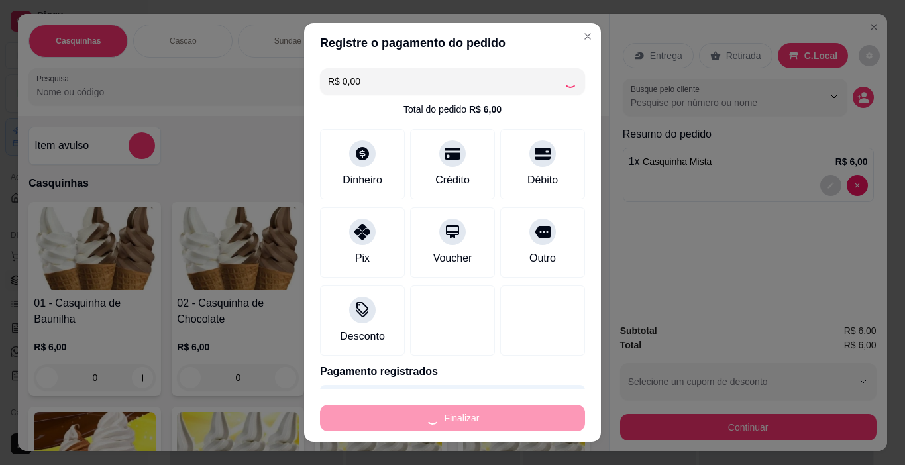
type input "0"
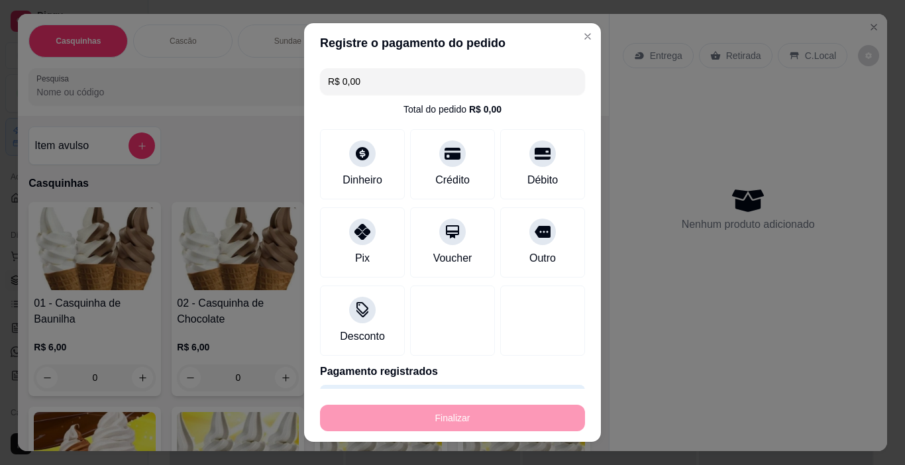
type input "-R$ 6,00"
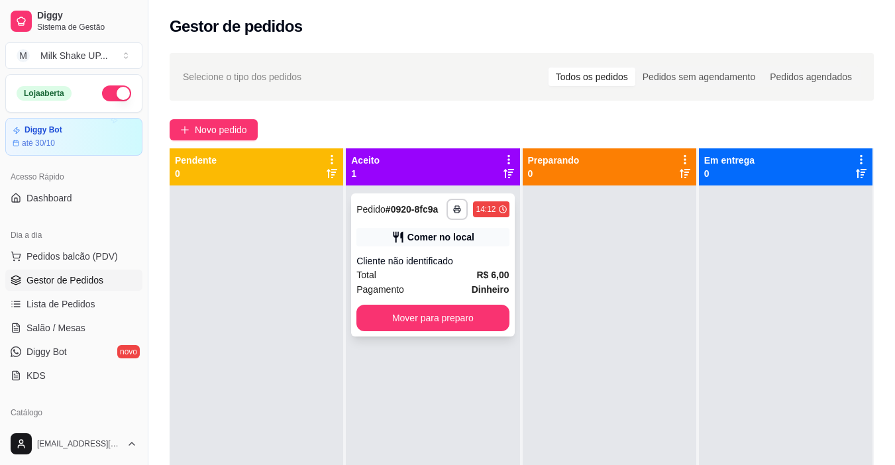
click at [472, 328] on button "Mover para preparo" at bounding box center [432, 318] width 152 height 26
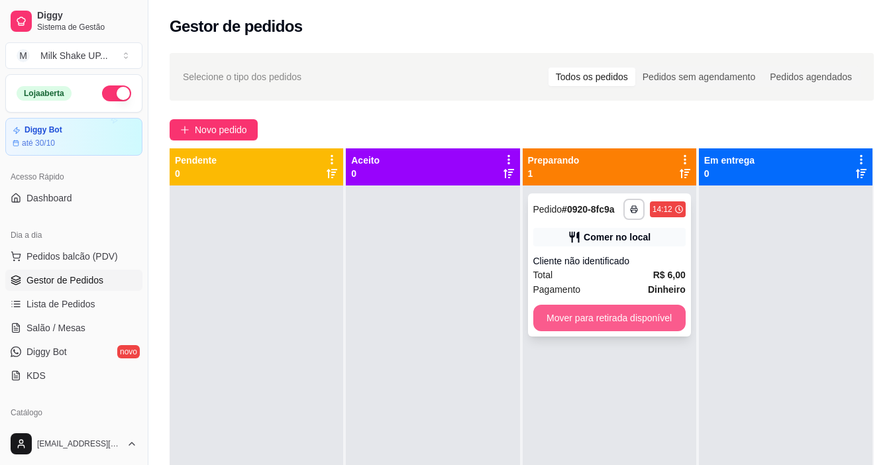
click at [587, 311] on button "Mover para retirada disponível" at bounding box center [609, 318] width 152 height 26
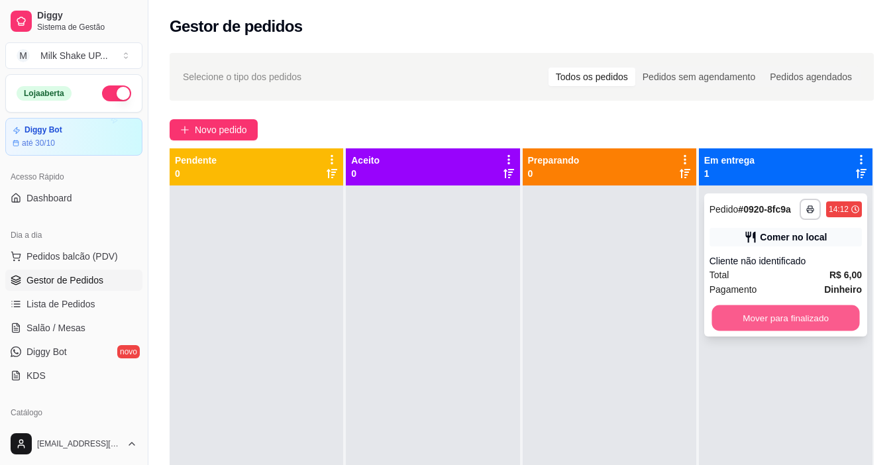
click at [744, 311] on button "Mover para finalizado" at bounding box center [785, 318] width 148 height 26
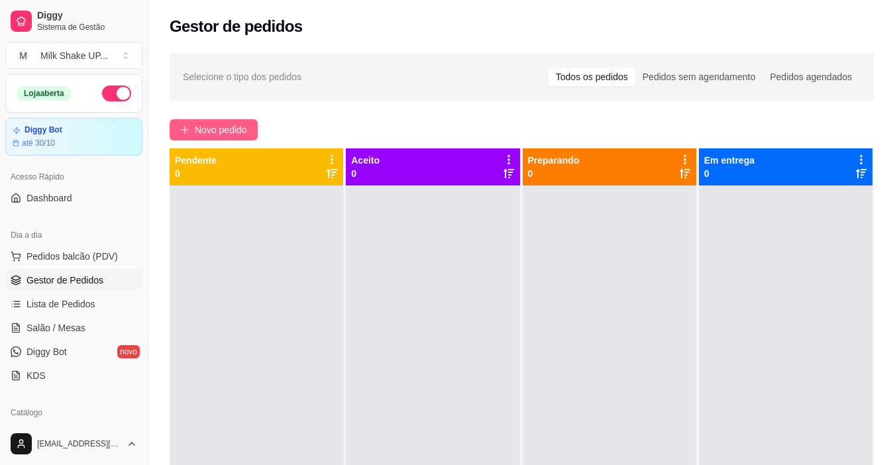
click at [219, 137] on button "Novo pedido" at bounding box center [214, 129] width 88 height 21
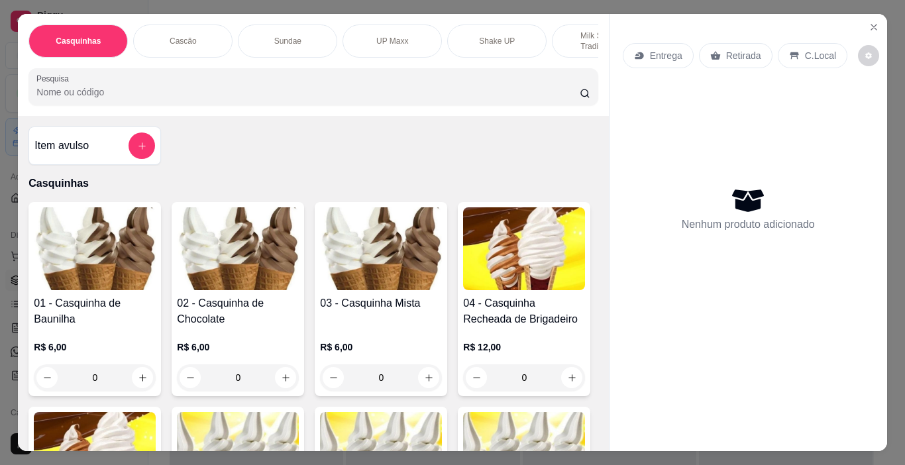
click at [307, 43] on div "Sundae" at bounding box center [287, 40] width 99 height 33
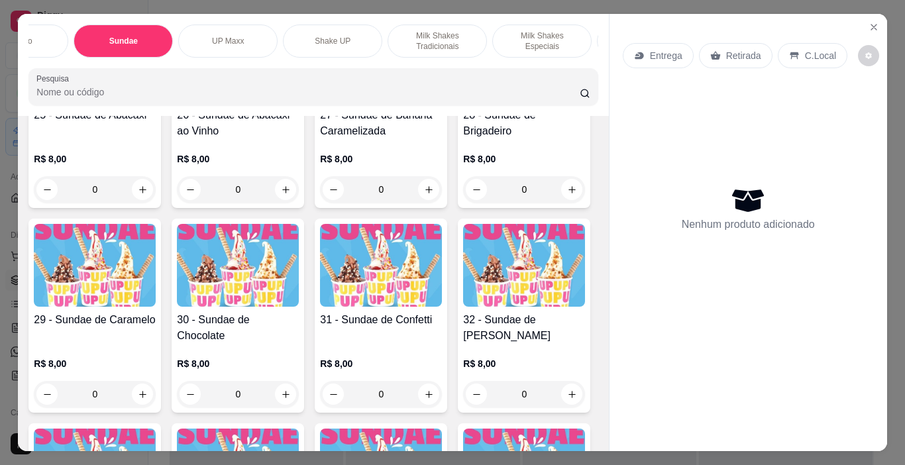
scroll to position [0, 166]
click at [429, 37] on p "Milk Shakes Tradicionais" at bounding box center [435, 40] width 77 height 21
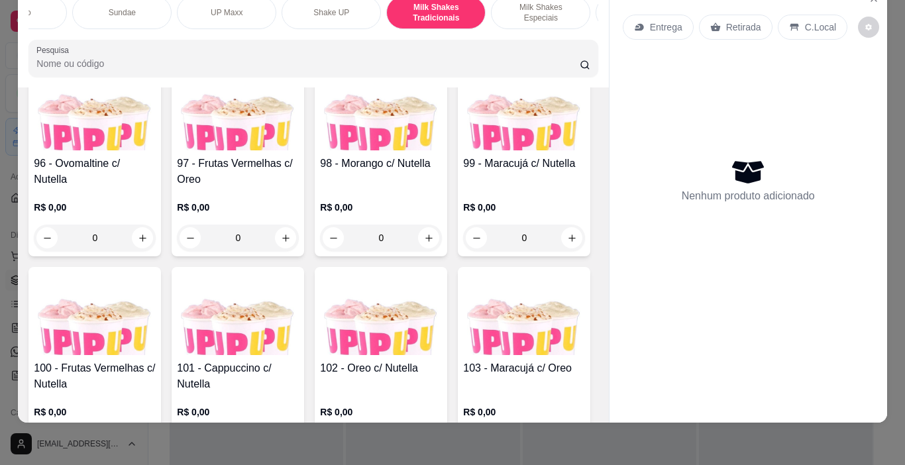
scroll to position [5475, 0]
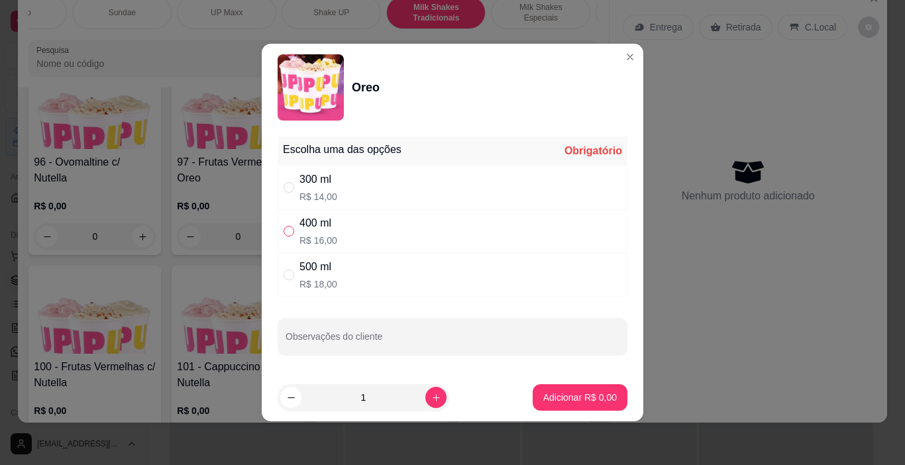
click at [290, 236] on label "" at bounding box center [288, 231] width 11 height 15
click at [290, 236] on input "" at bounding box center [288, 231] width 11 height 11
click at [293, 231] on input "" at bounding box center [288, 231] width 11 height 11
radio input "true"
click at [563, 395] on p "Adicionar R$ 16,00" at bounding box center [577, 397] width 77 height 13
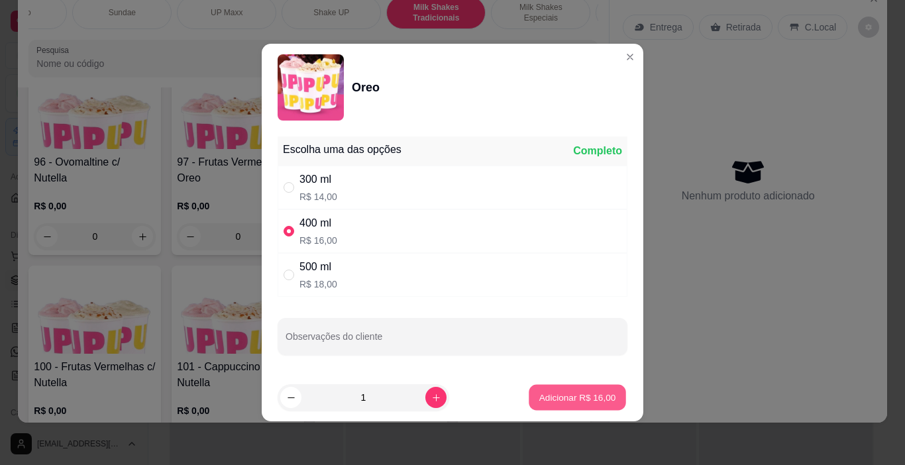
type input "1"
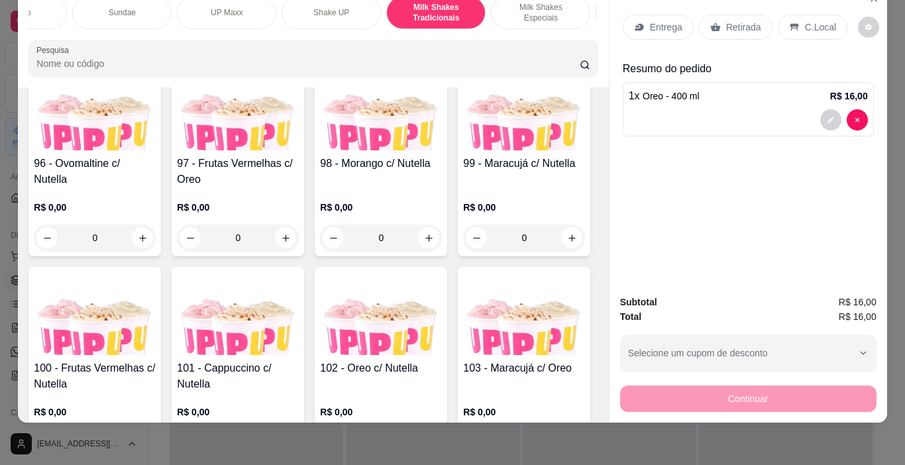
click at [822, 21] on p "C.Local" at bounding box center [820, 27] width 31 height 13
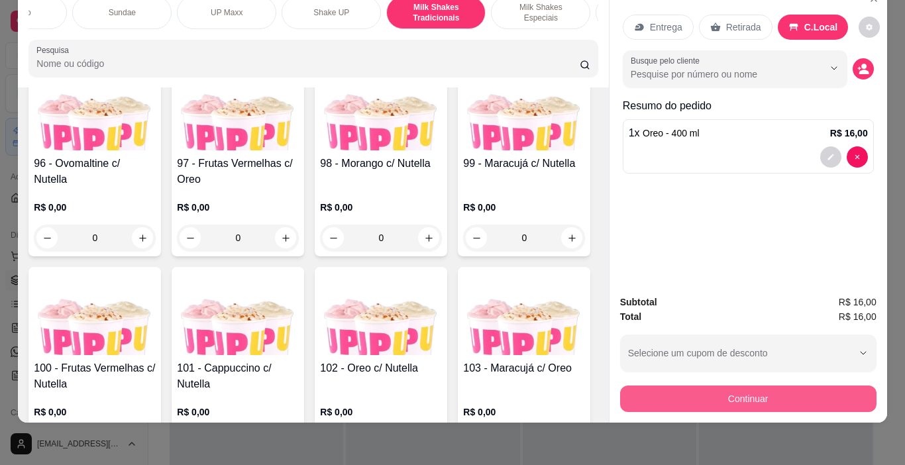
click at [809, 398] on button "Continuar" at bounding box center [748, 398] width 256 height 26
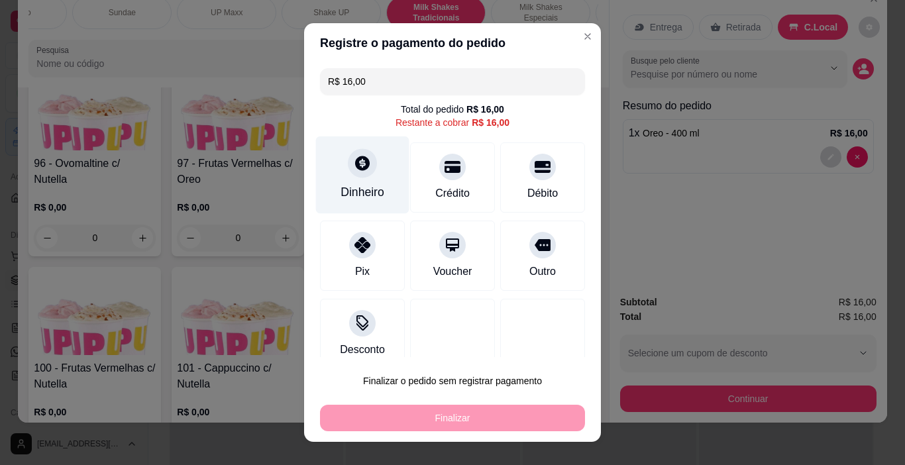
click at [351, 180] on div "Dinheiro" at bounding box center [362, 174] width 93 height 77
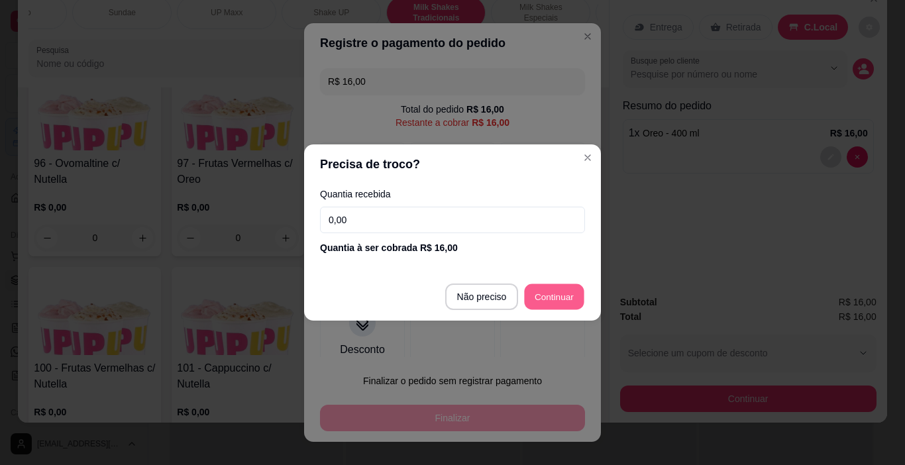
type input "R$ 0,00"
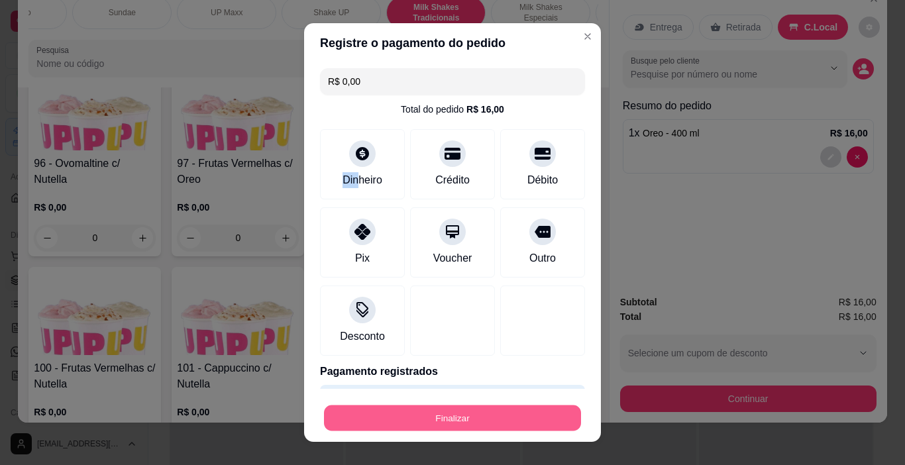
click at [513, 410] on button "Finalizar" at bounding box center [452, 418] width 257 height 26
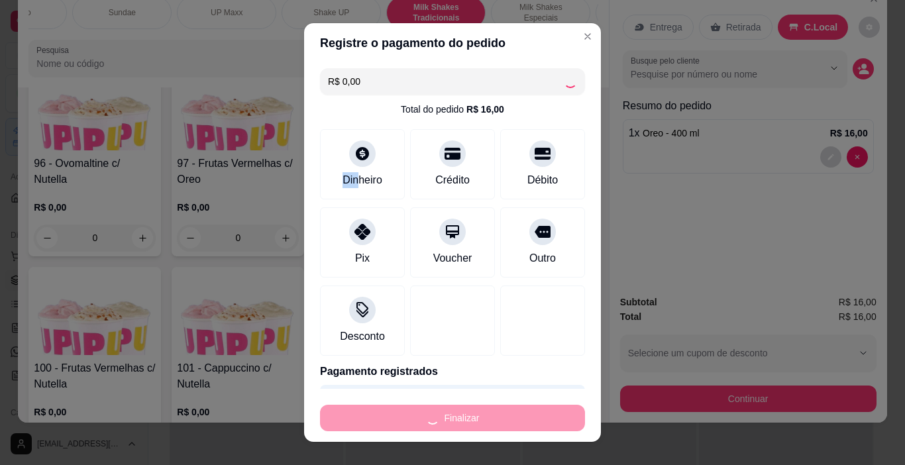
type input "0"
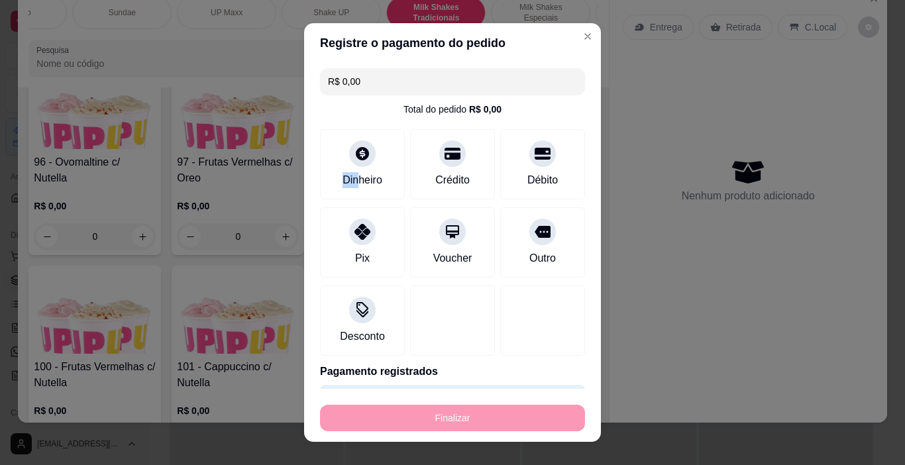
type input "-R$ 16,00"
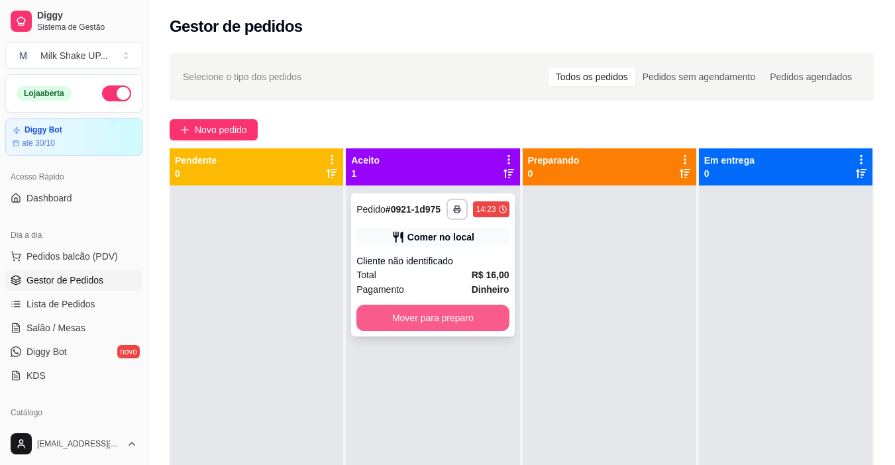
click at [477, 317] on button "Mover para preparo" at bounding box center [432, 318] width 152 height 26
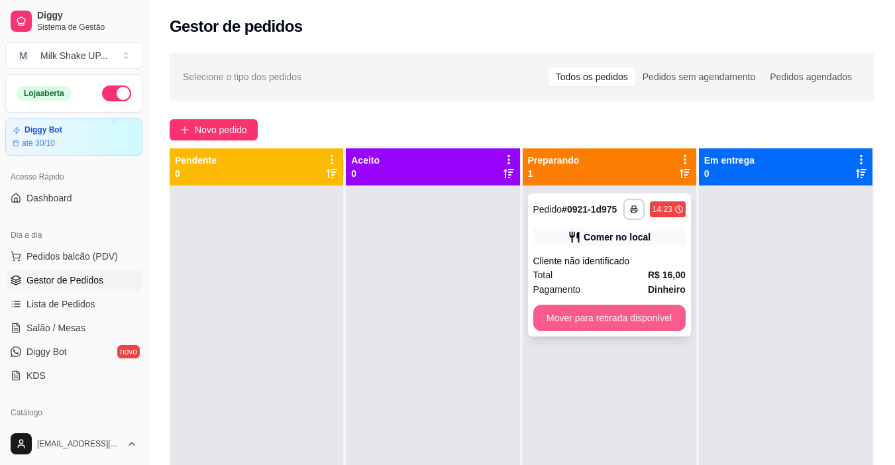
click at [630, 320] on button "Mover para retirada disponível" at bounding box center [609, 318] width 152 height 26
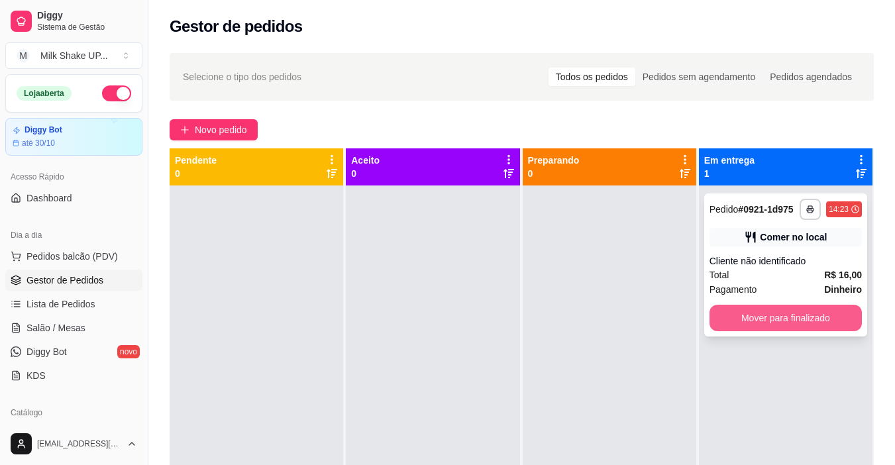
click at [714, 319] on button "Mover para finalizado" at bounding box center [785, 318] width 152 height 26
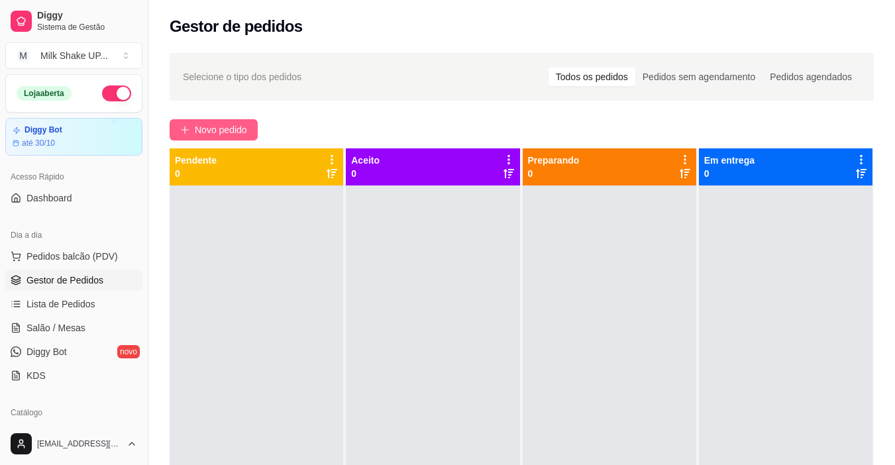
click at [225, 128] on span "Novo pedido" at bounding box center [221, 129] width 52 height 15
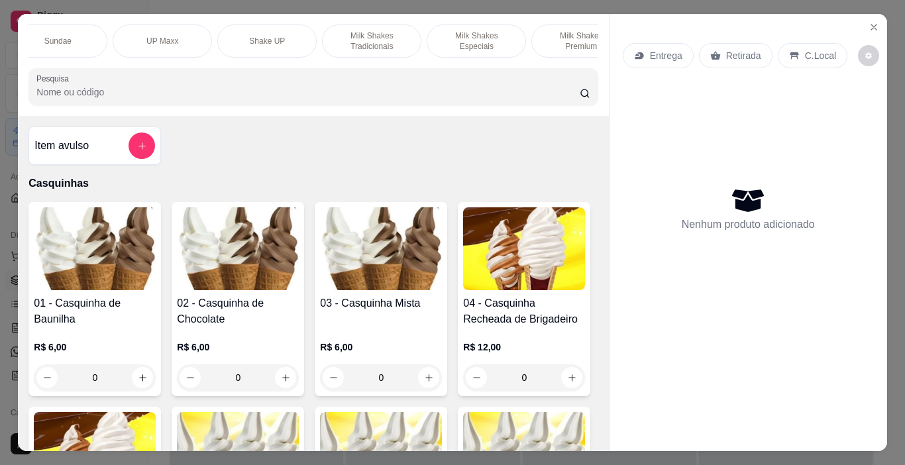
scroll to position [0, 232]
click at [477, 38] on p "Milk Shakes Especiais" at bounding box center [474, 40] width 77 height 21
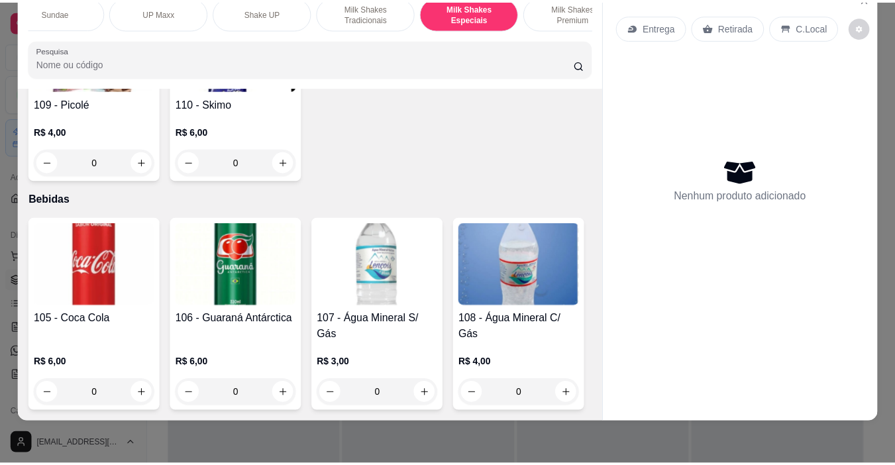
scroll to position [6226, 0]
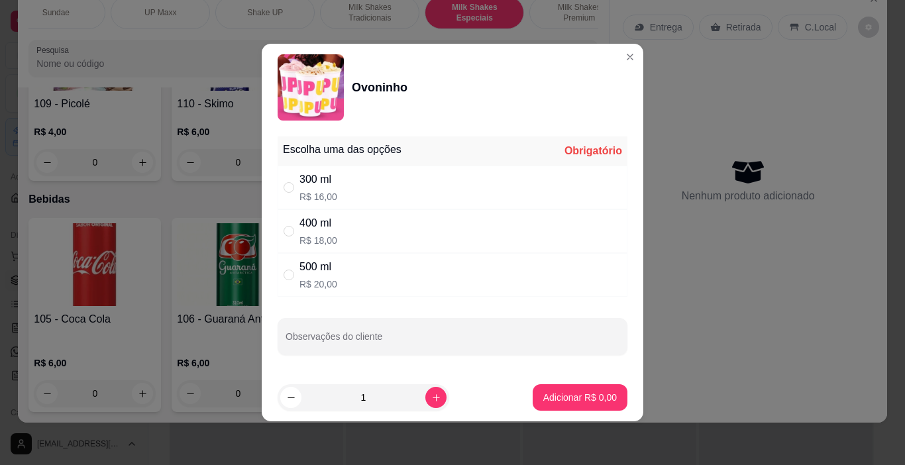
click at [295, 226] on div "" at bounding box center [291, 231] width 16 height 15
radio input "true"
click at [600, 393] on p "Adicionar R$ 18,00" at bounding box center [577, 397] width 77 height 13
type input "1"
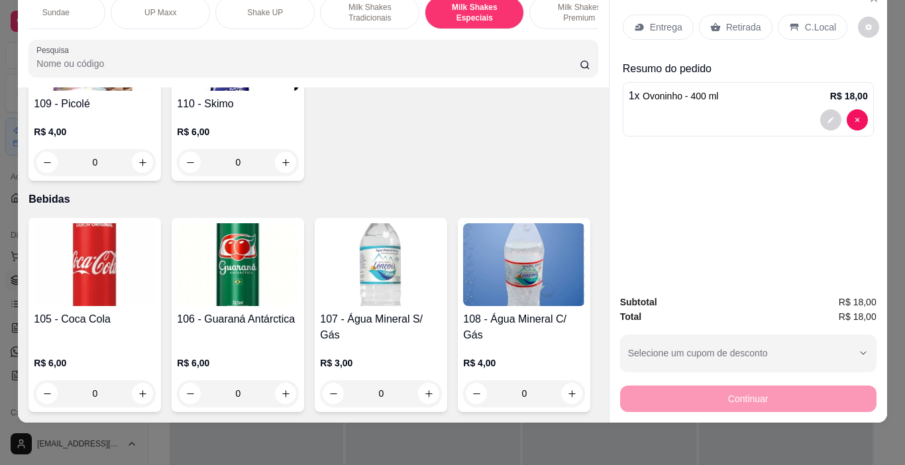
click at [818, 24] on div "C.Local" at bounding box center [812, 27] width 70 height 25
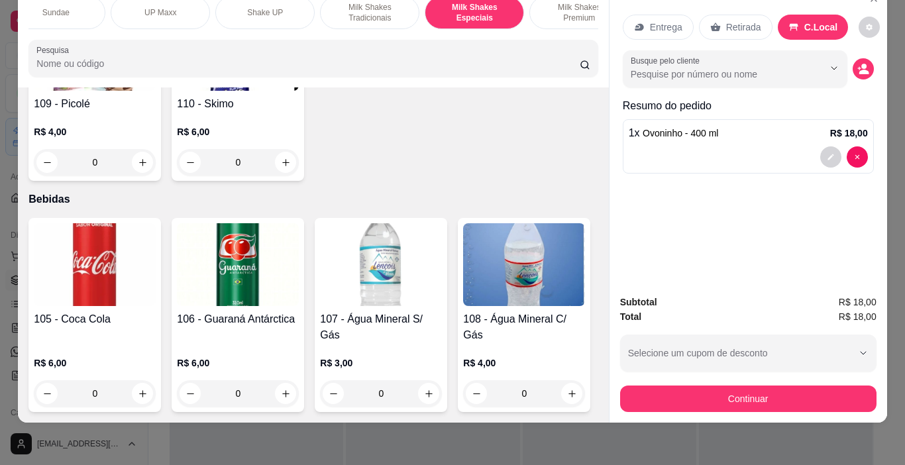
click at [767, 391] on button "Continuar" at bounding box center [748, 398] width 256 height 26
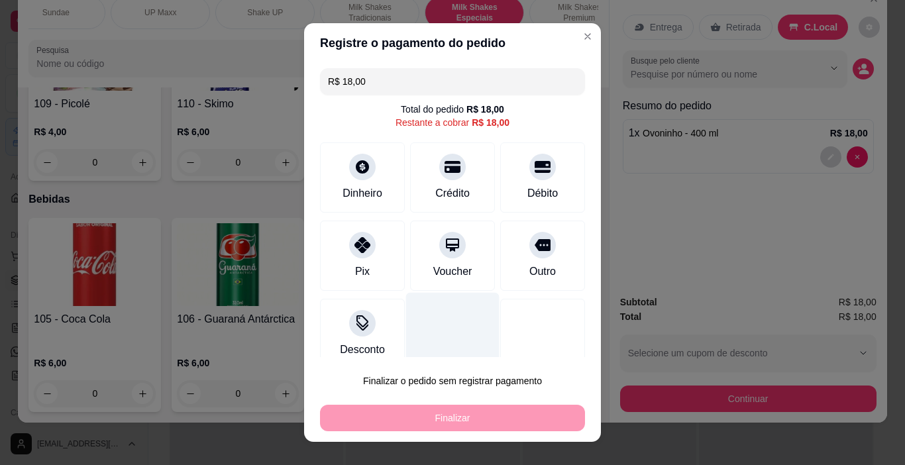
drag, startPoint x: 526, startPoint y: 165, endPoint x: 467, endPoint y: 318, distance: 163.9
click at [534, 165] on icon at bounding box center [542, 167] width 16 height 16
type input "R$ 0,00"
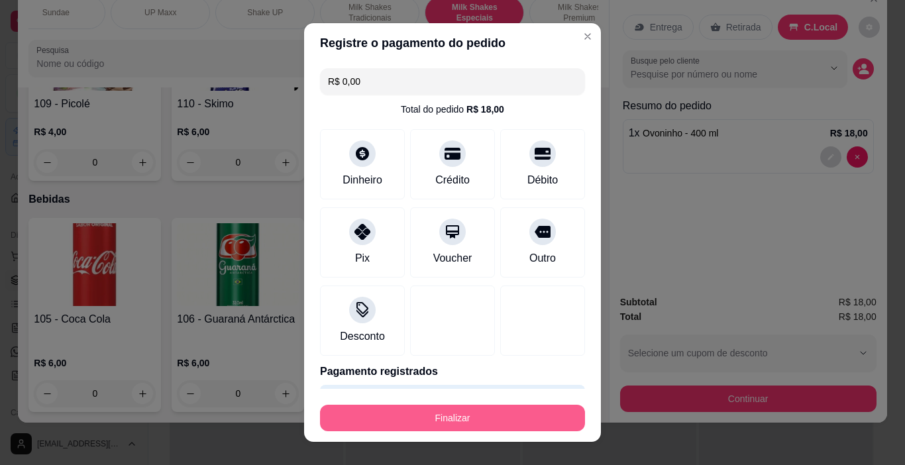
click at [493, 410] on button "Finalizar" at bounding box center [452, 418] width 265 height 26
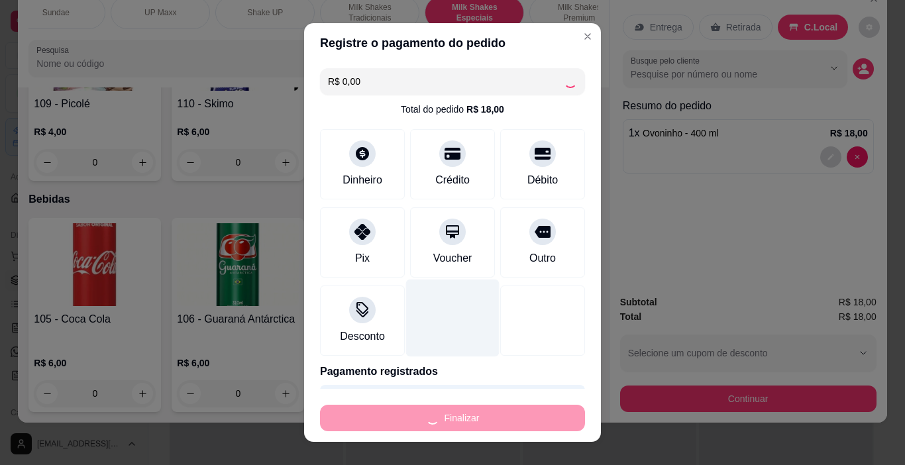
type input "0"
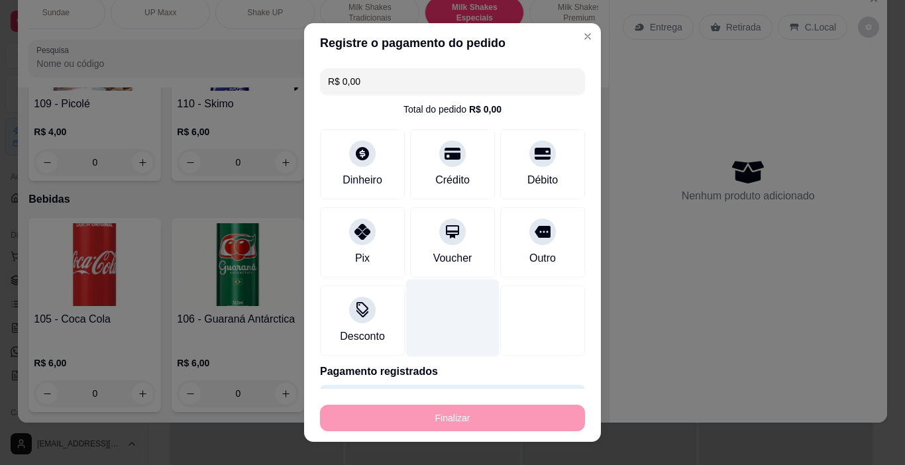
type input "-R$ 18,00"
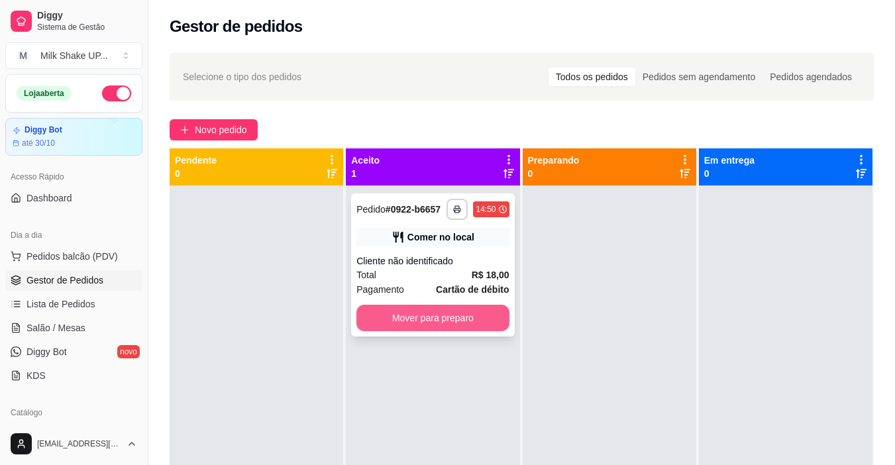
click at [418, 306] on button "Mover para preparo" at bounding box center [432, 318] width 152 height 26
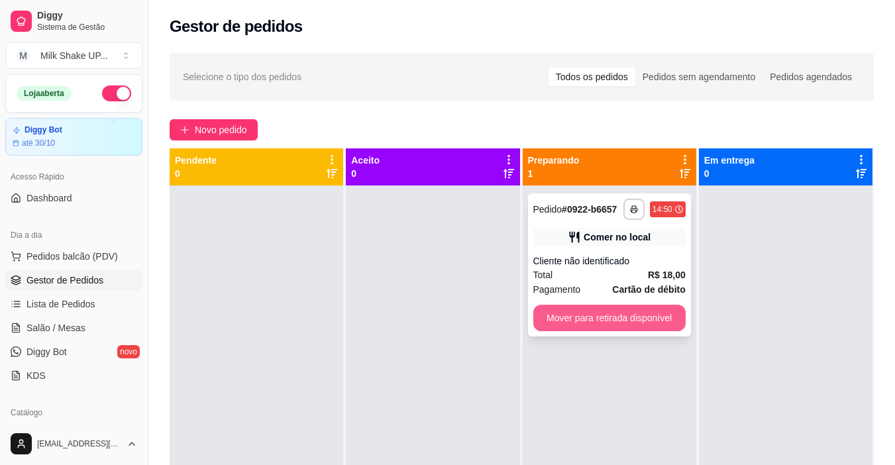
click at [543, 315] on button "Mover para retirada disponível" at bounding box center [609, 318] width 152 height 26
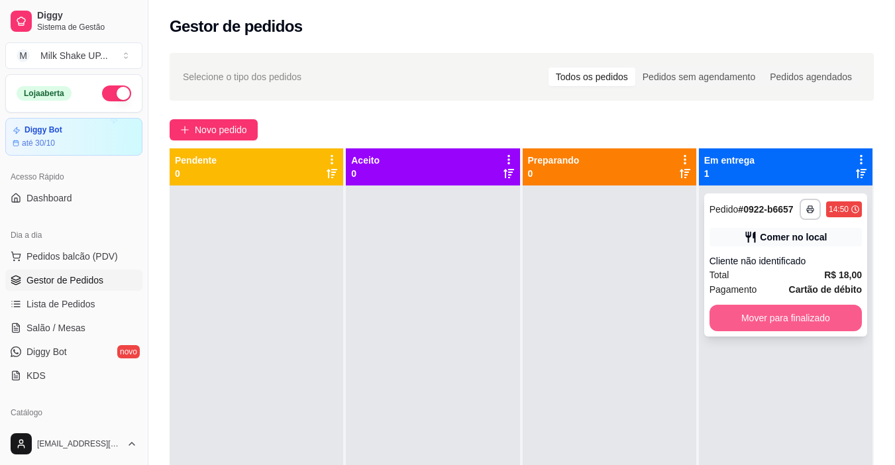
click at [763, 315] on button "Mover para finalizado" at bounding box center [785, 318] width 152 height 26
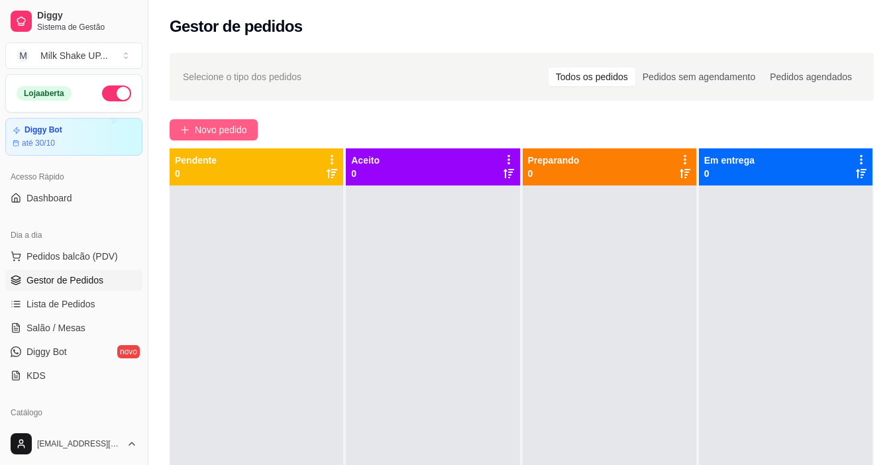
click at [193, 131] on button "Novo pedido" at bounding box center [214, 129] width 88 height 21
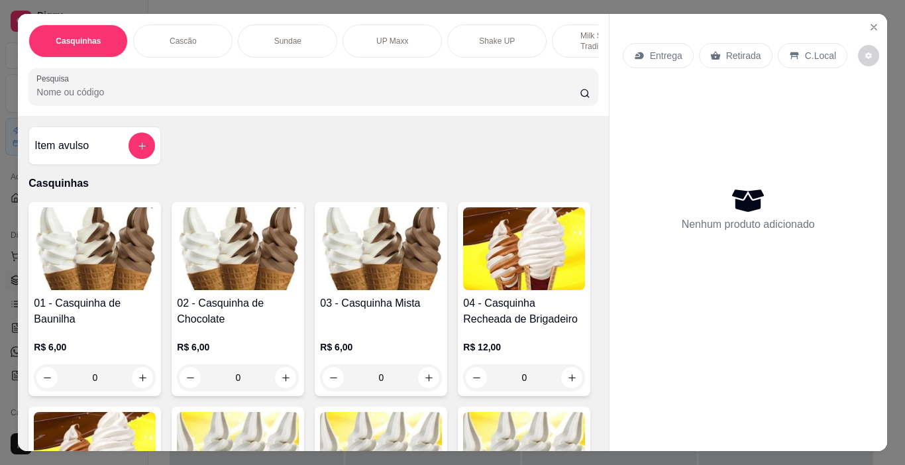
click at [122, 267] on img at bounding box center [95, 248] width 122 height 83
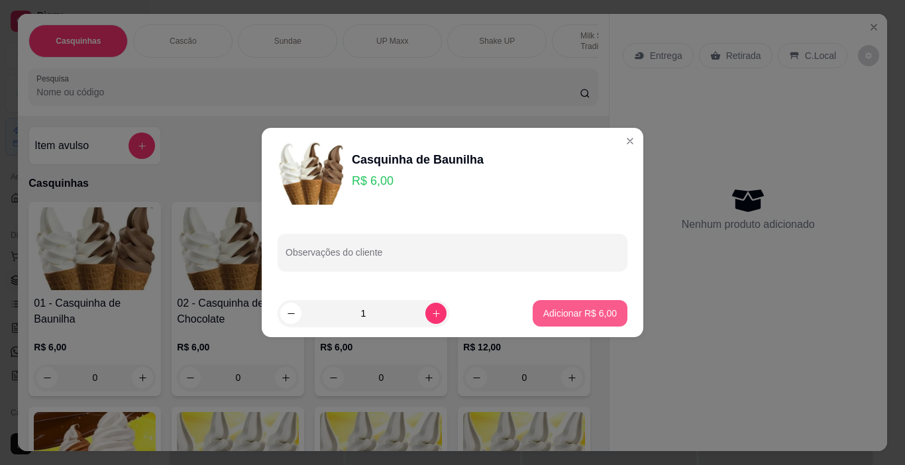
click at [565, 309] on p "Adicionar R$ 6,00" at bounding box center [579, 313] width 73 height 13
type input "1"
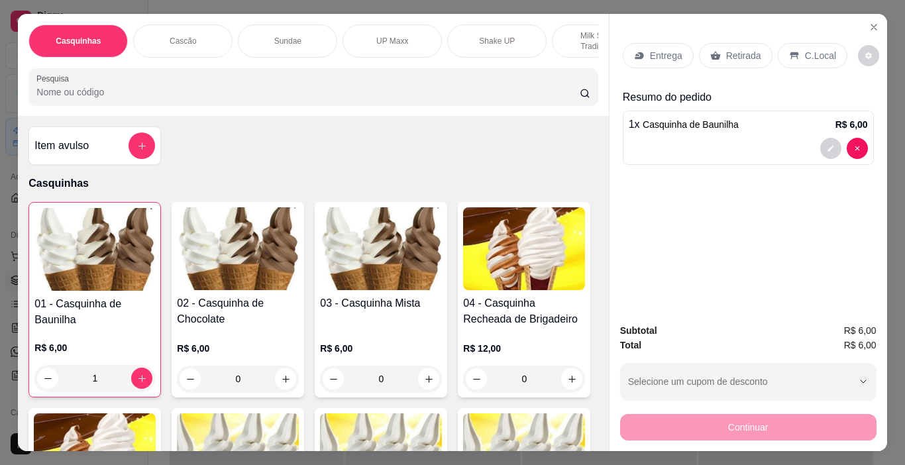
click at [812, 56] on p "C.Local" at bounding box center [820, 55] width 31 height 13
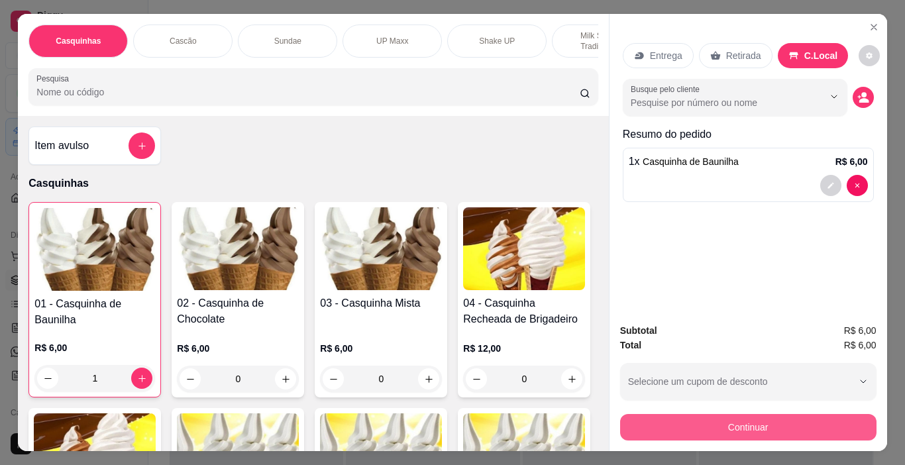
click at [823, 427] on button "Continuar" at bounding box center [748, 427] width 256 height 26
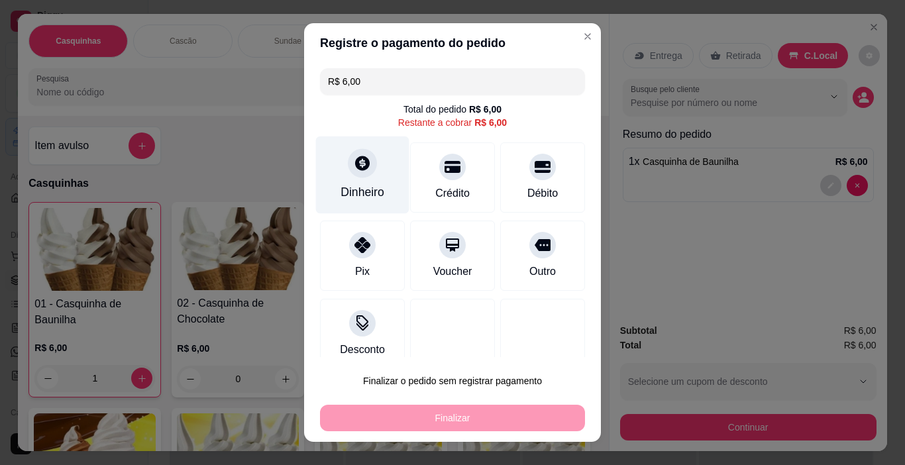
click at [356, 166] on icon at bounding box center [362, 162] width 17 height 17
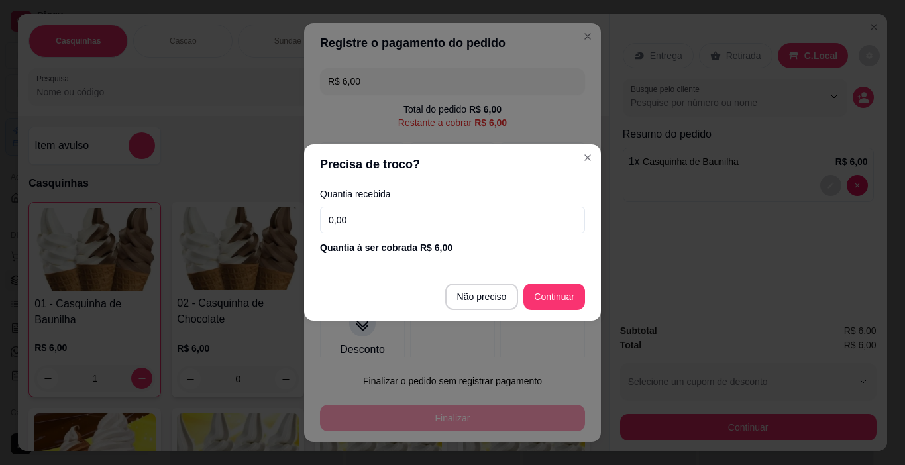
click at [567, 281] on footer "Não preciso Continuar" at bounding box center [452, 297] width 297 height 48
type input "R$ 0,00"
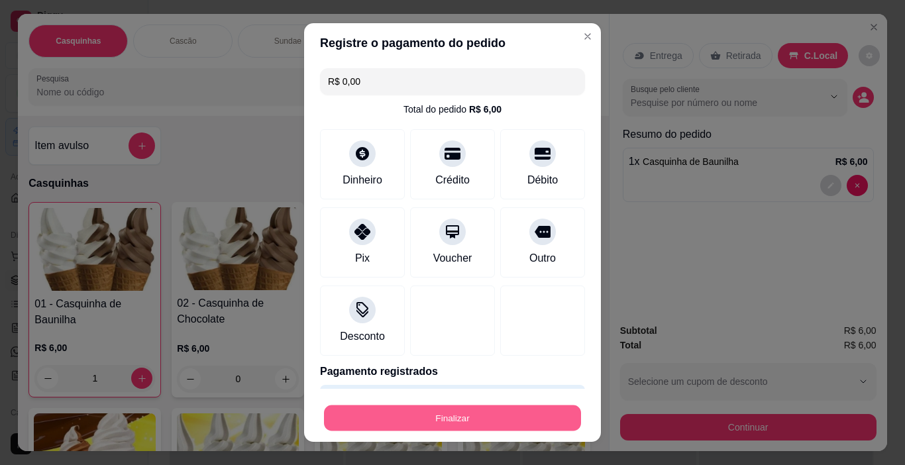
click at [516, 427] on button "Finalizar" at bounding box center [452, 418] width 257 height 26
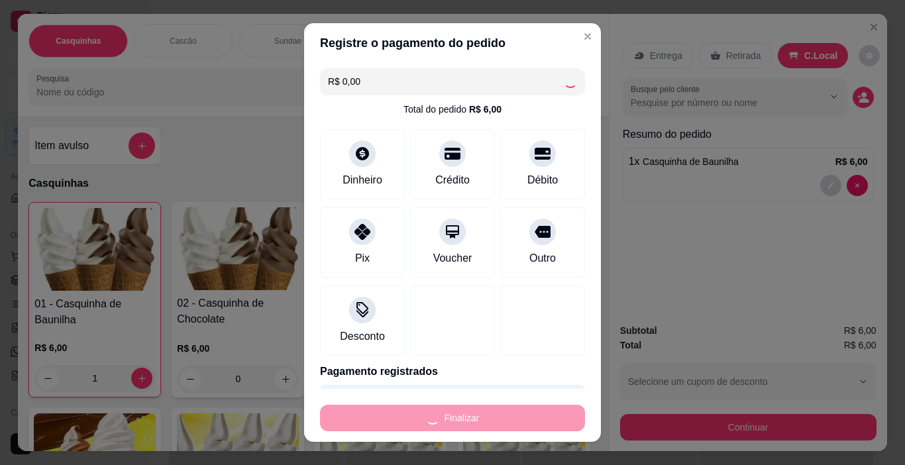
type input "0"
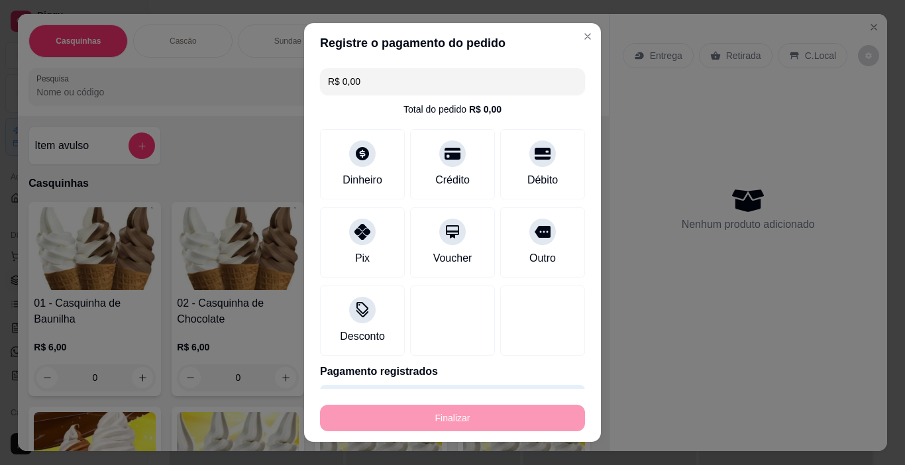
type input "-R$ 6,00"
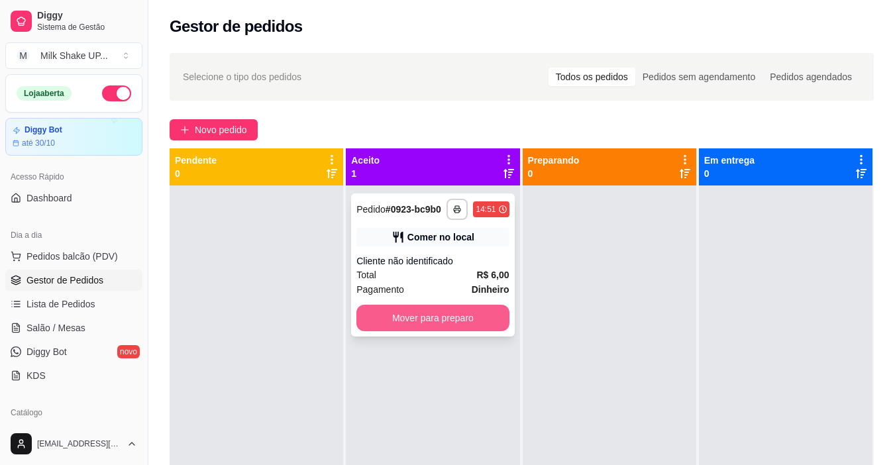
click at [445, 317] on button "Mover para preparo" at bounding box center [432, 318] width 152 height 26
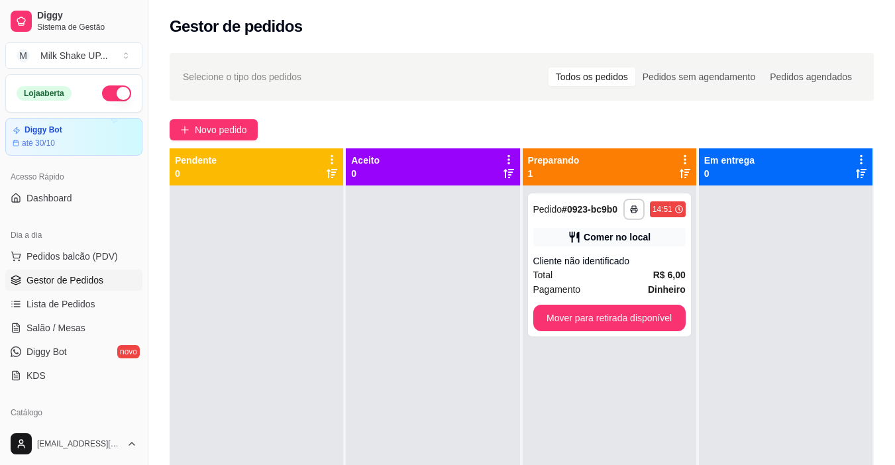
click at [603, 317] on button "Mover para retirada disponível" at bounding box center [609, 318] width 152 height 26
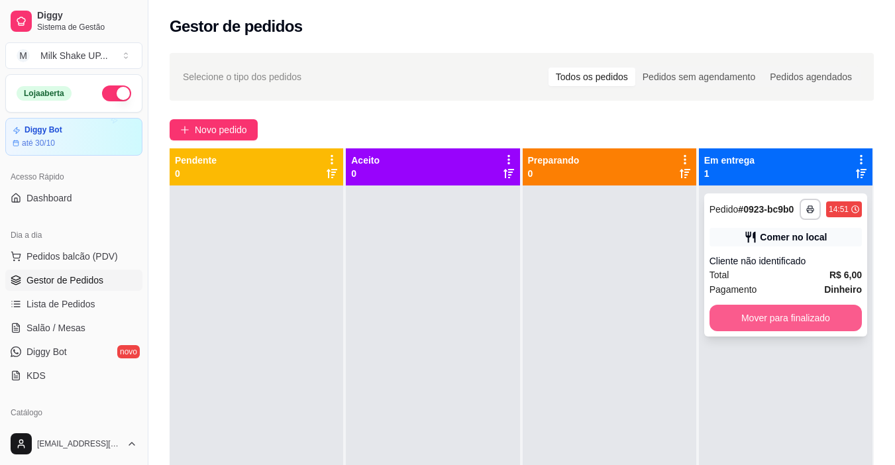
click at [732, 320] on button "Mover para finalizado" at bounding box center [785, 318] width 152 height 26
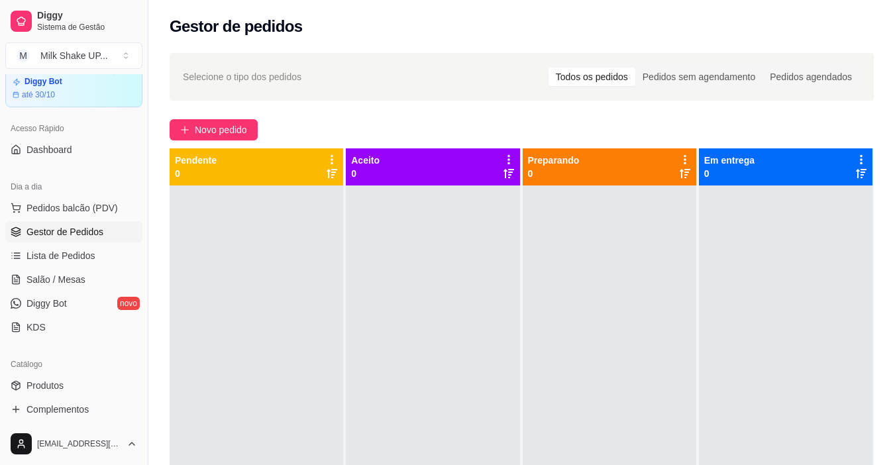
scroll to position [199, 0]
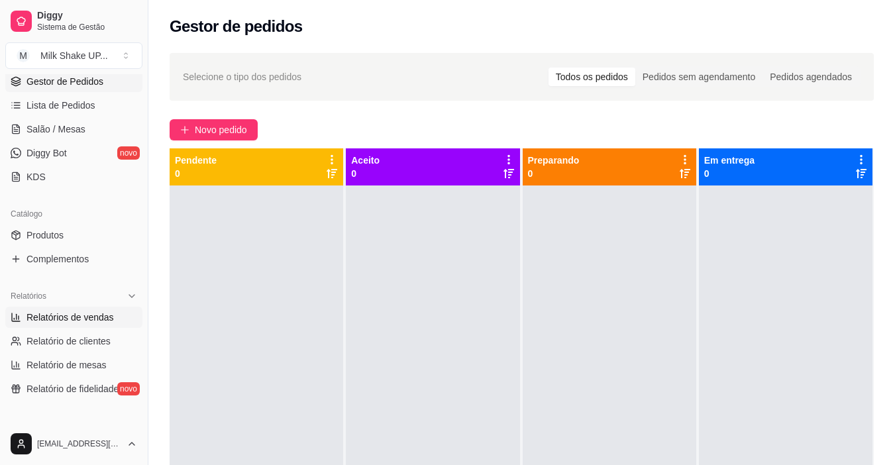
click at [91, 316] on span "Relatórios de vendas" at bounding box center [69, 317] width 87 height 13
